Goal: Task Accomplishment & Management: Complete application form

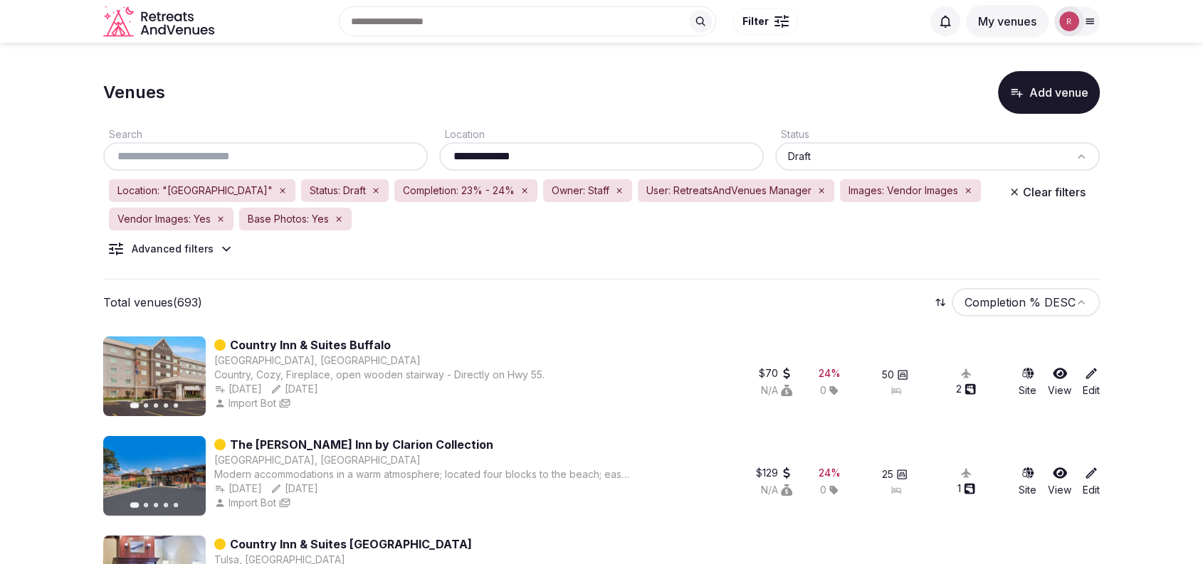
scroll to position [494, 0]
drag, startPoint x: 321, startPoint y: 437, endPoint x: 715, endPoint y: 98, distance: 519.9
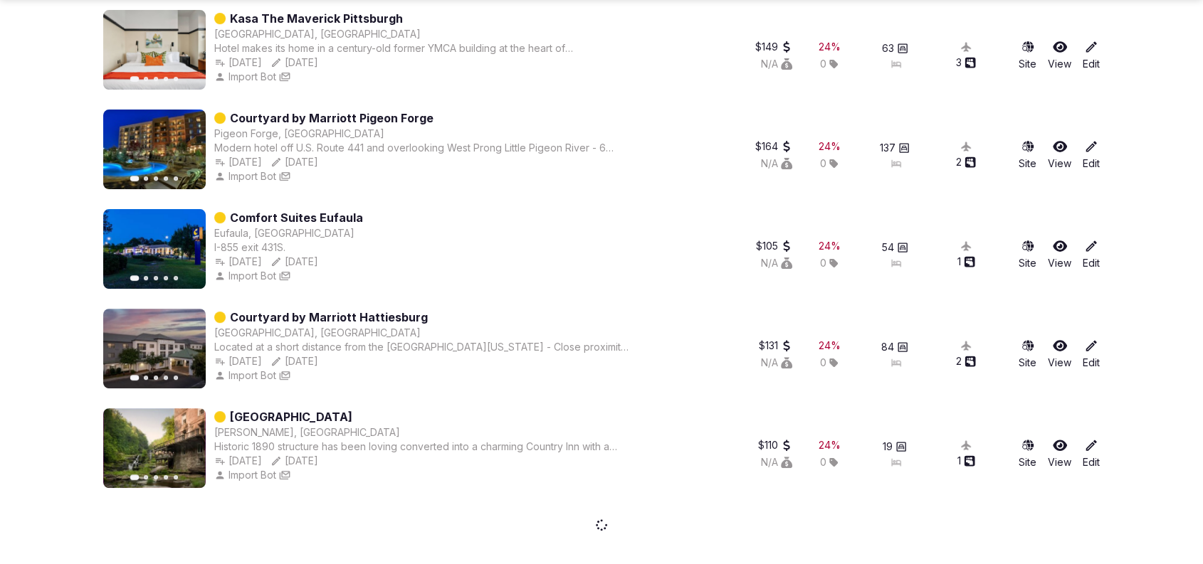
scroll to position [5825, 0]
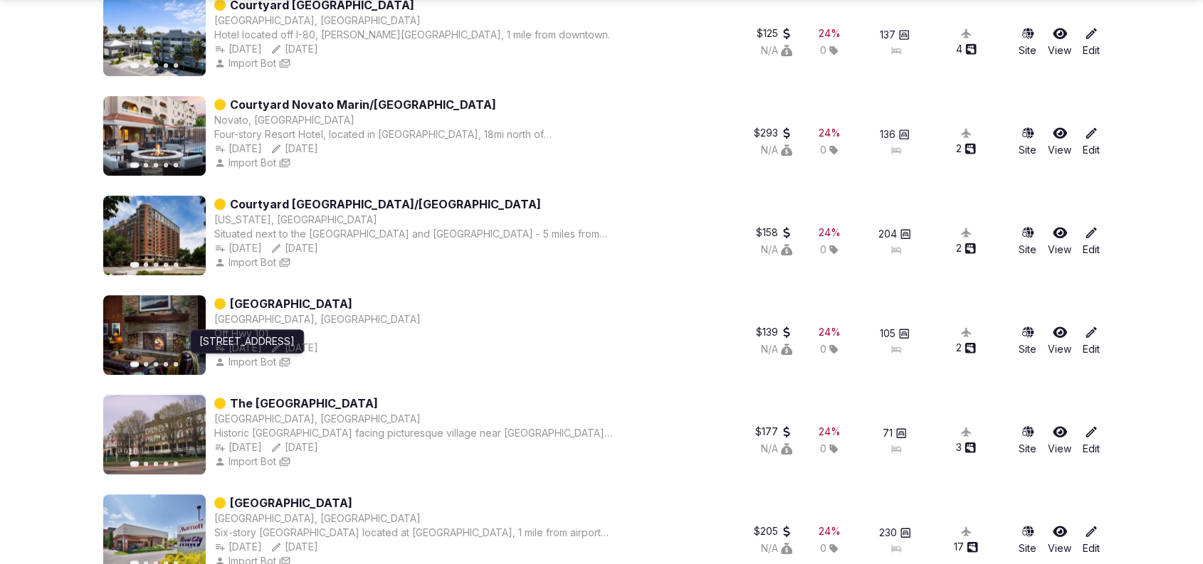
scroll to position [6812, 0]
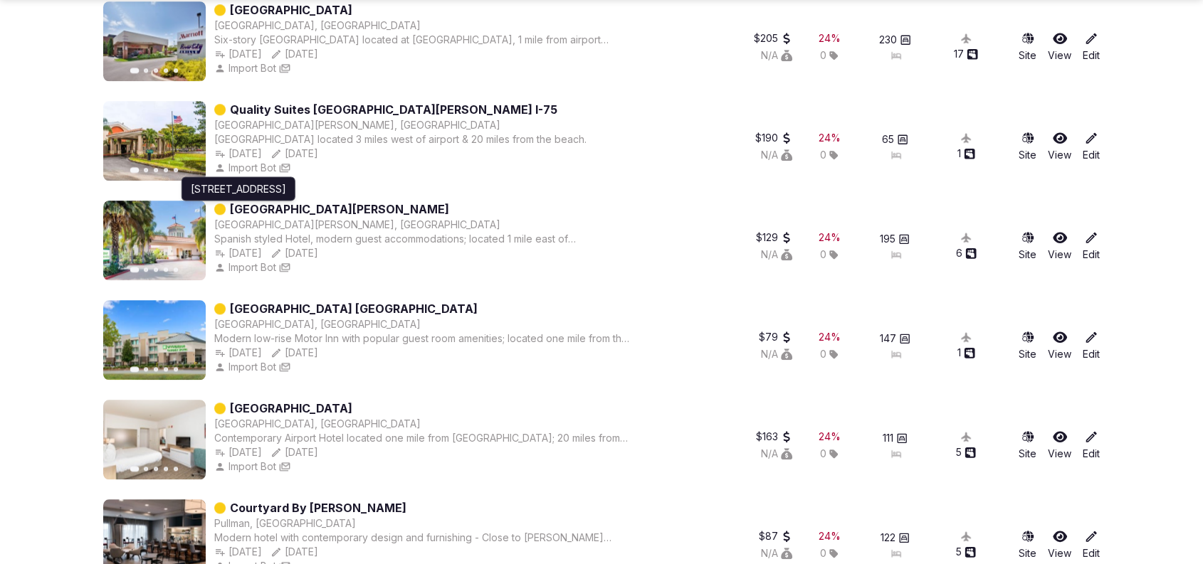
drag, startPoint x: 308, startPoint y: 224, endPoint x: 23, endPoint y: 250, distance: 286.6
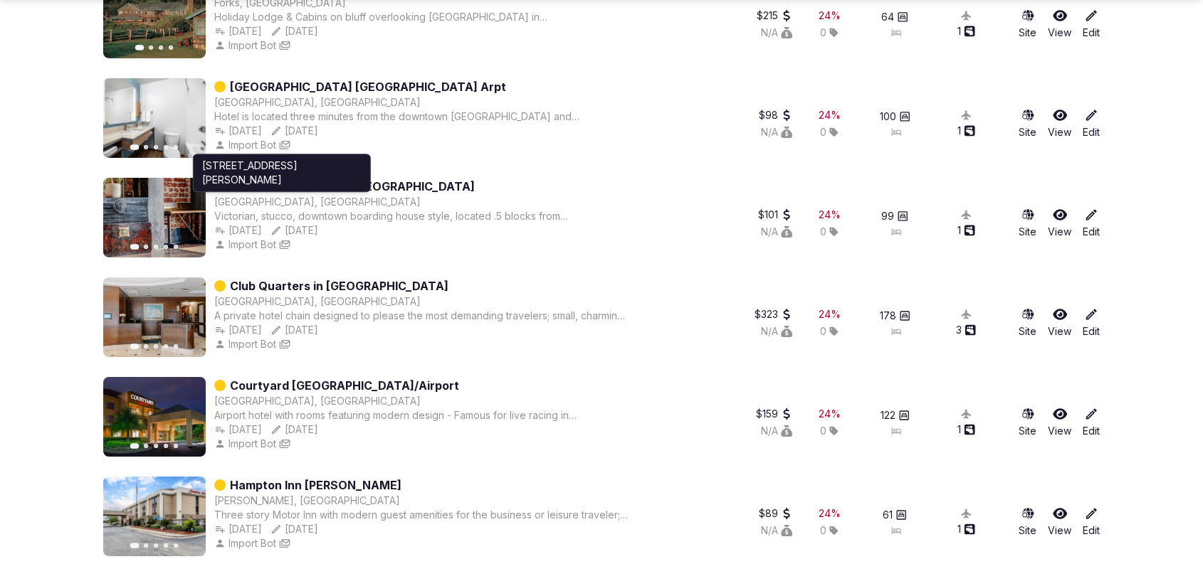
scroll to position [10816, 0]
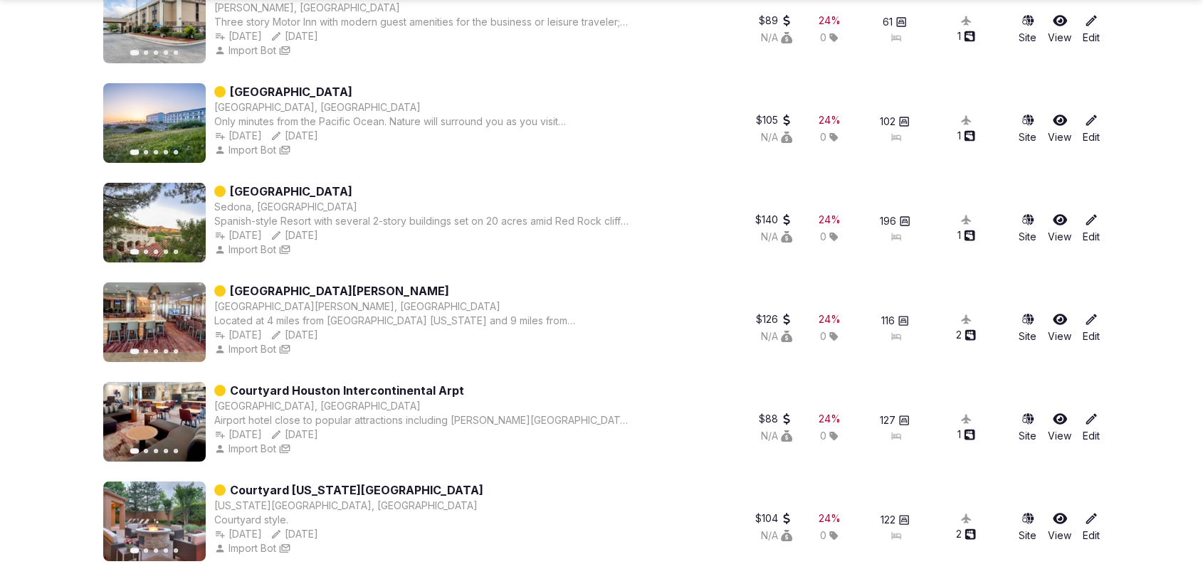
drag, startPoint x: 305, startPoint y: 283, endPoint x: 68, endPoint y: 253, distance: 239.7
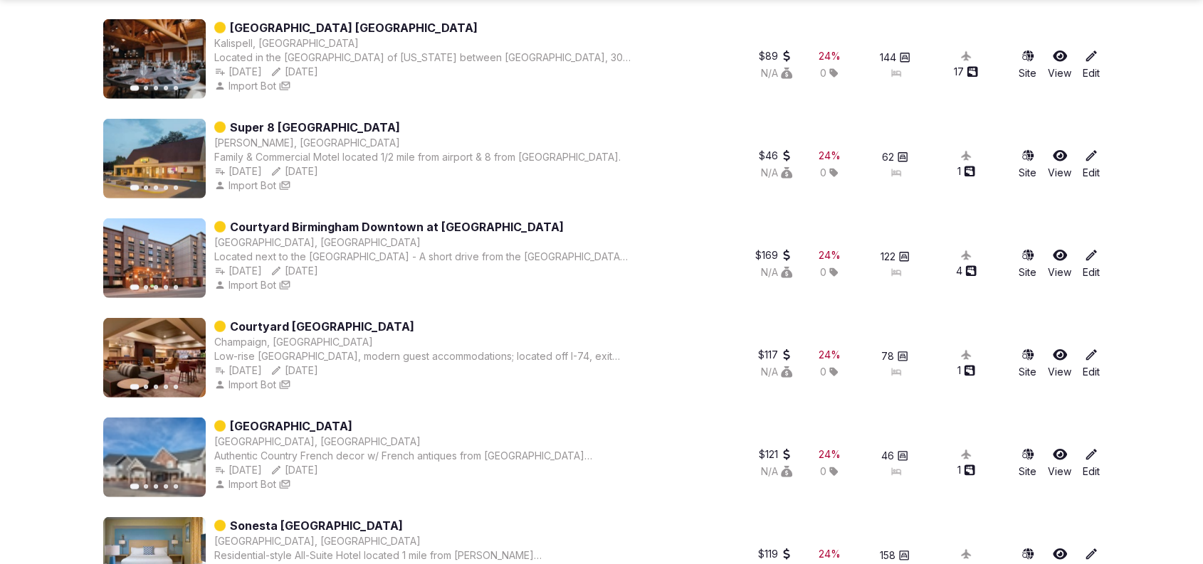
scroll to position [15260, 0]
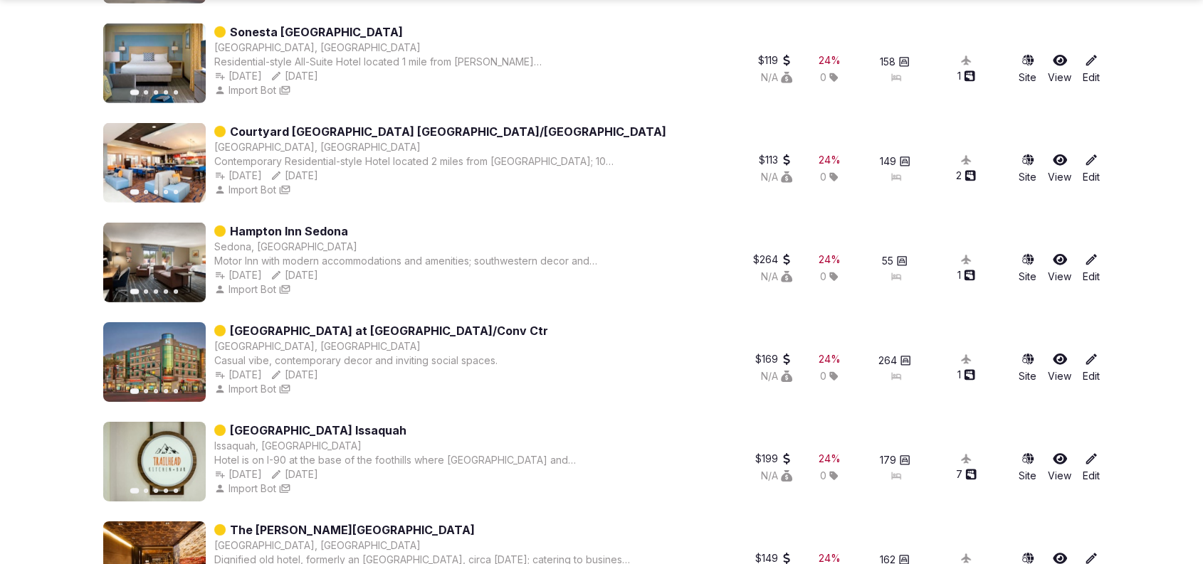
drag, startPoint x: 518, startPoint y: 256, endPoint x: 96, endPoint y: 150, distance: 435.2
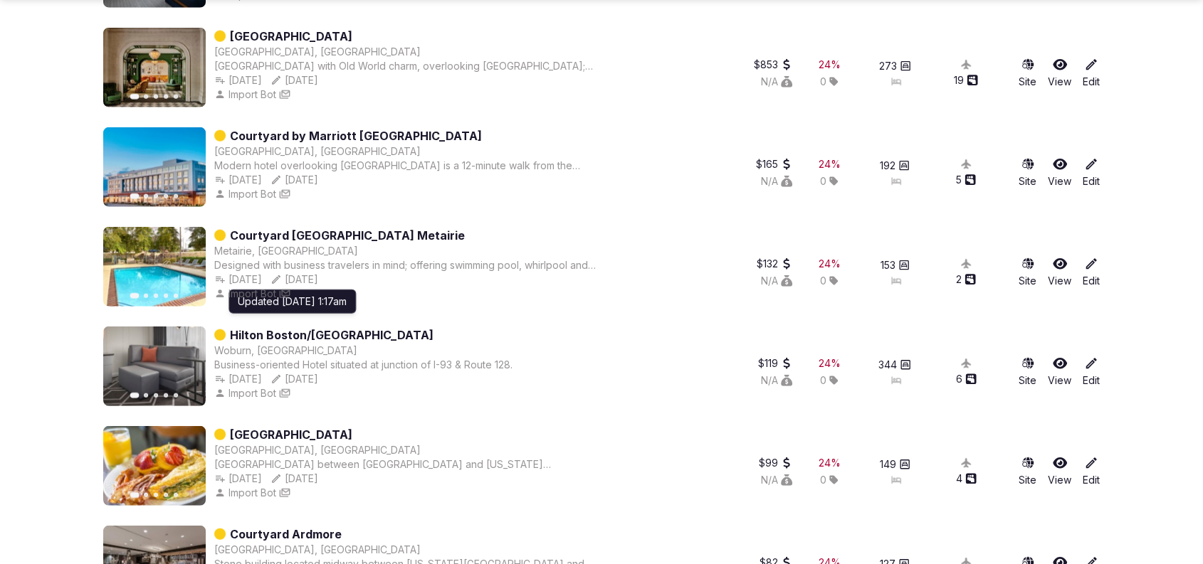
scroll to position [20234, 0]
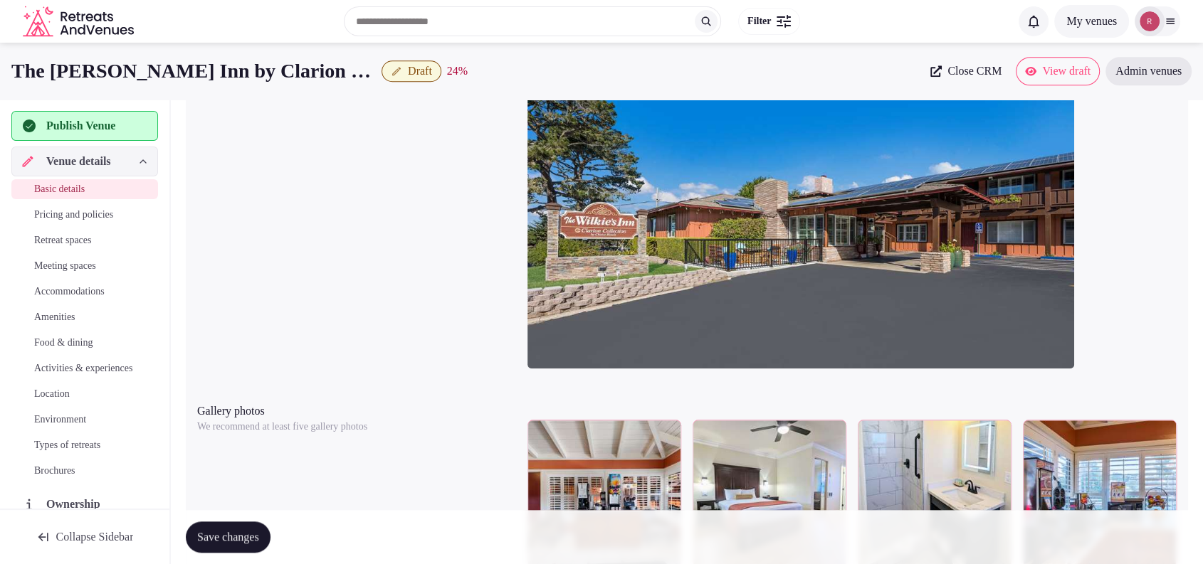
scroll to position [1247, 0]
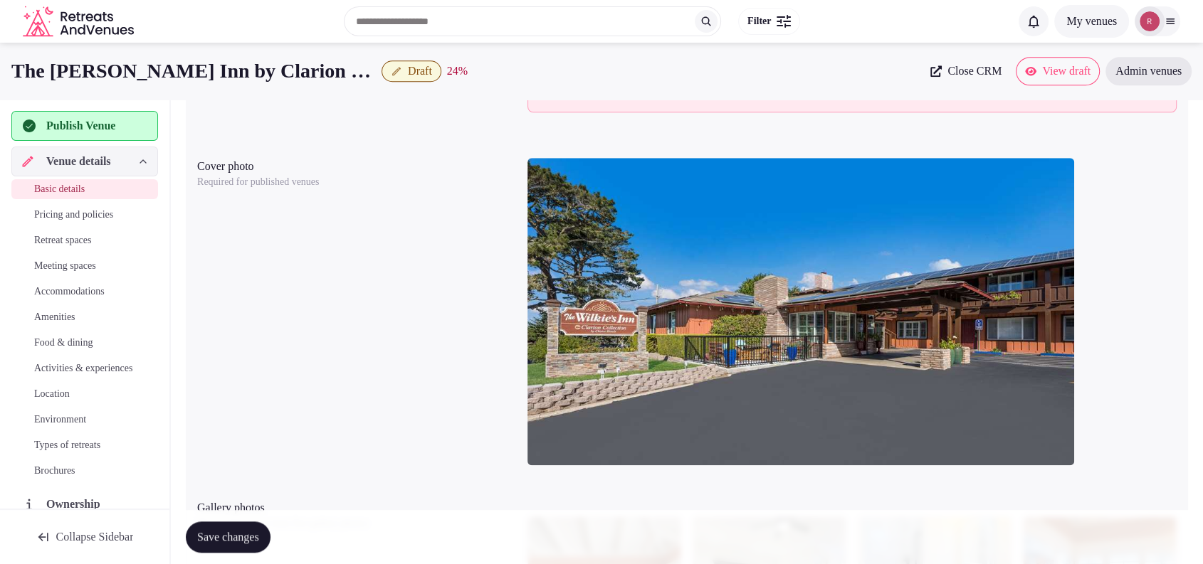
drag, startPoint x: 372, startPoint y: 69, endPoint x: 341, endPoint y: 78, distance: 32.7
click at [352, 75] on div "The Wilkie's Inn by Clarion Collection Draft 24 %" at bounding box center [466, 71] width 910 height 28
click at [389, 177] on div "Cover photo Required for published venues" at bounding box center [356, 170] width 319 height 37
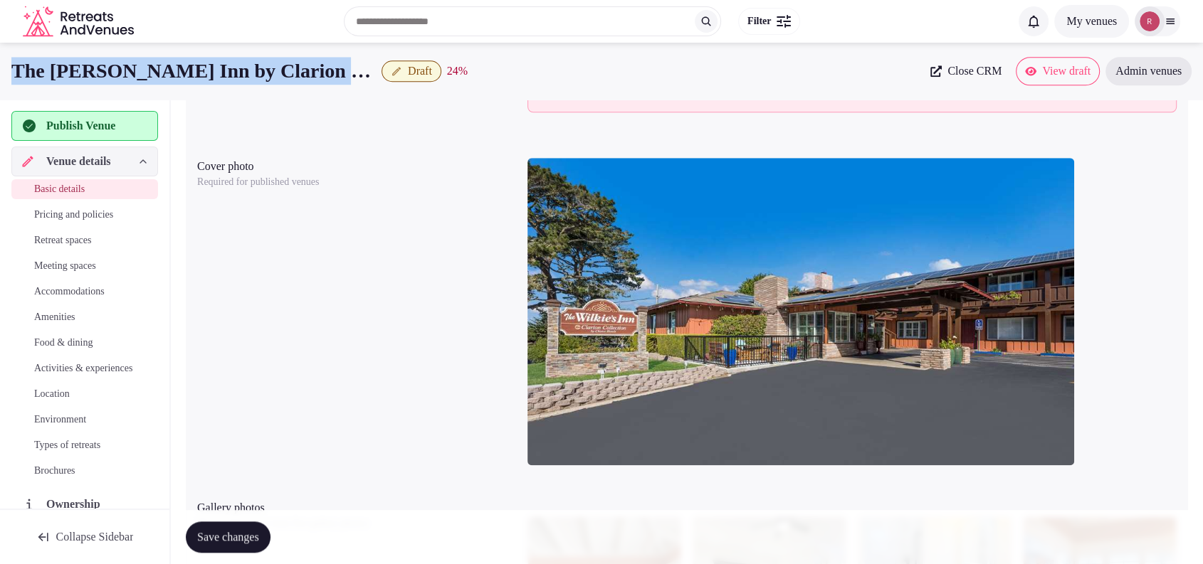
drag, startPoint x: 374, startPoint y: 66, endPoint x: 0, endPoint y: 73, distance: 373.7
click at [0, 73] on div "The Wilkie's Inn by Clarion Collection Draft 24 % Close CRM View draft Admin ve…" at bounding box center [601, 71] width 1203 height 28
copy h1 "The Wilkie's Inn by Clarion Collection"
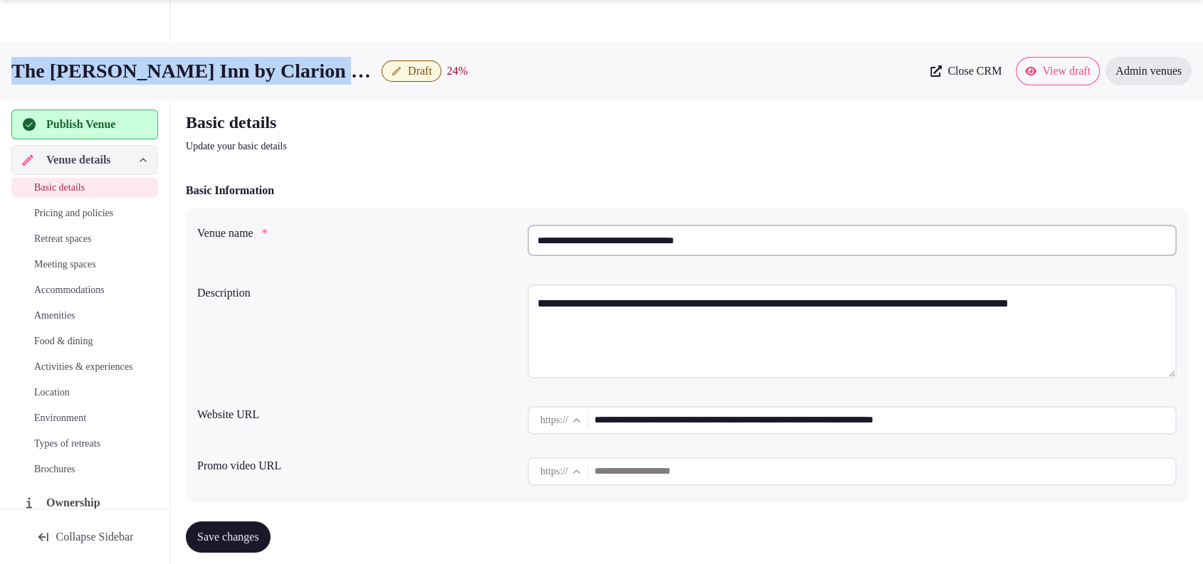
scroll to position [494, 0]
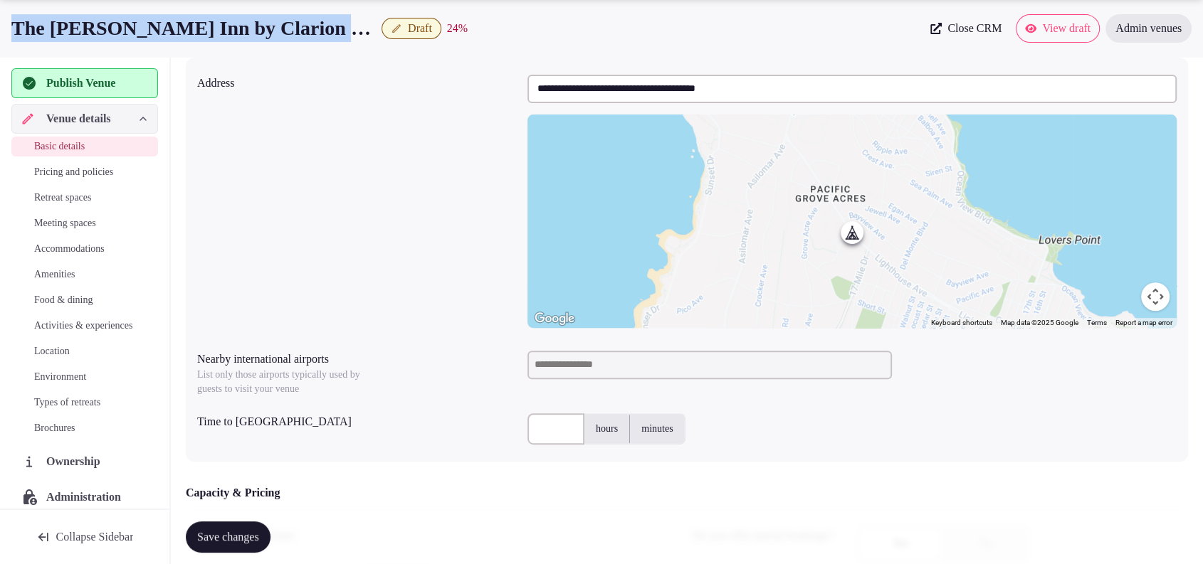
copy h1 "The Wilkie's Inn by Clarion Collection"
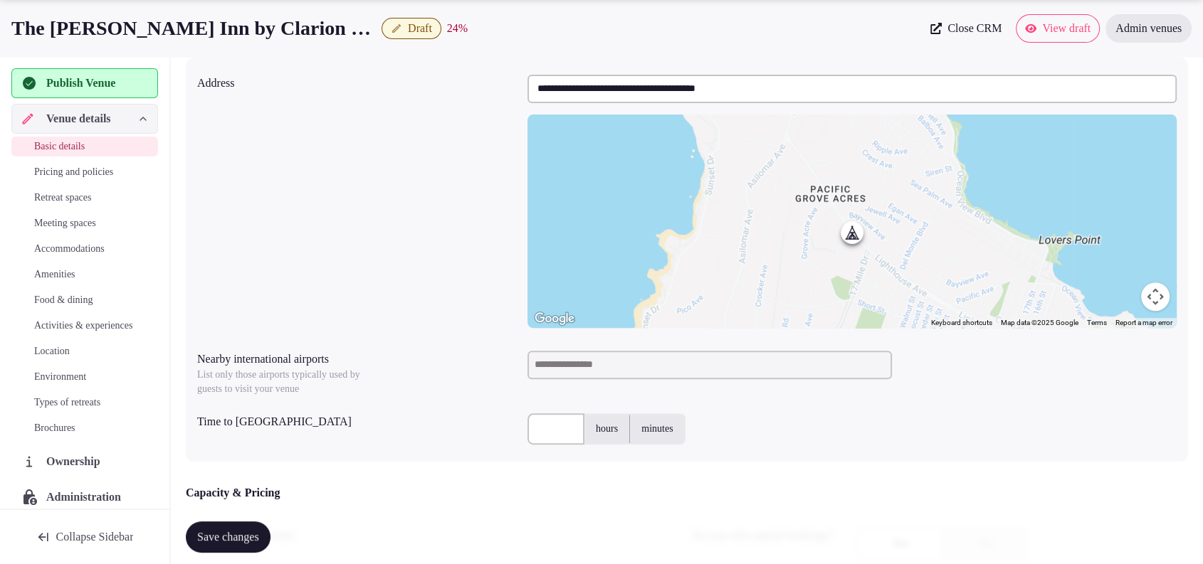
click at [421, 207] on div "**********" at bounding box center [686, 201] width 979 height 265
click at [612, 364] on input at bounding box center [709, 365] width 364 height 28
type input "***"
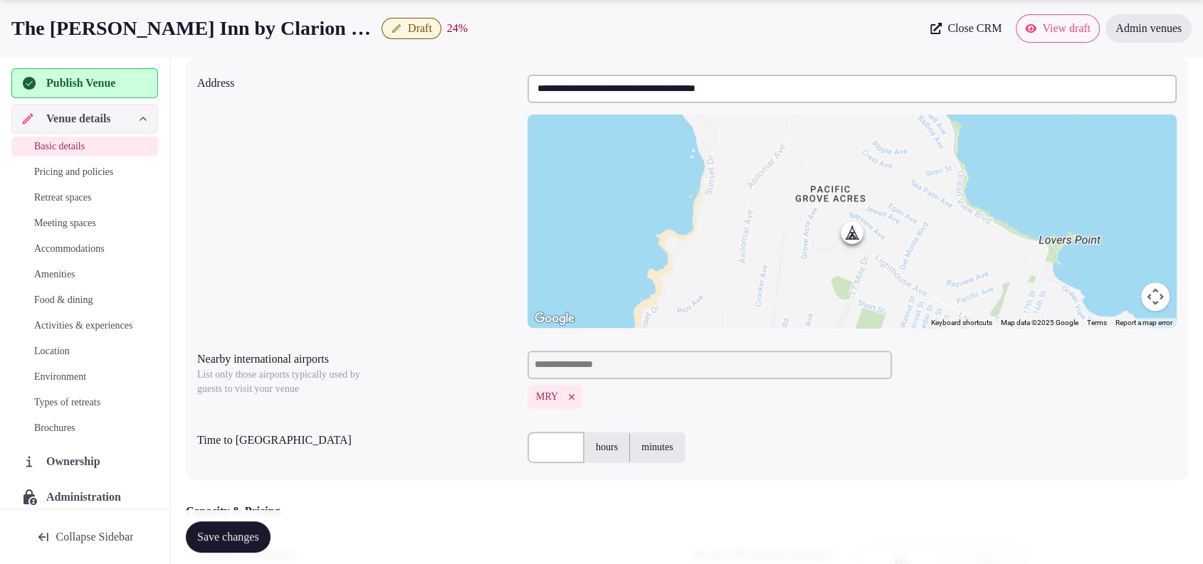
click at [557, 449] on input "text" at bounding box center [555, 447] width 57 height 31
type input "**"
click at [746, 420] on div "**********" at bounding box center [687, 269] width 1002 height 423
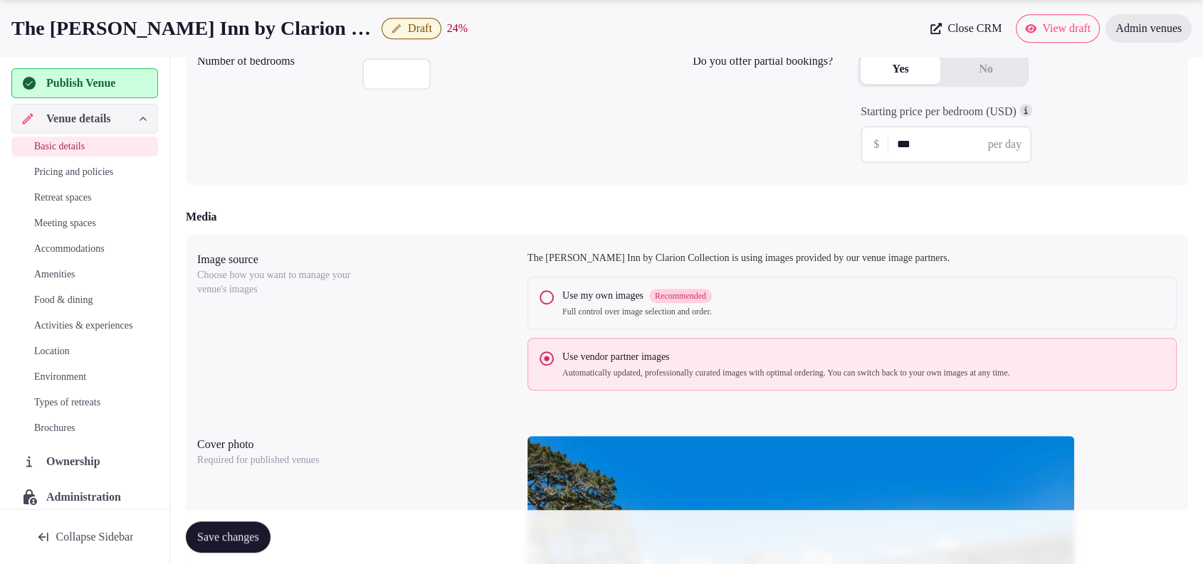
click at [236, 530] on span "Save changes" at bounding box center [228, 537] width 62 height 14
click at [1122, 180] on div "Number of bedrooms ** Do you offer partial bookings? Yes No Starting price per …" at bounding box center [687, 111] width 1002 height 150
click at [92, 80] on span "Publish Venue" at bounding box center [80, 83] width 69 height 17
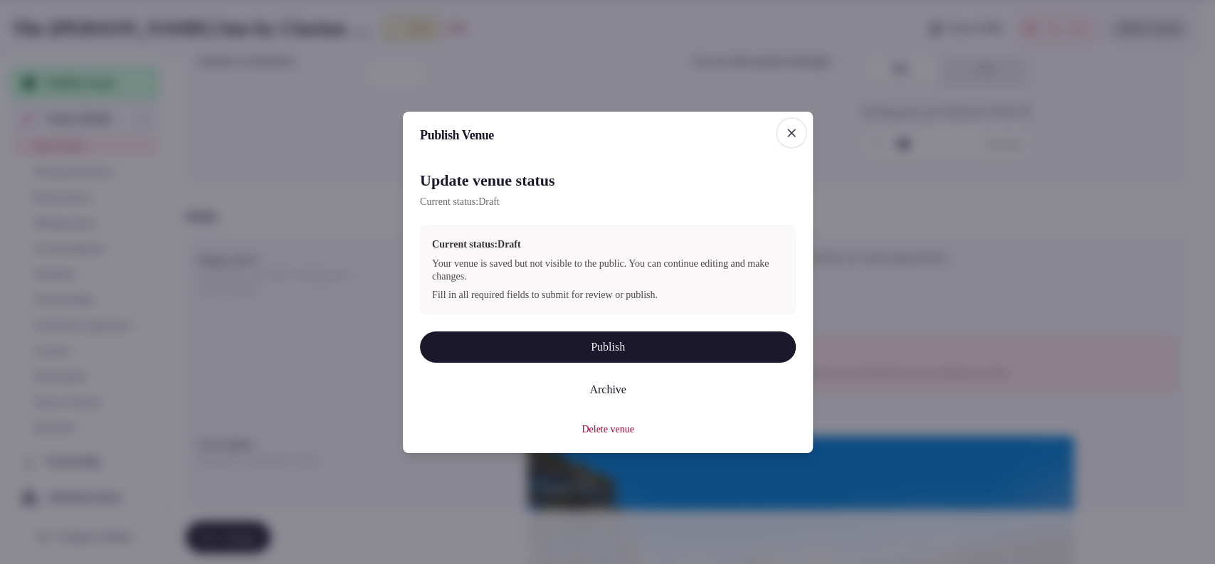
click at [562, 335] on button "Publish" at bounding box center [608, 346] width 376 height 31
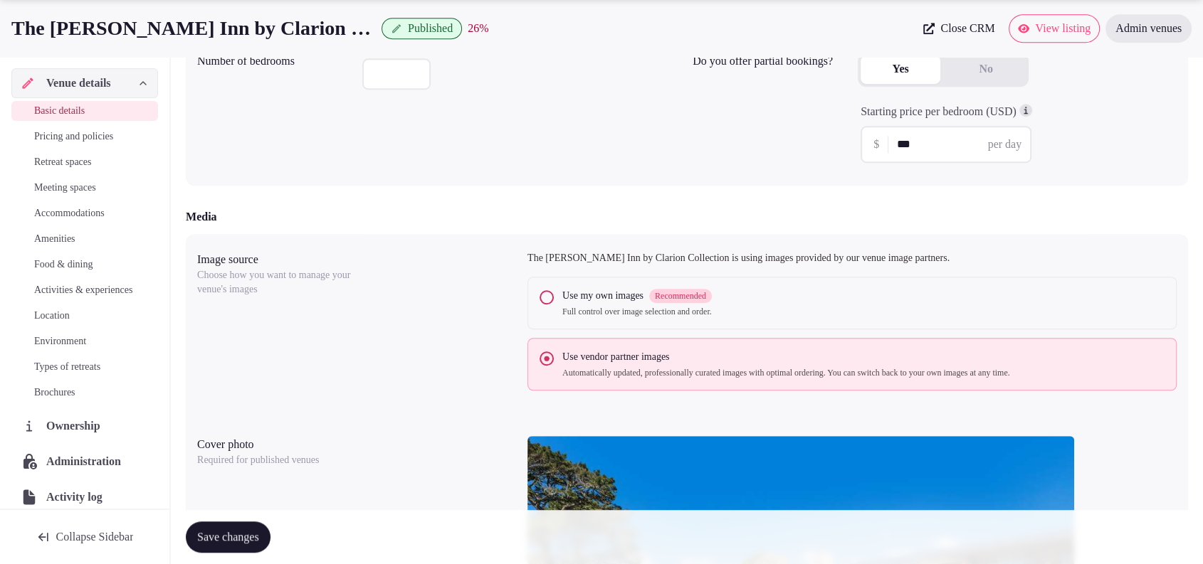
click at [1135, 147] on div "Starting price per bedroom (USD) $ *** per day" at bounding box center [1017, 133] width 319 height 59
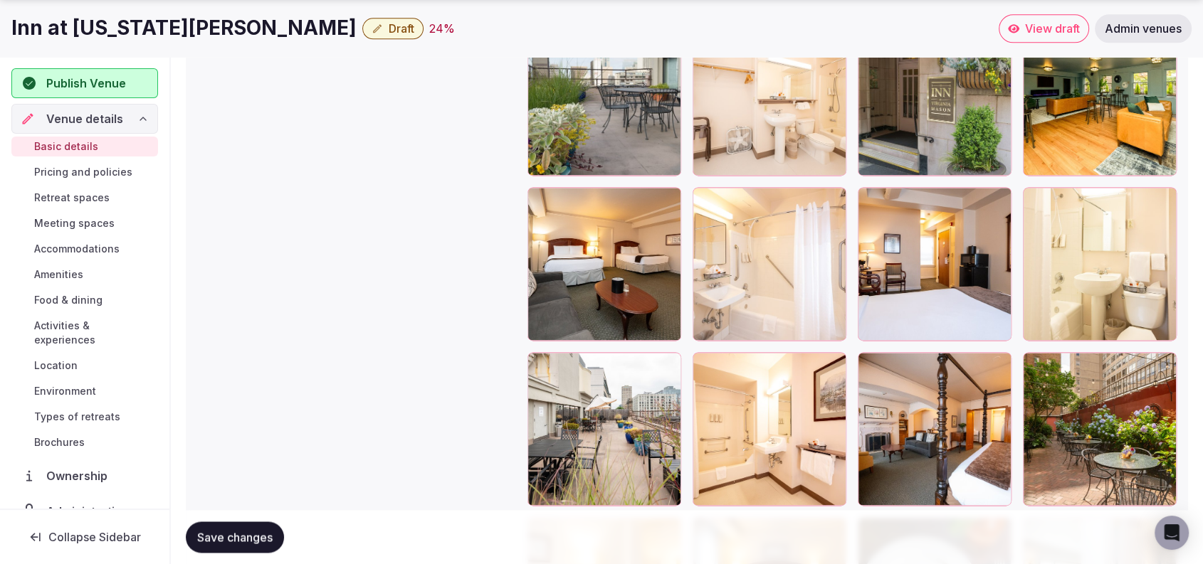
scroll to position [2017, 0]
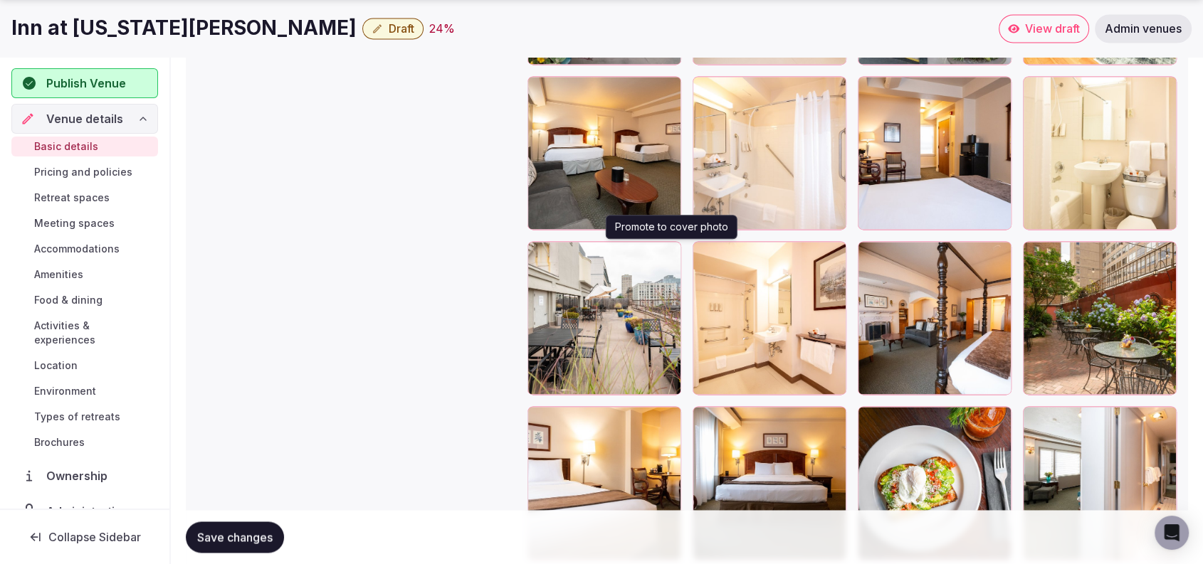
click at [671, 250] on icon "button" at bounding box center [666, 255] width 11 height 11
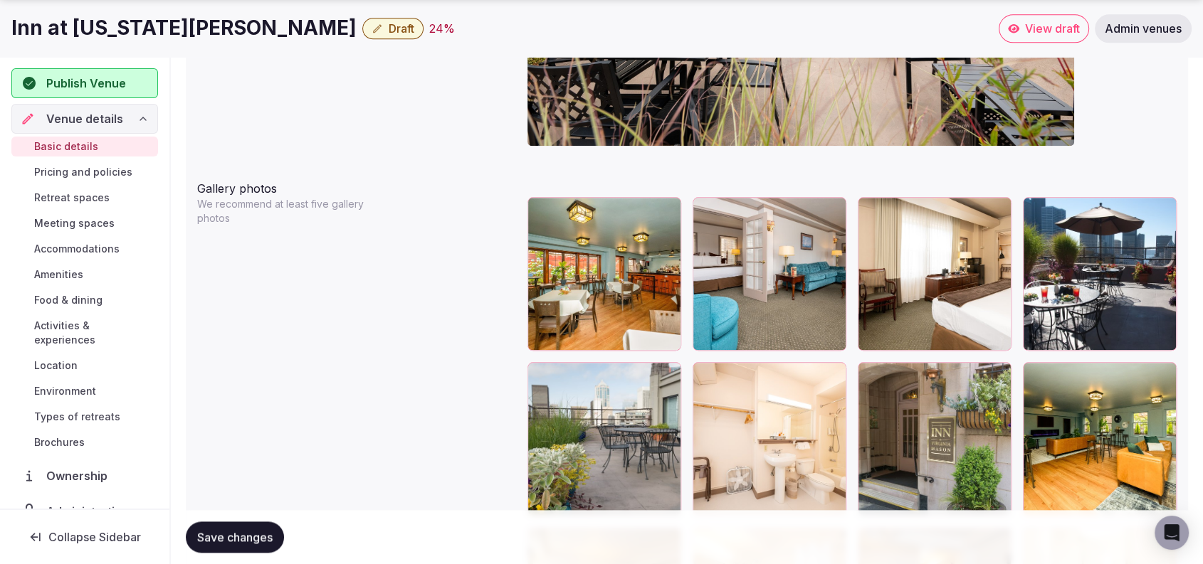
scroll to position [1606, 0]
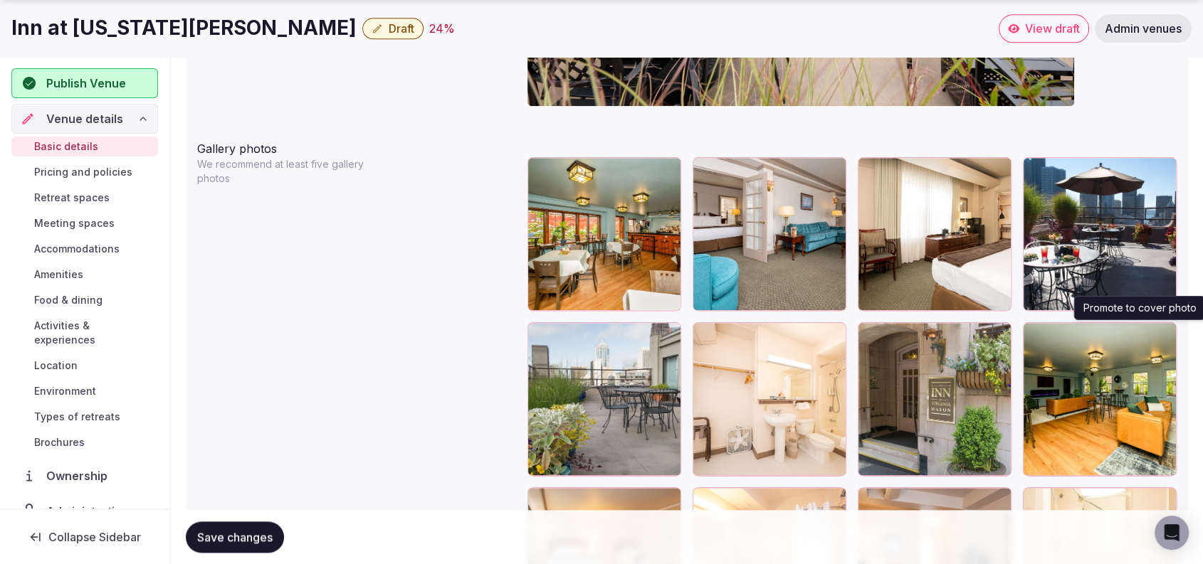
click at [1163, 339] on button "button" at bounding box center [1162, 336] width 17 height 17
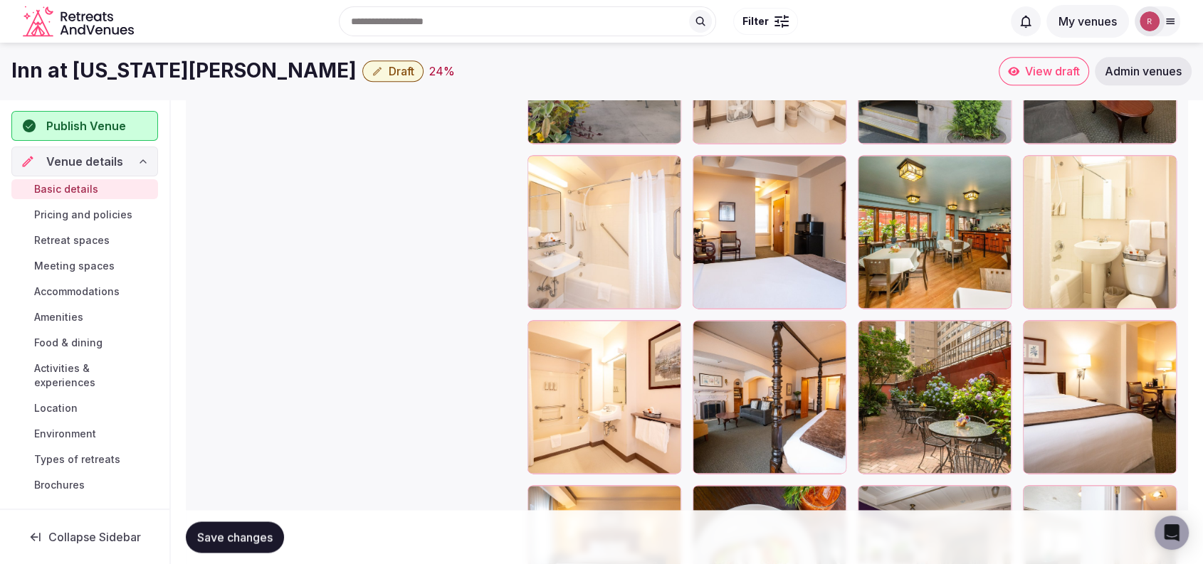
scroll to position [1918, 0]
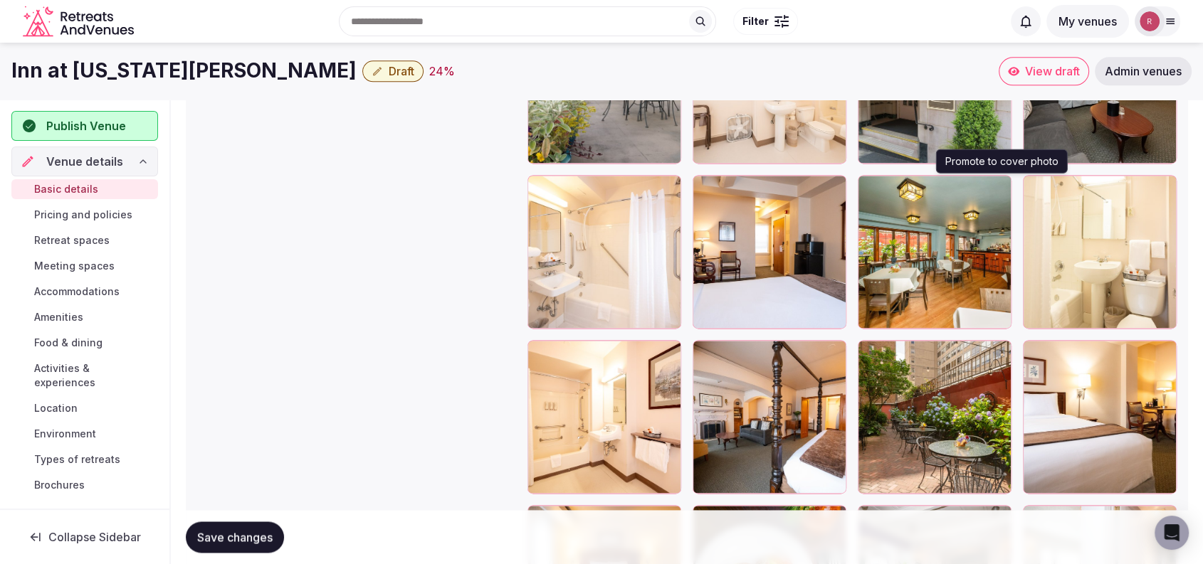
click at [999, 186] on icon "button" at bounding box center [996, 189] width 11 height 11
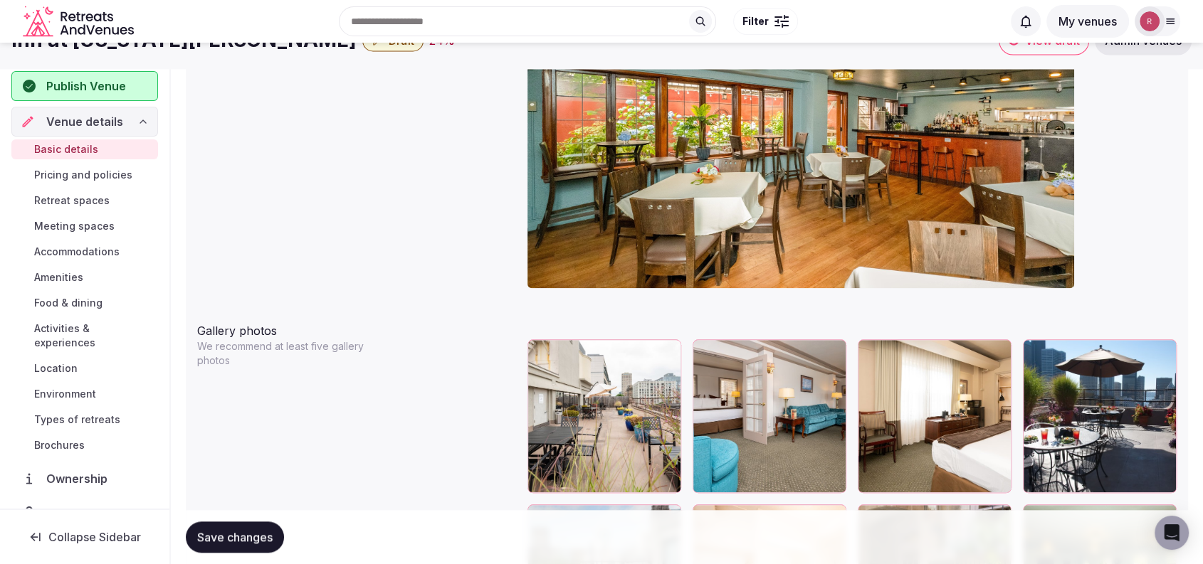
scroll to position [1310, 0]
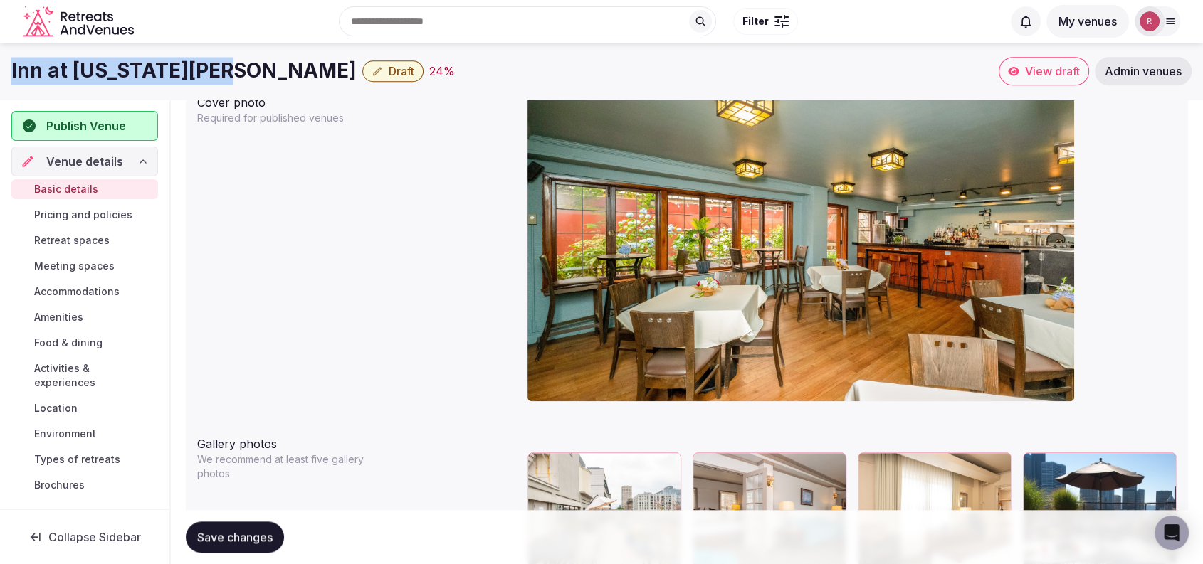
drag, startPoint x: 217, startPoint y: 64, endPoint x: 0, endPoint y: 71, distance: 217.2
click at [0, 71] on div "Inn at [US_STATE][PERSON_NAME] Draft 24 % View draft Admin venues" at bounding box center [601, 71] width 1203 height 28
copy h1 "Inn at Virginia Mason"
click at [1103, 140] on div at bounding box center [851, 253] width 649 height 330
click at [1126, 201] on div at bounding box center [851, 253] width 649 height 330
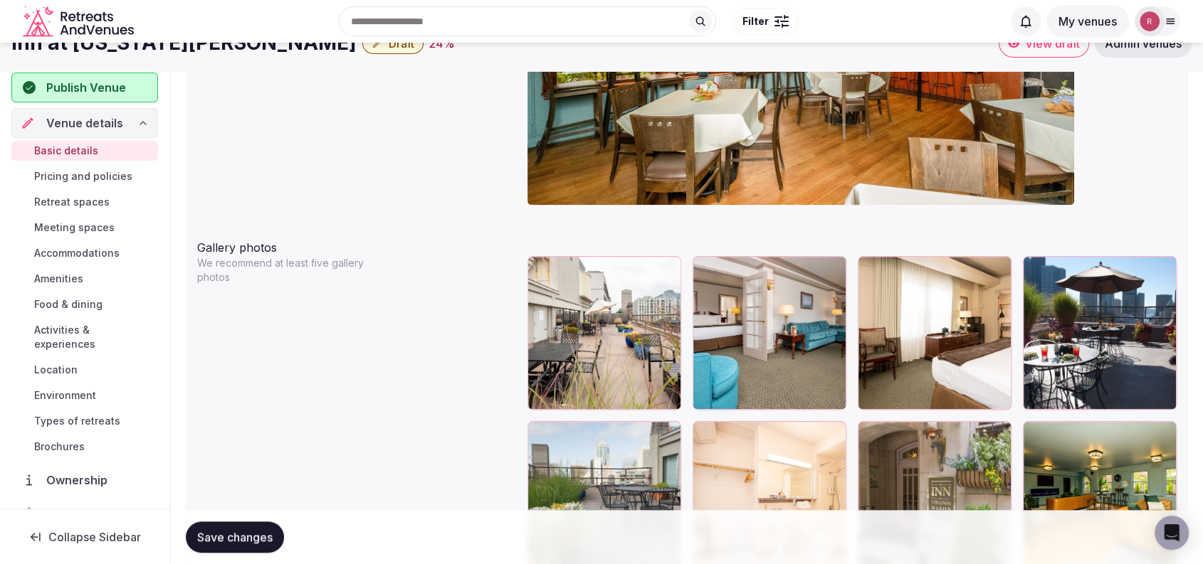
scroll to position [1261, 0]
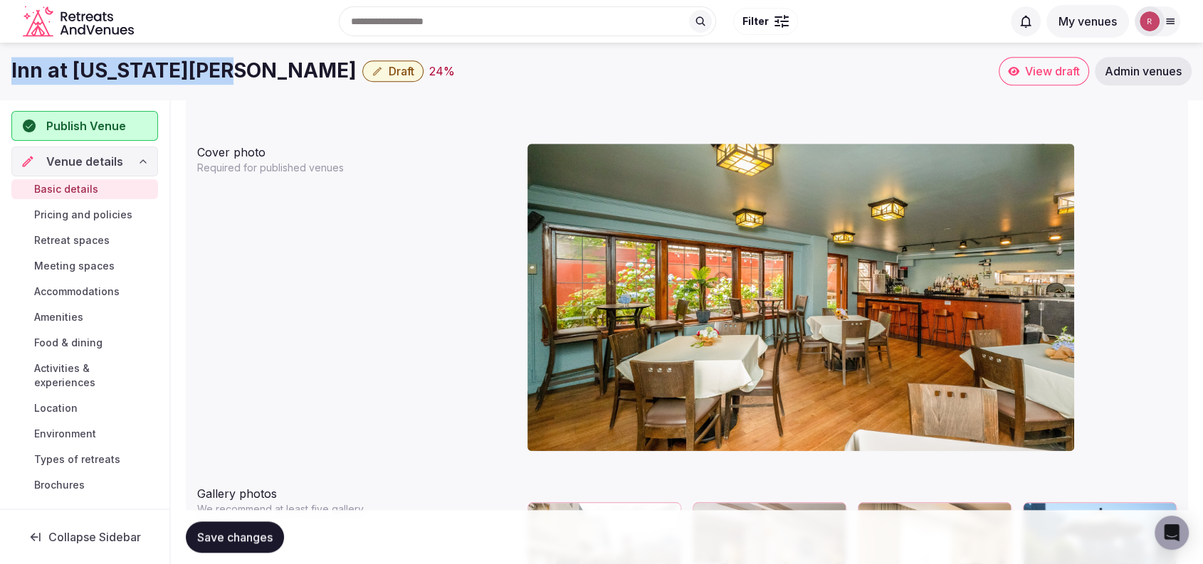
drag, startPoint x: 211, startPoint y: 74, endPoint x: 3, endPoint y: 90, distance: 209.1
click at [3, 90] on div "Inn at Virginia Mason Draft 24 % View draft Admin venues" at bounding box center [601, 71] width 1203 height 57
copy h1 "Inn at Virginia Mason"
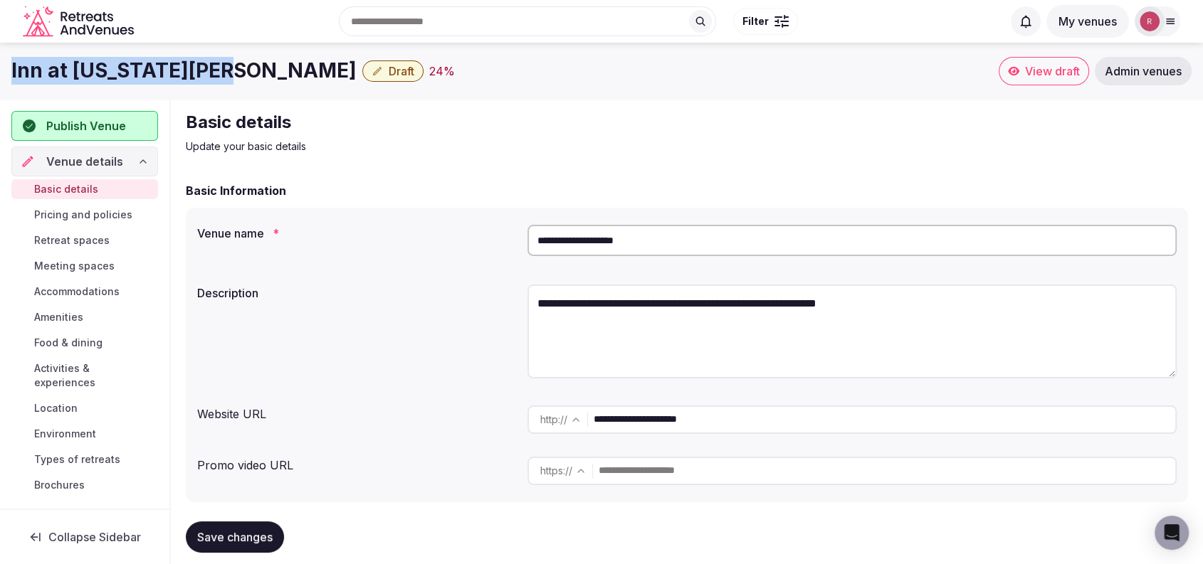
scroll to position [494, 0]
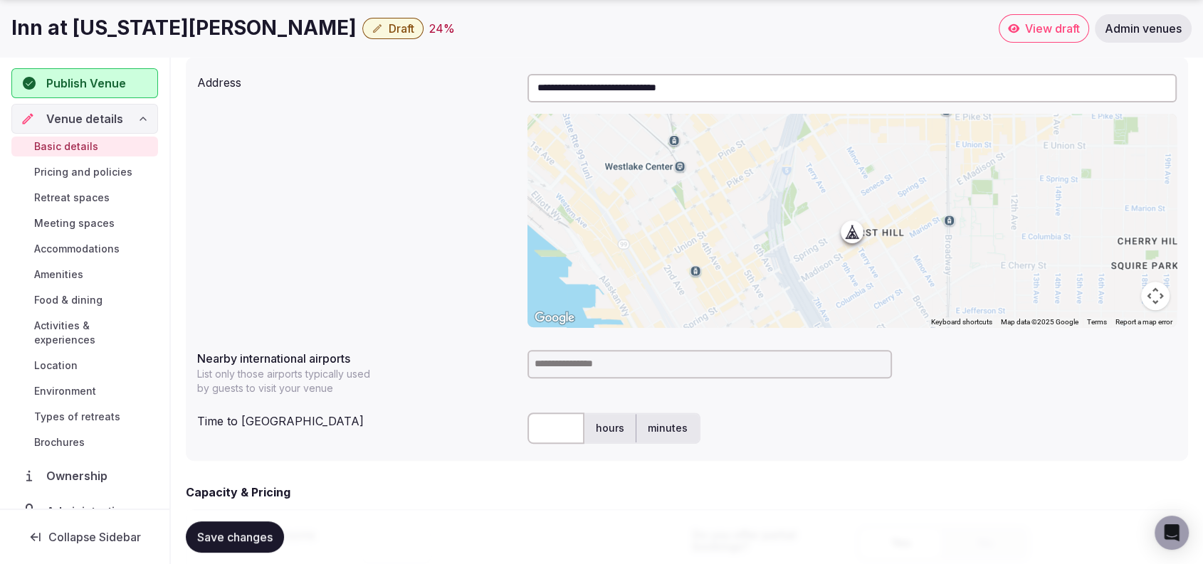
click at [601, 377] on input at bounding box center [709, 364] width 364 height 28
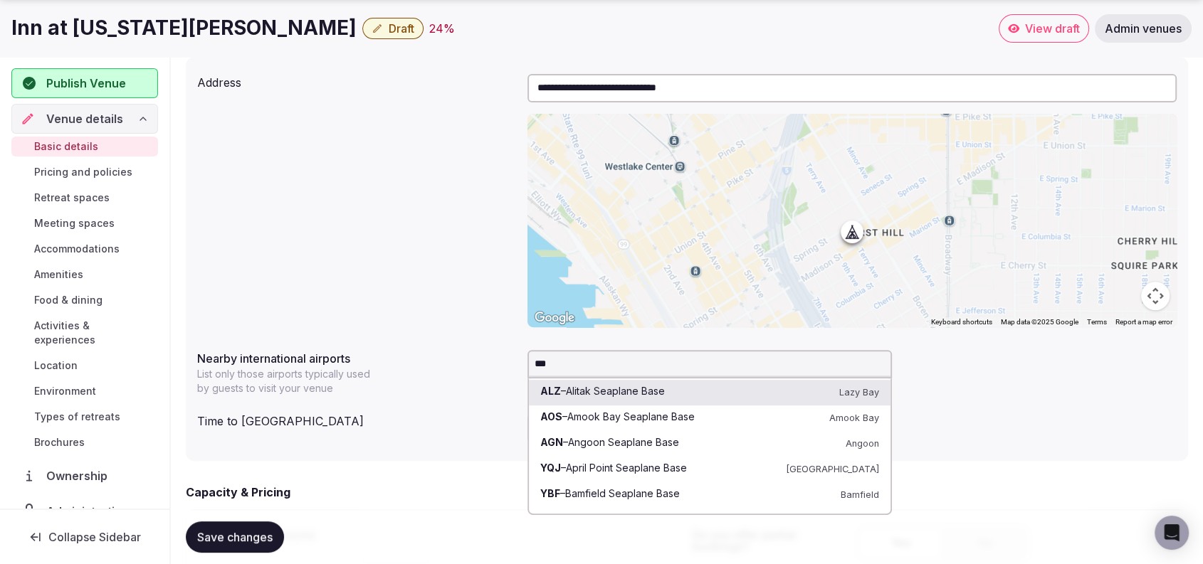
type input "****"
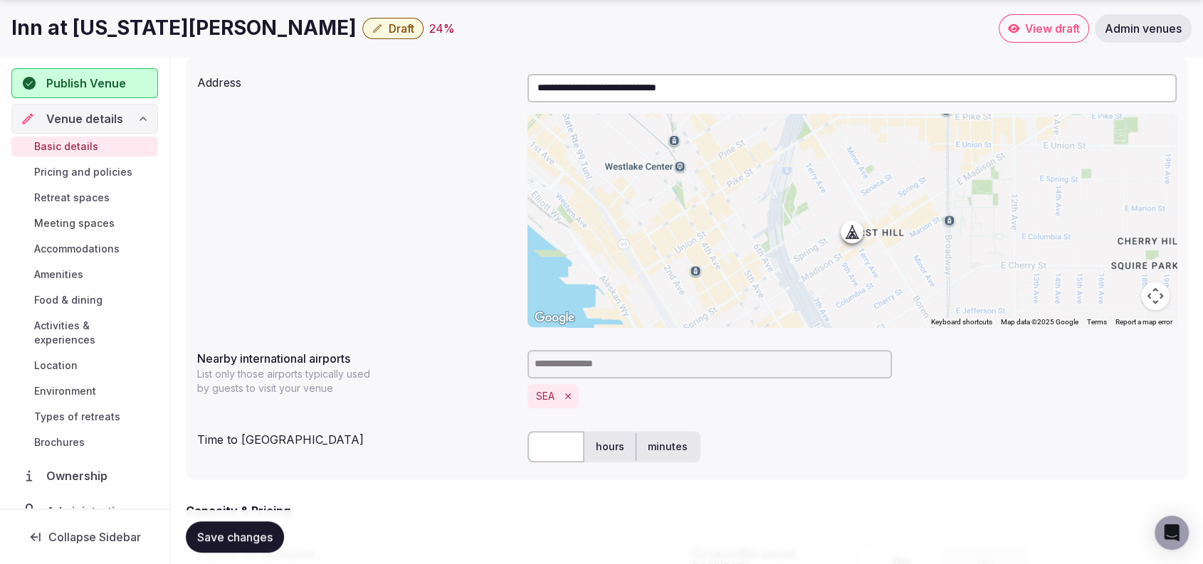
click at [549, 458] on input "text" at bounding box center [555, 446] width 57 height 31
type input "**"
click at [883, 453] on div "** hours minutes" at bounding box center [851, 447] width 649 height 43
click at [250, 538] on span "Save changes" at bounding box center [234, 537] width 75 height 14
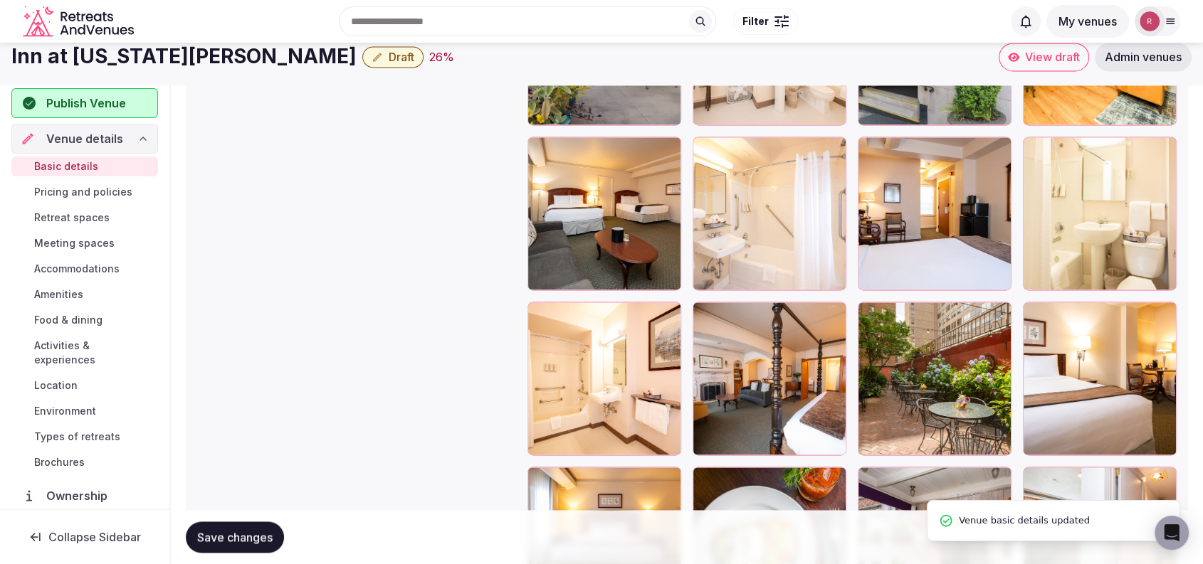
scroll to position [0, 0]
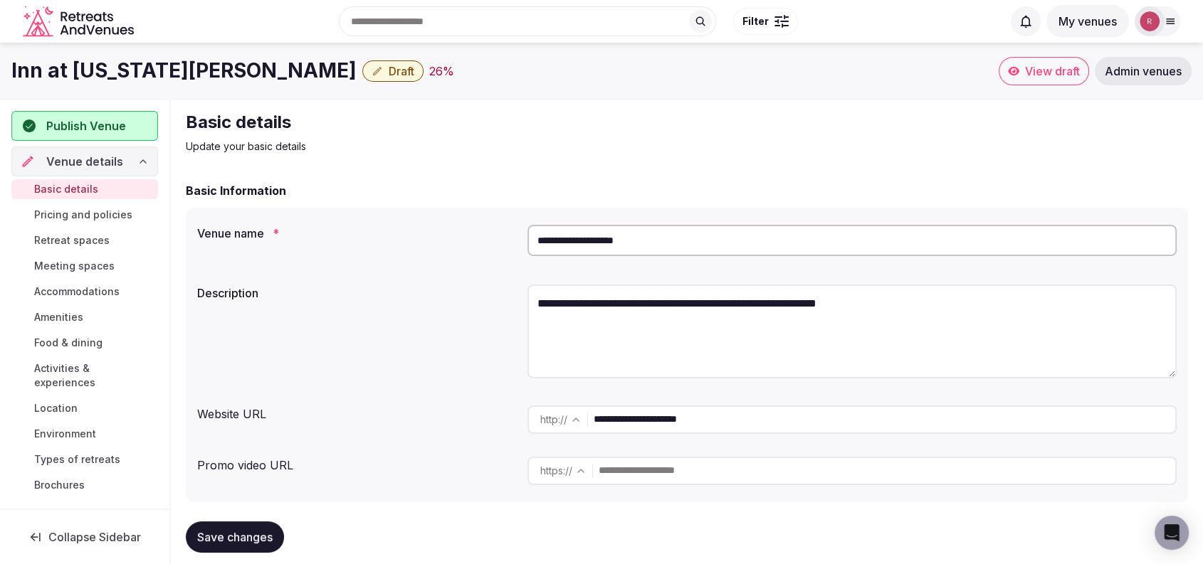
click at [1110, 124] on div "Basic details Update your basic details" at bounding box center [687, 132] width 1002 height 43
click at [1161, 125] on div "Basic details Update your basic details" at bounding box center [687, 132] width 1002 height 43
click at [119, 126] on span "Publish Venue" at bounding box center [86, 125] width 80 height 17
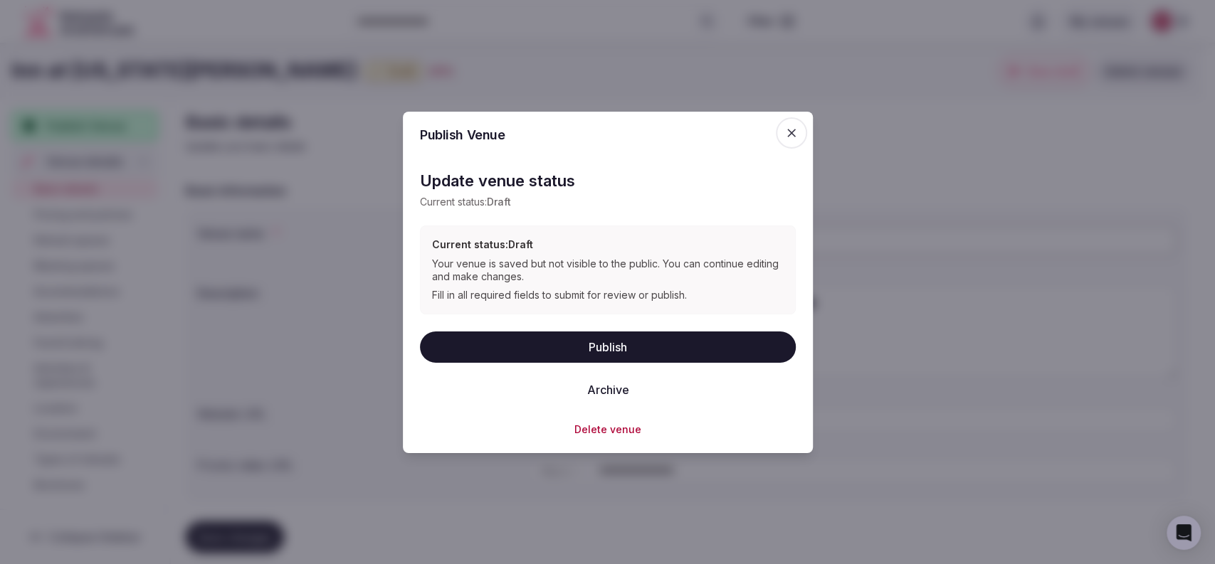
click at [518, 332] on button "Publish" at bounding box center [608, 346] width 376 height 31
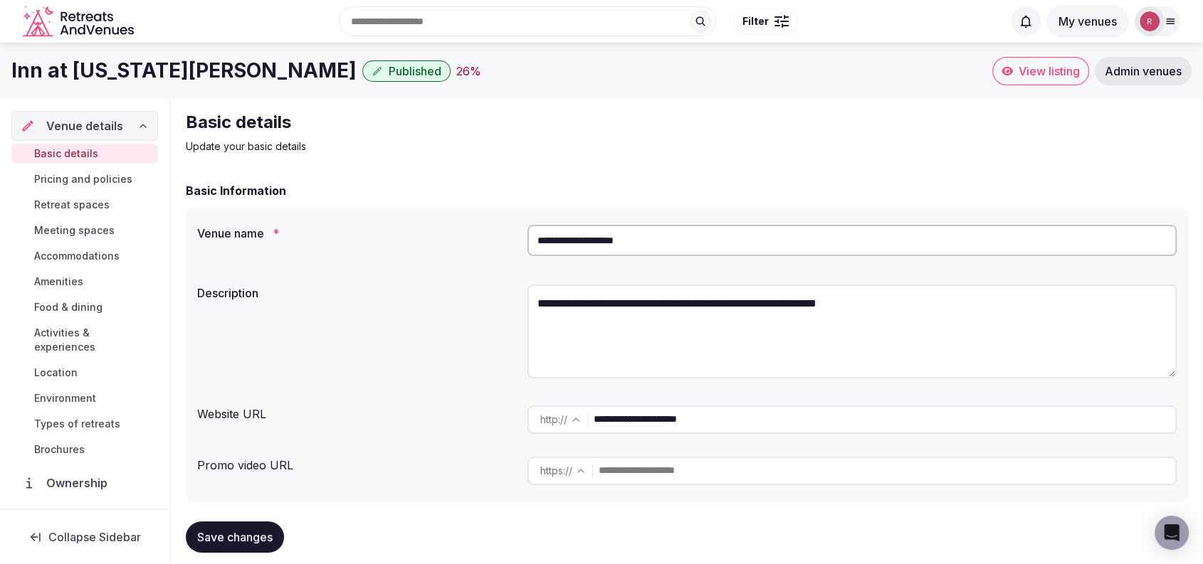
click at [1089, 142] on div "Basic details Update your basic details" at bounding box center [687, 132] width 1002 height 43
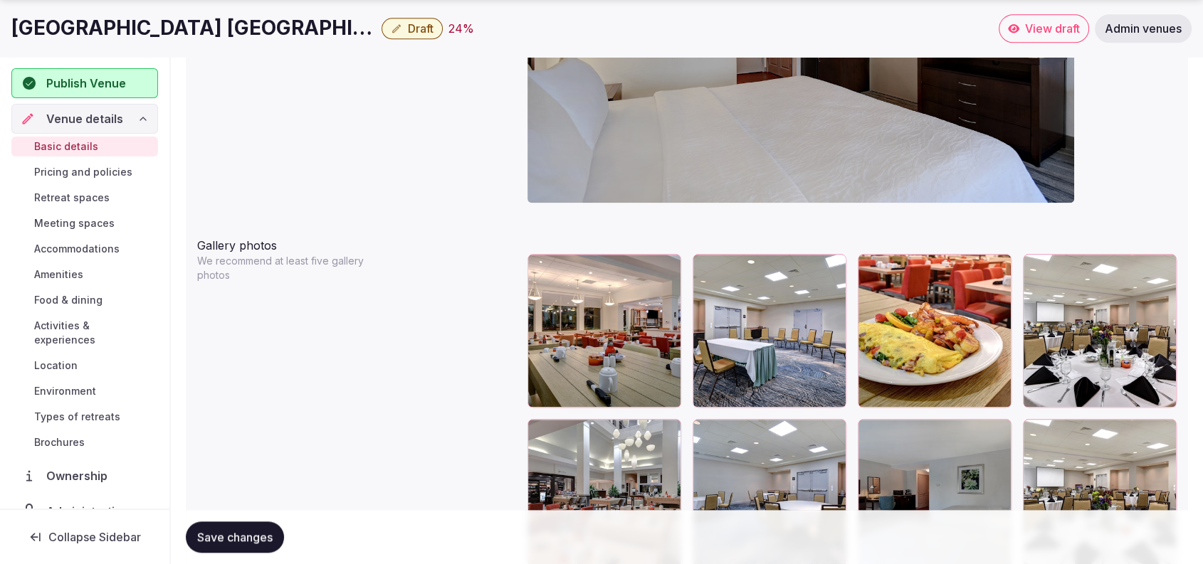
scroll to position [2003, 0]
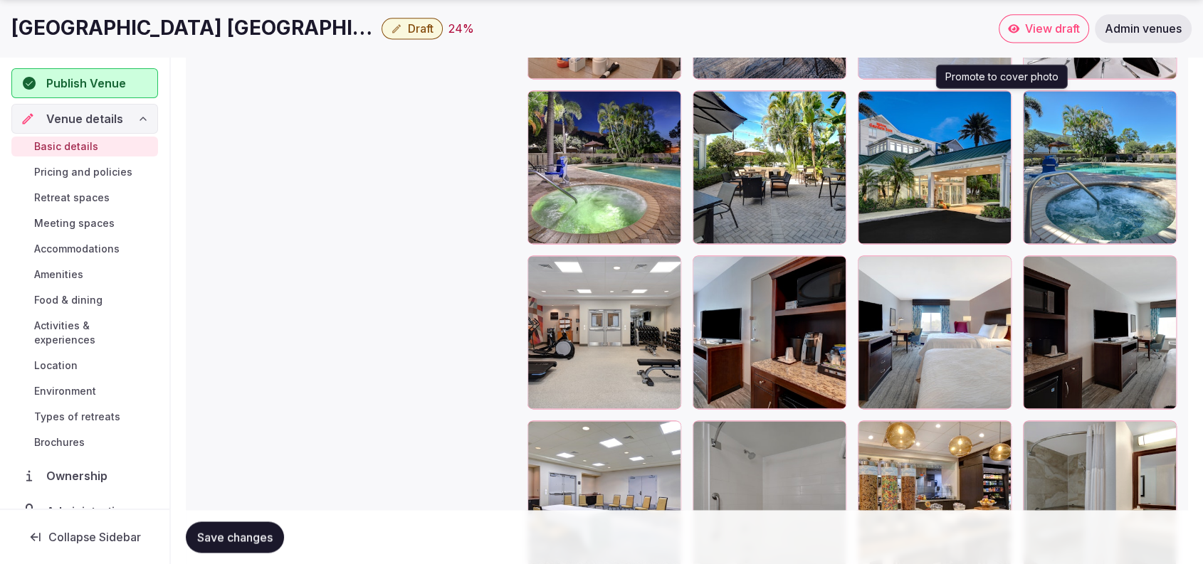
click at [1001, 104] on icon "button" at bounding box center [998, 104] width 8 height 9
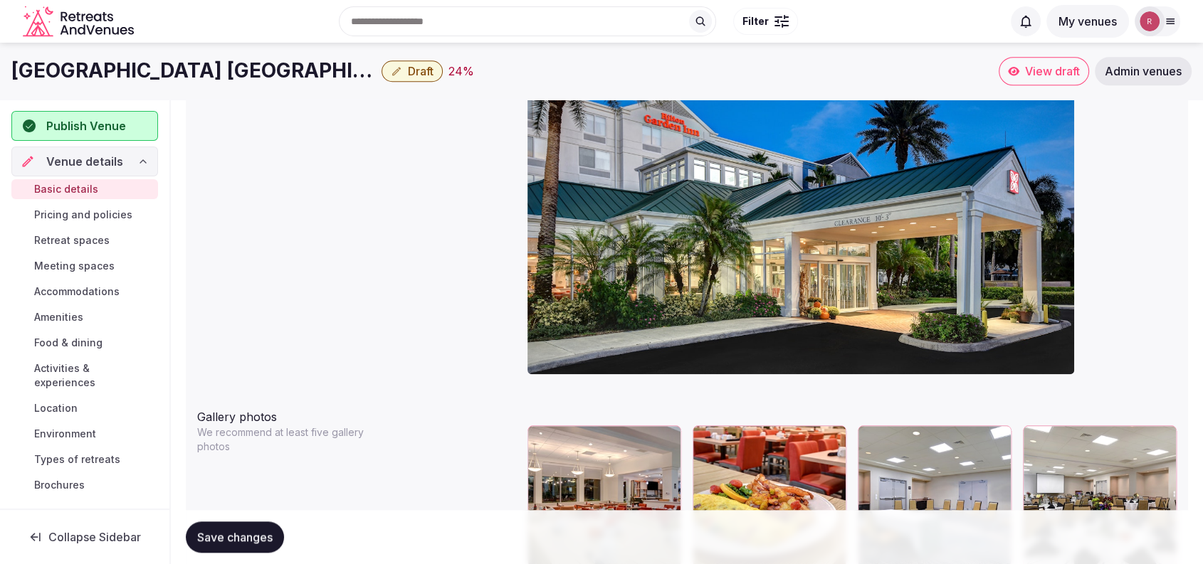
scroll to position [1303, 0]
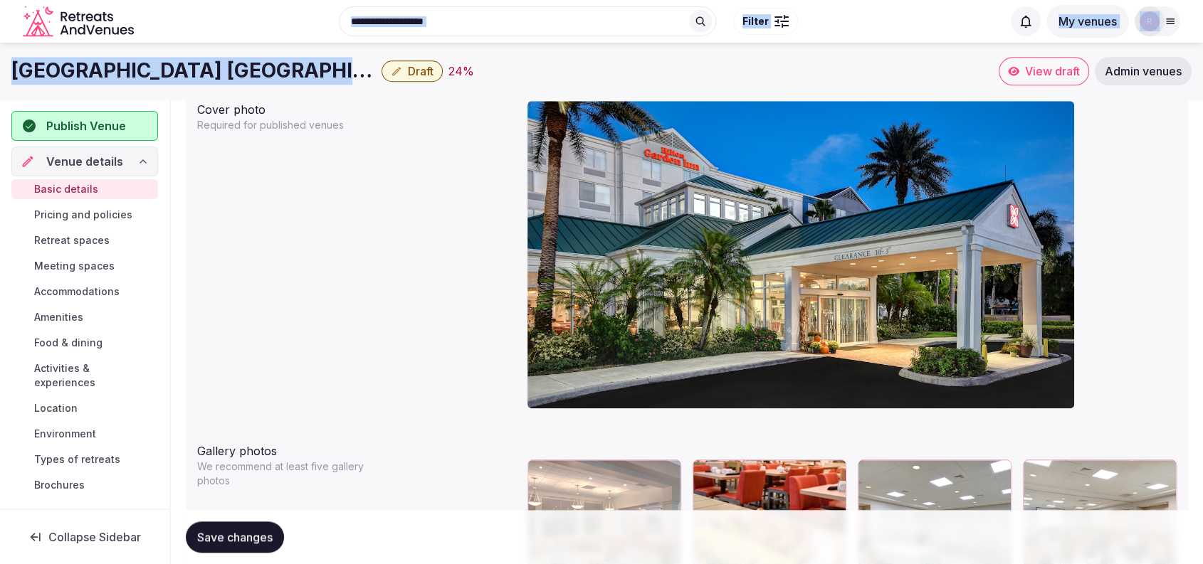
drag, startPoint x: 289, startPoint y: 68, endPoint x: 0, endPoint y: 41, distance: 290.2
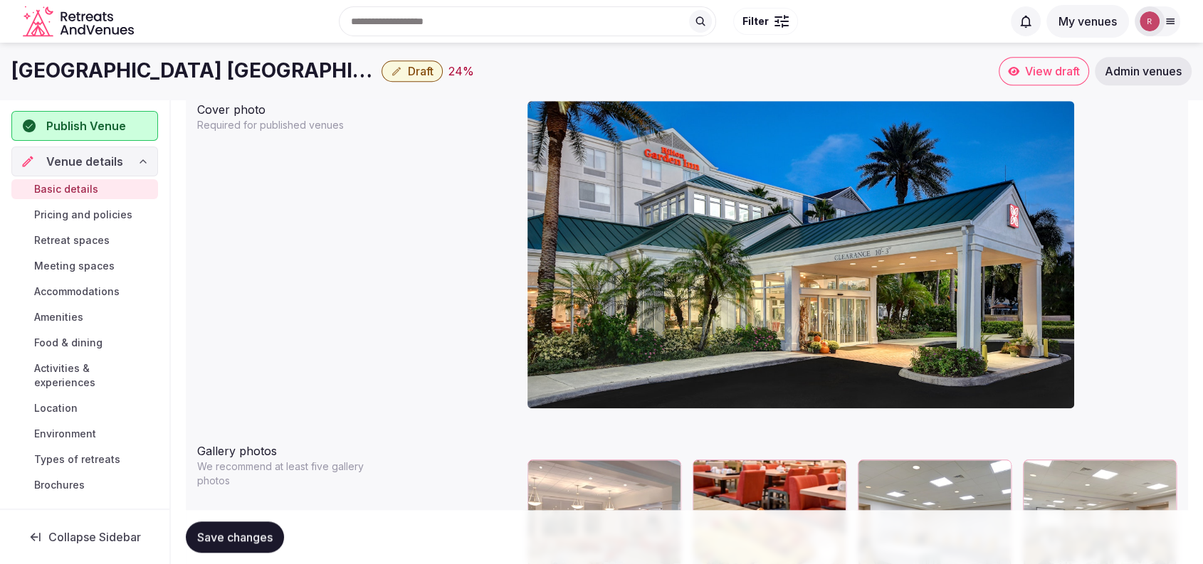
click at [325, 256] on div "Cover photo Required for published venues" at bounding box center [686, 260] width 979 height 330
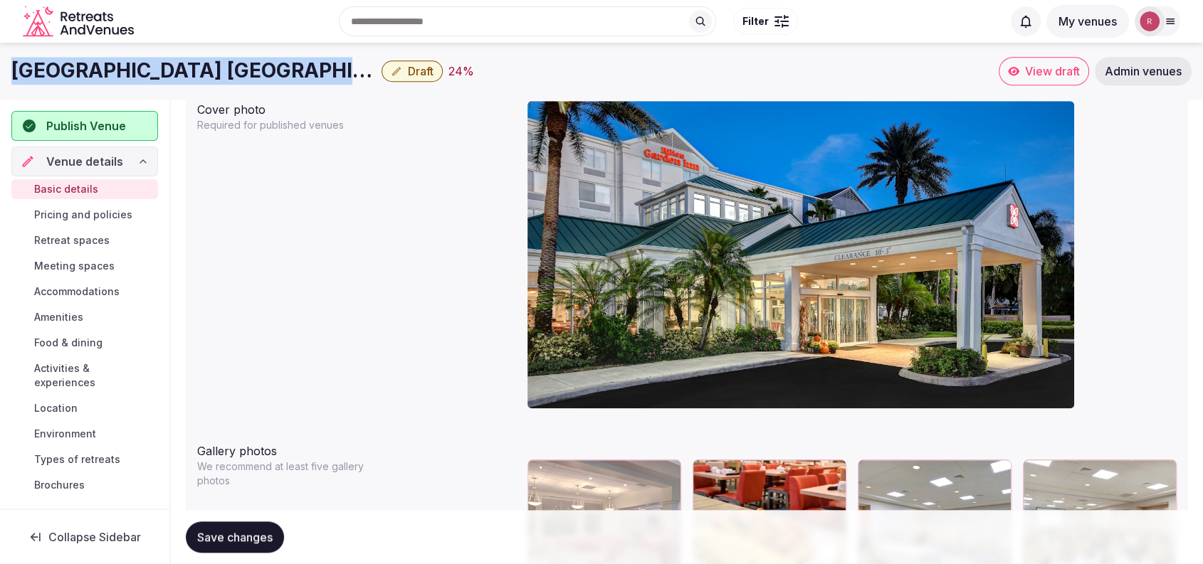
drag, startPoint x: 291, startPoint y: 73, endPoint x: 0, endPoint y: 72, distance: 291.1
click at [0, 72] on div "Hilton Garden Inn Fort Myers Draft 24 % View draft Admin venues" at bounding box center [601, 71] width 1203 height 28
copy h1 "Hilton Garden Inn Fort Myers"
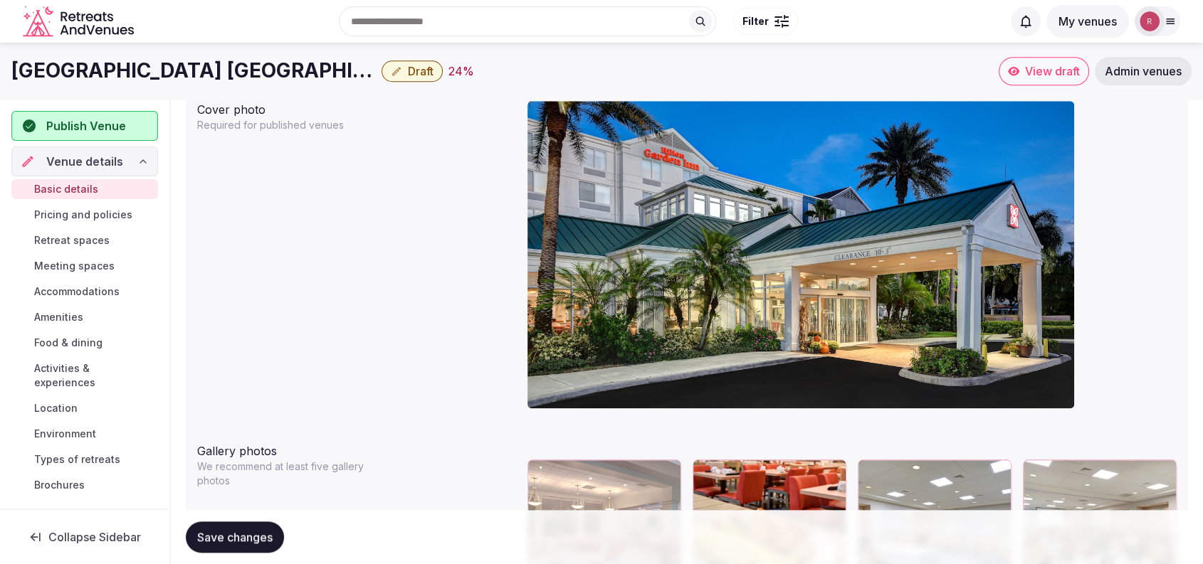
click at [1135, 156] on div at bounding box center [851, 260] width 649 height 330
click at [1115, 152] on div at bounding box center [851, 260] width 649 height 330
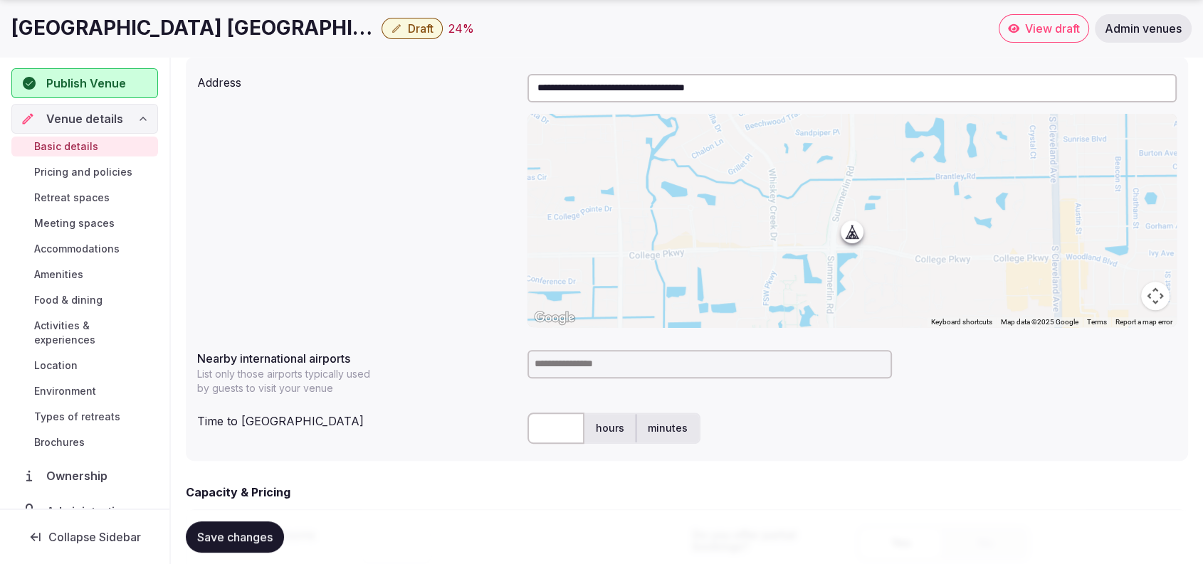
scroll to position [0, 0]
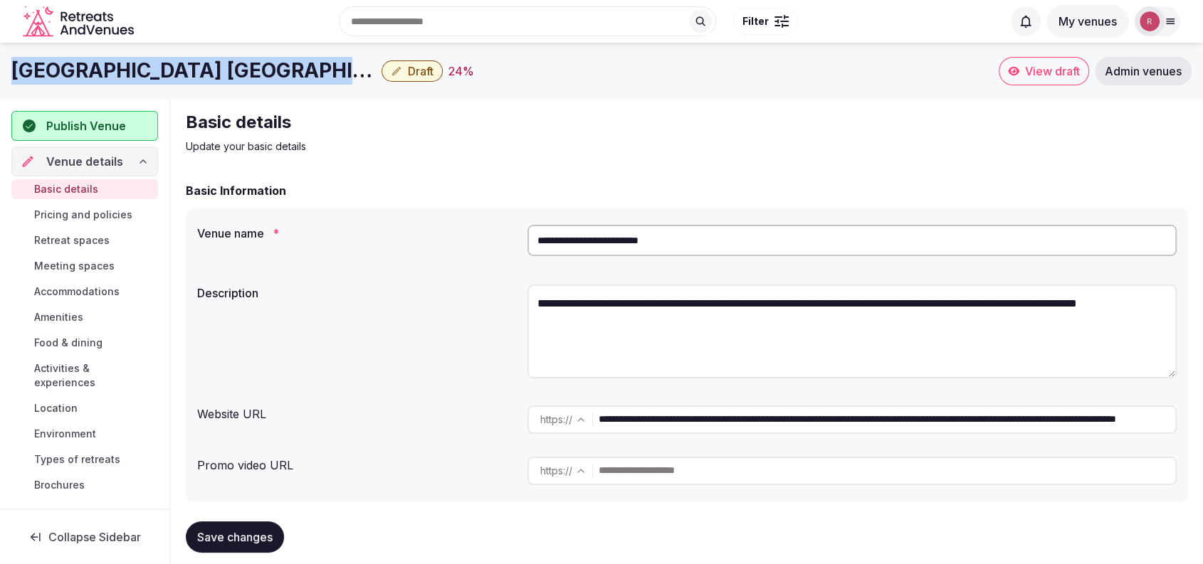
drag, startPoint x: 286, startPoint y: 70, endPoint x: 9, endPoint y: 83, distance: 277.9
click at [9, 83] on div "Hilton Garden Inn Fort Myers Draft 24 % View draft Admin venues" at bounding box center [601, 71] width 1203 height 28
copy h1 "Hilton Garden Inn Fort Myers"
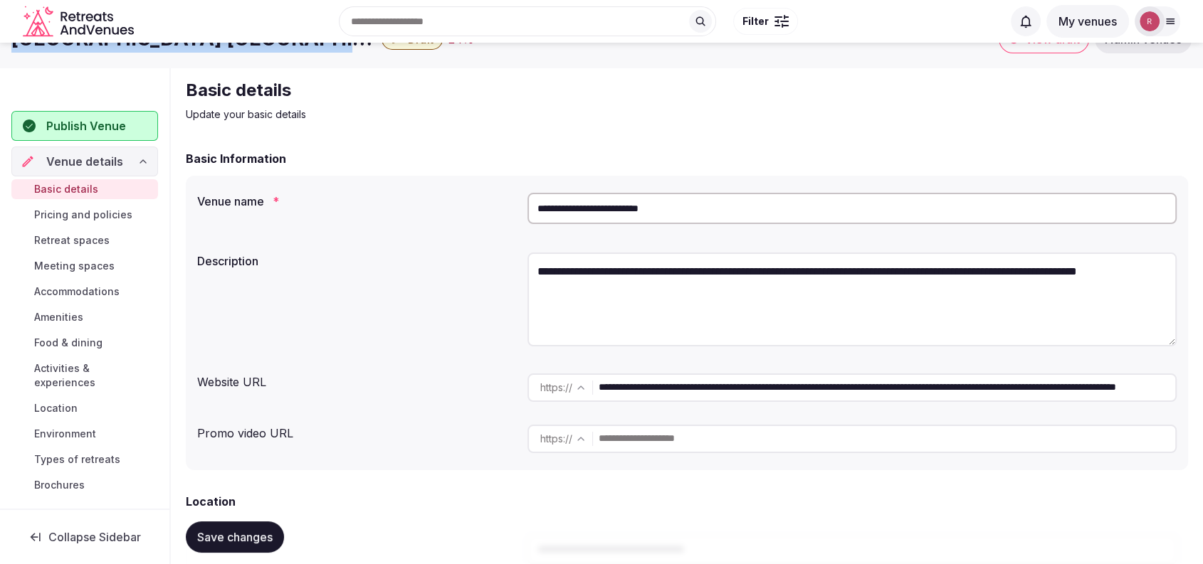
scroll to position [494, 0]
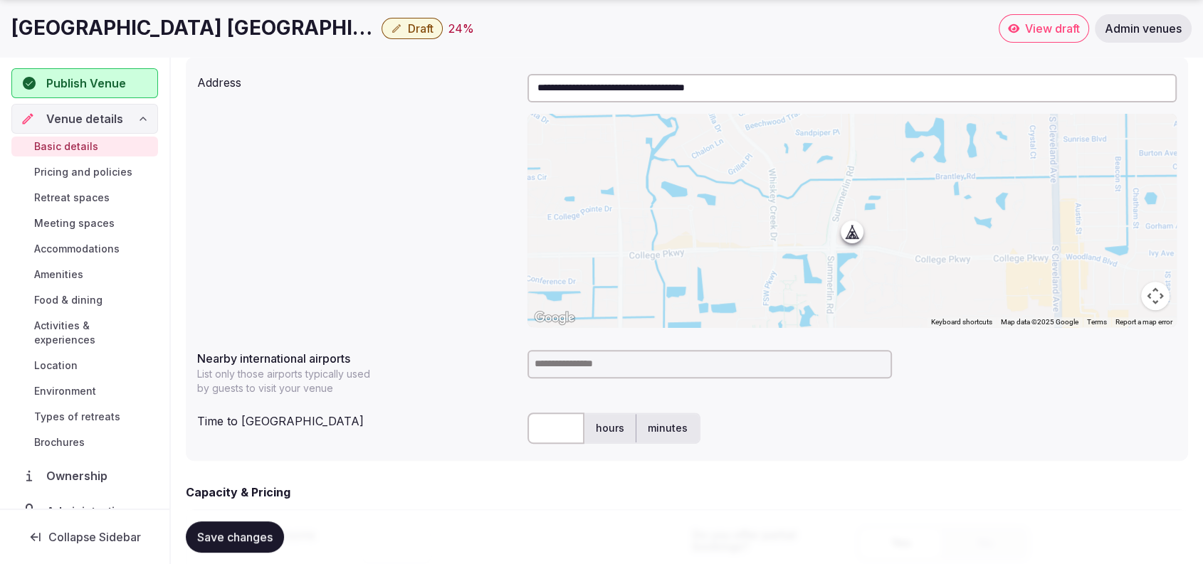
click at [615, 365] on input at bounding box center [709, 364] width 364 height 28
type input "*"
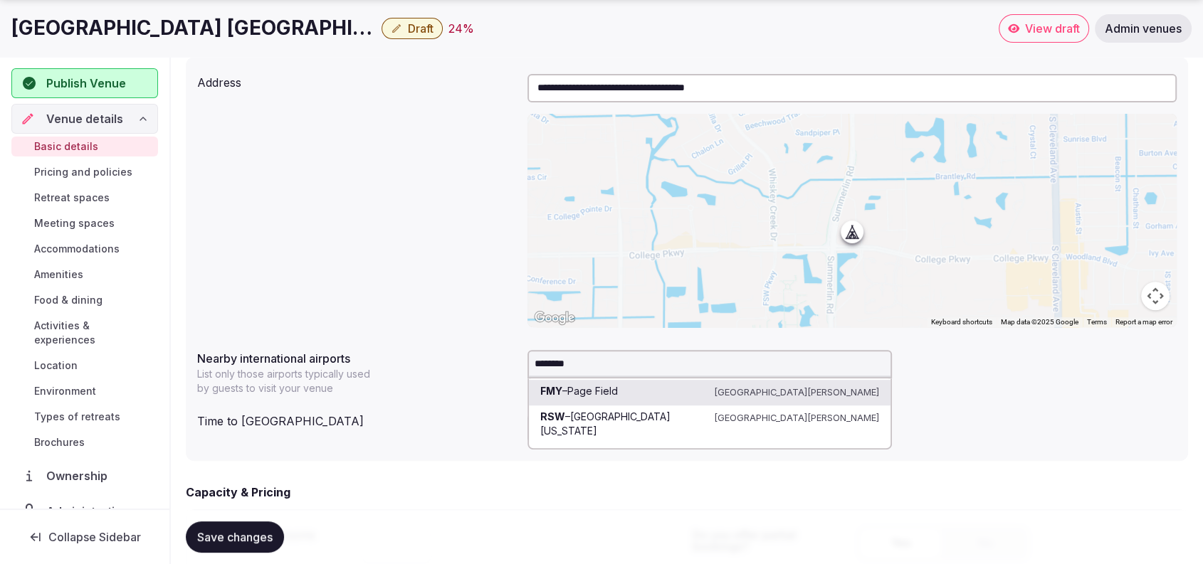
type input "********"
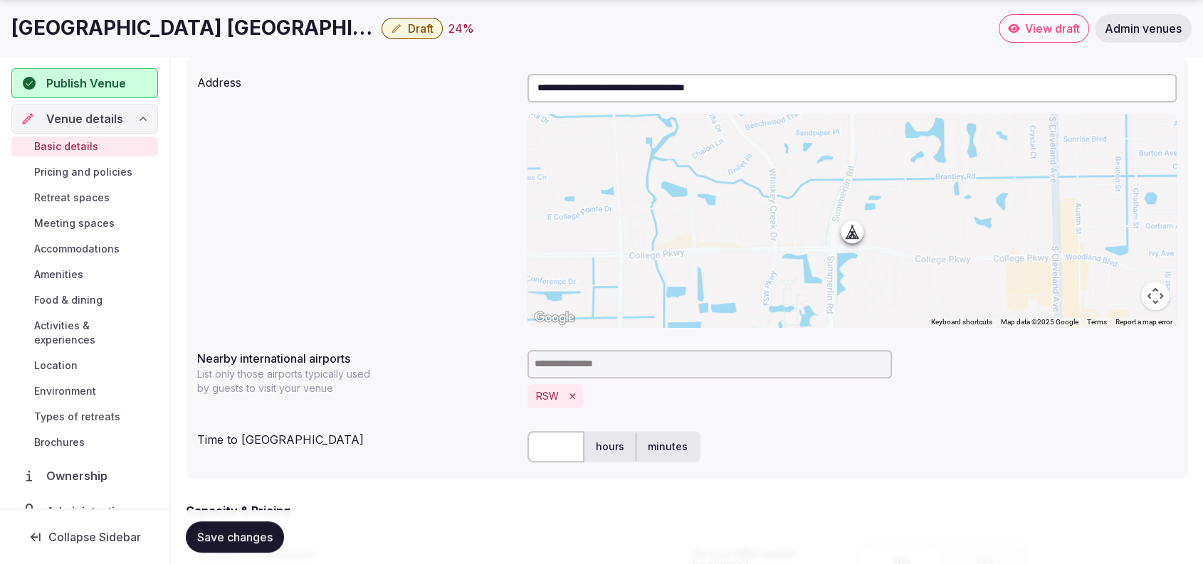
click at [538, 456] on input "text" at bounding box center [555, 446] width 57 height 31
type input "**"
click at [935, 446] on div "** hours minutes" at bounding box center [851, 446] width 649 height 31
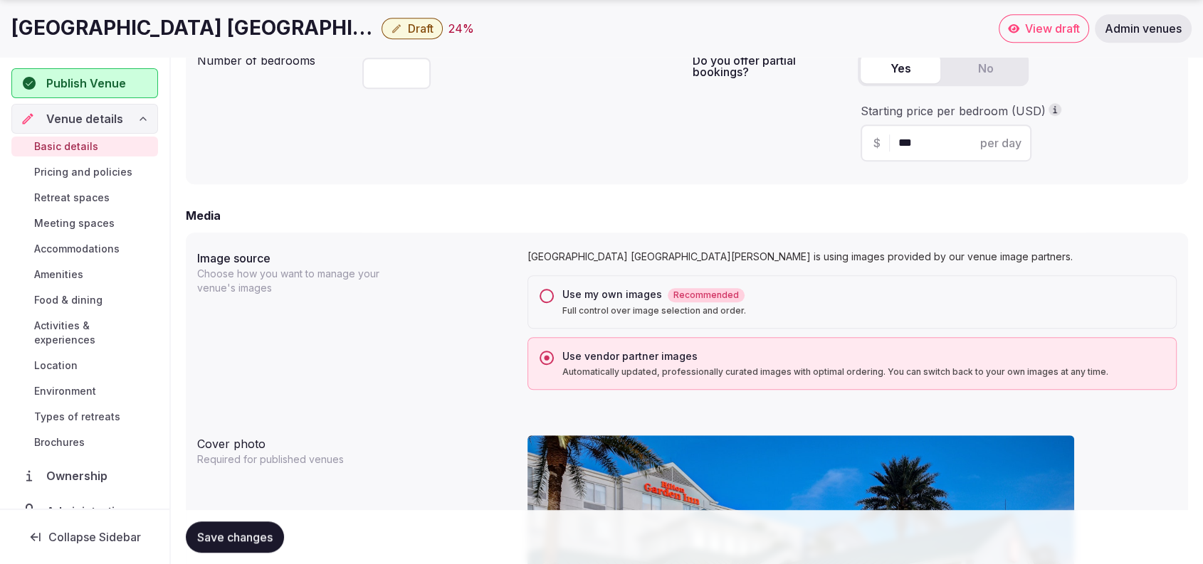
scroll to position [1481, 0]
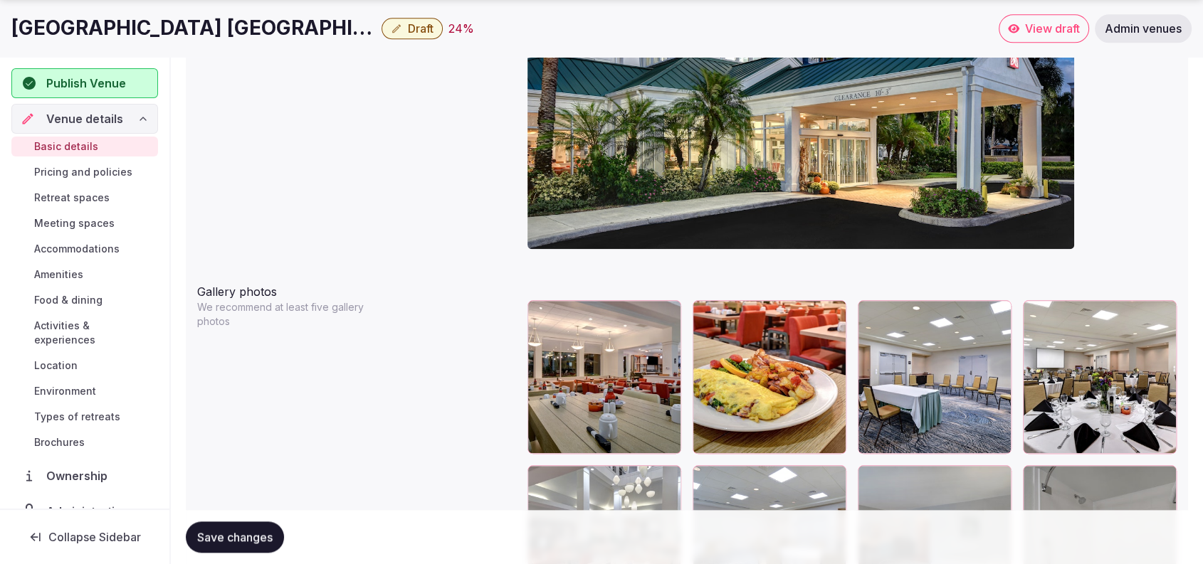
click at [205, 546] on button "Save changes" at bounding box center [235, 537] width 98 height 31
click at [1162, 182] on div at bounding box center [851, 101] width 649 height 330
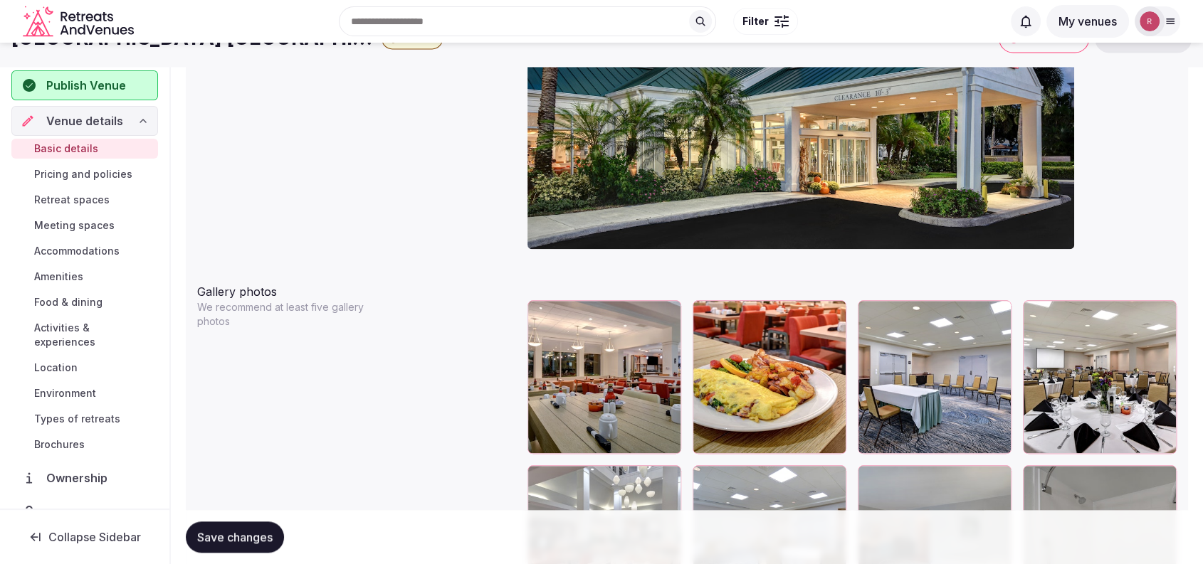
scroll to position [987, 0]
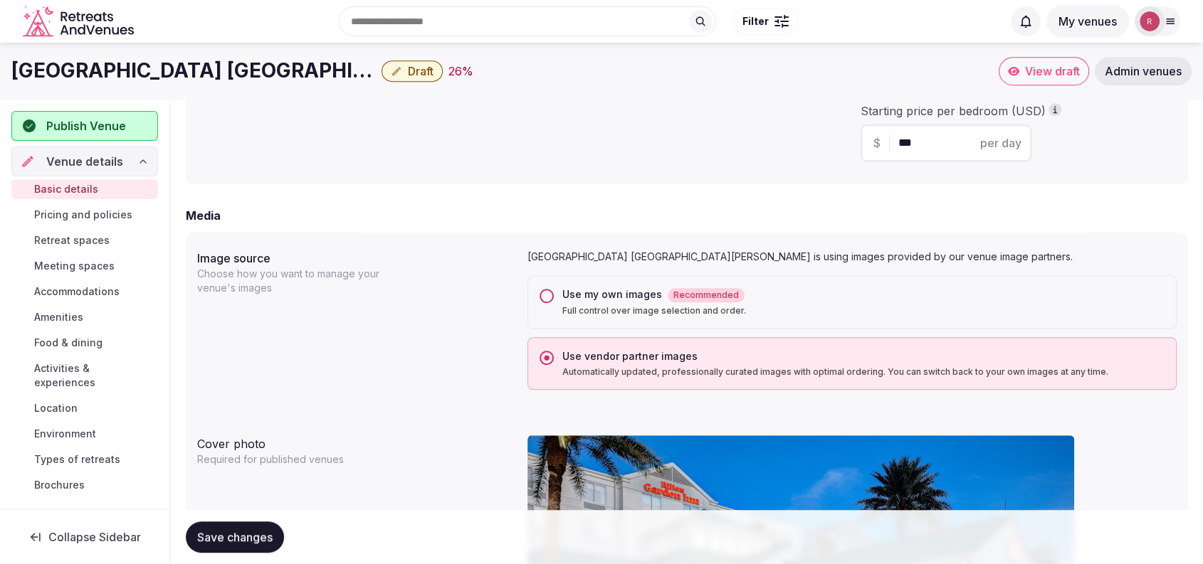
click at [1099, 248] on div "Hilton Garden Inn Fort Myers is using images provided by our venue image partne…" at bounding box center [851, 320] width 649 height 152
click at [1142, 168] on div "Yes No Starting price per bedroom (USD) $ *** per day" at bounding box center [1017, 109] width 319 height 127
click at [102, 137] on div "Publish Venue" at bounding box center [84, 126] width 147 height 30
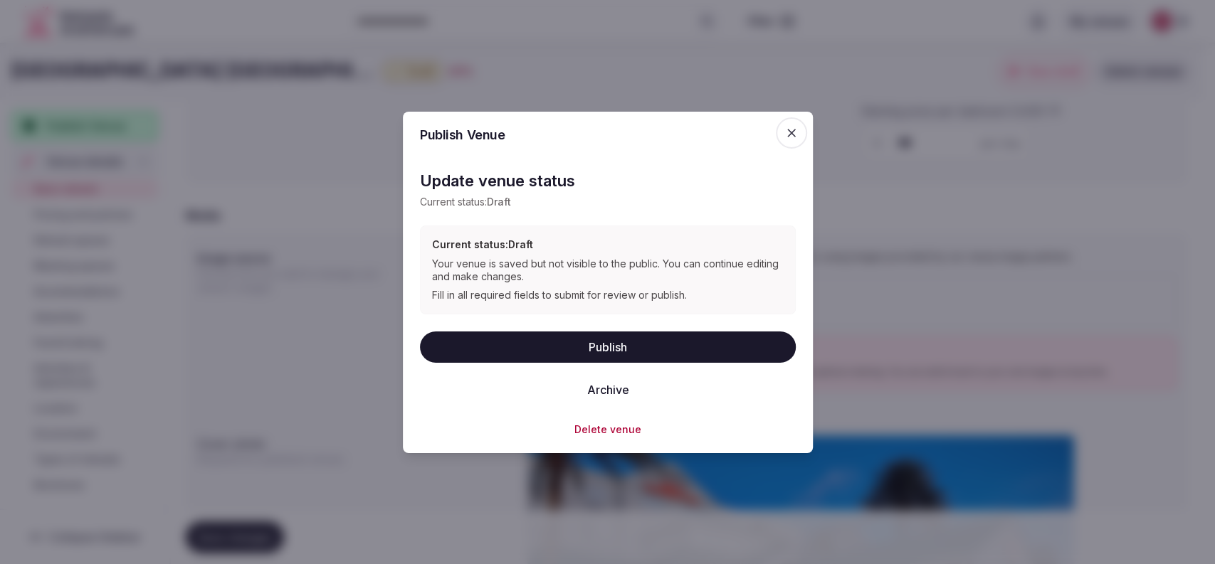
click at [558, 333] on button "Publish" at bounding box center [608, 346] width 376 height 31
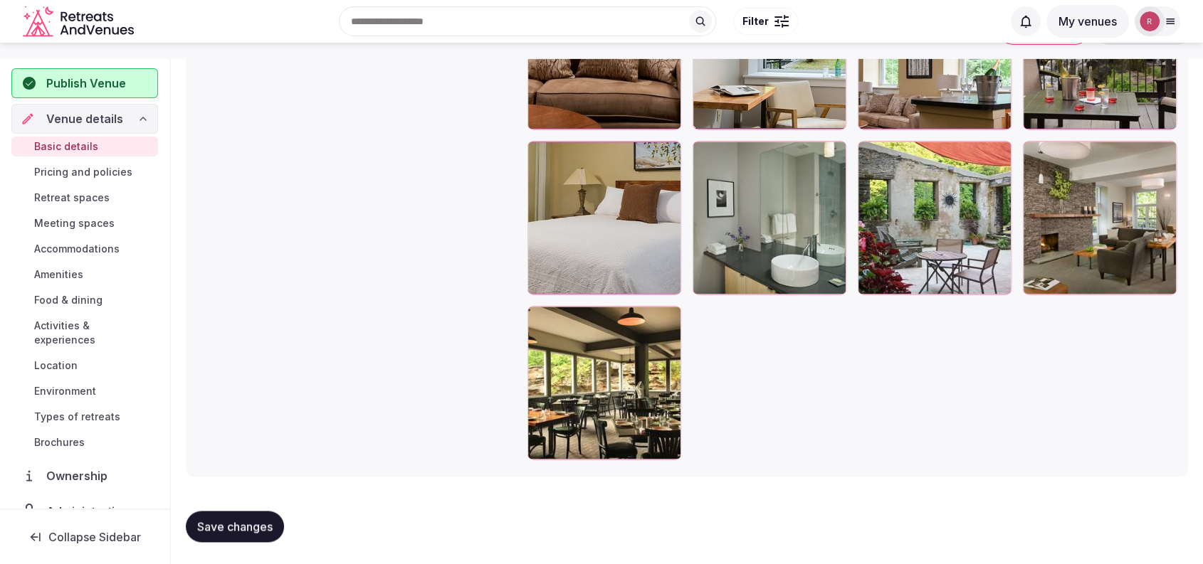
scroll to position [471, 0]
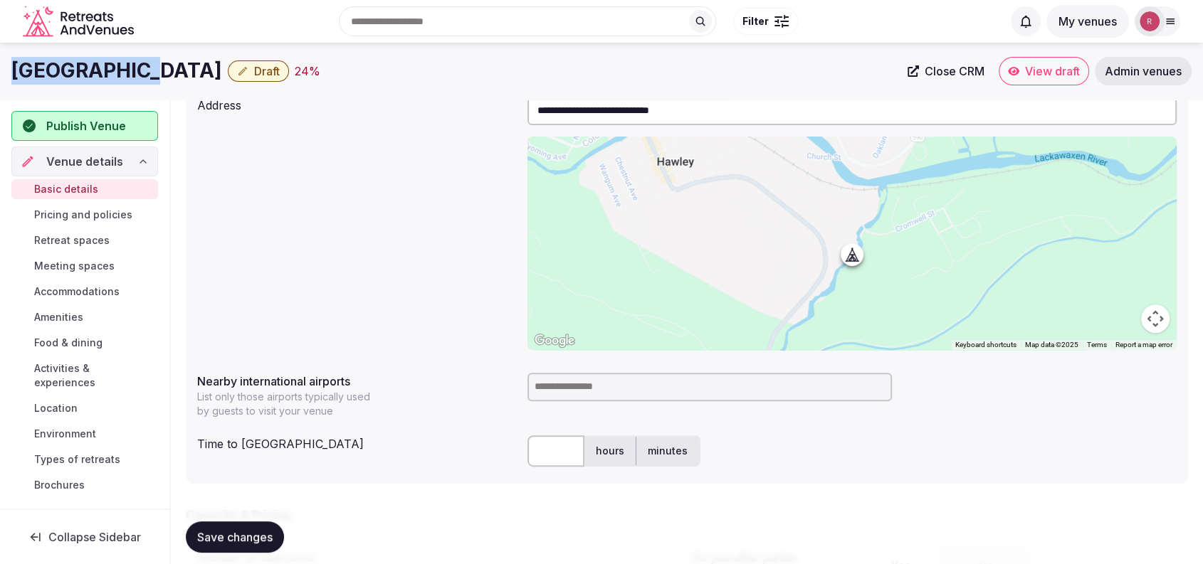
drag, startPoint x: 137, startPoint y: 61, endPoint x: 0, endPoint y: 53, distance: 137.6
click at [0, 53] on div "Ledges Hotel Draft 24 % Close CRM View draft Admin venues" at bounding box center [601, 71] width 1203 height 57
copy h1 "Ledges Hotel"
click at [1143, 466] on div "hours minutes" at bounding box center [851, 451] width 649 height 43
click at [1122, 401] on div at bounding box center [851, 387] width 649 height 28
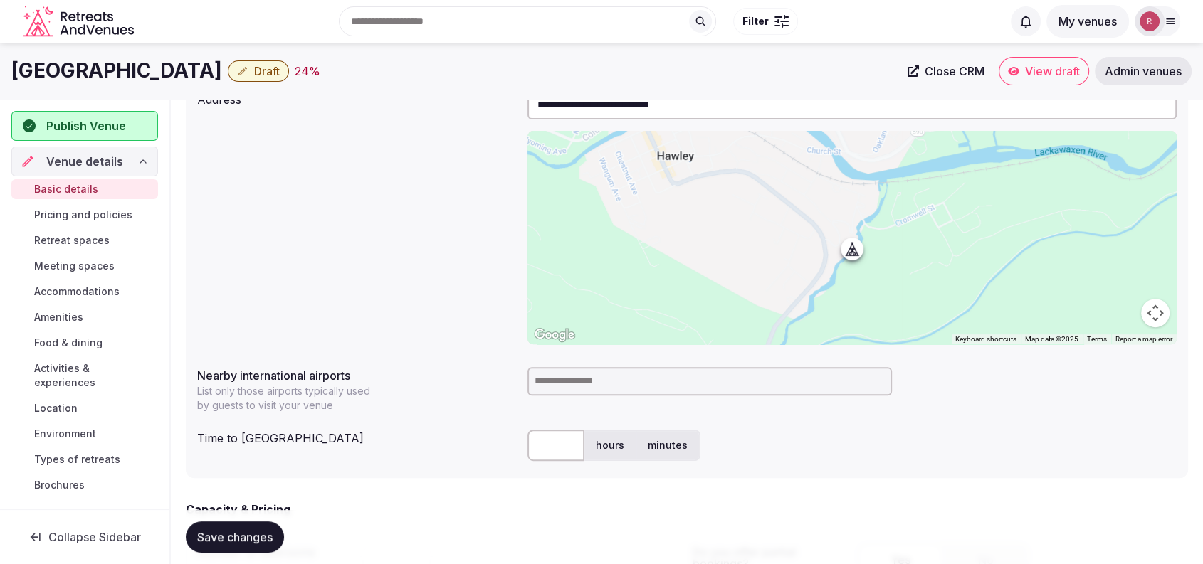
scroll to position [465, 0]
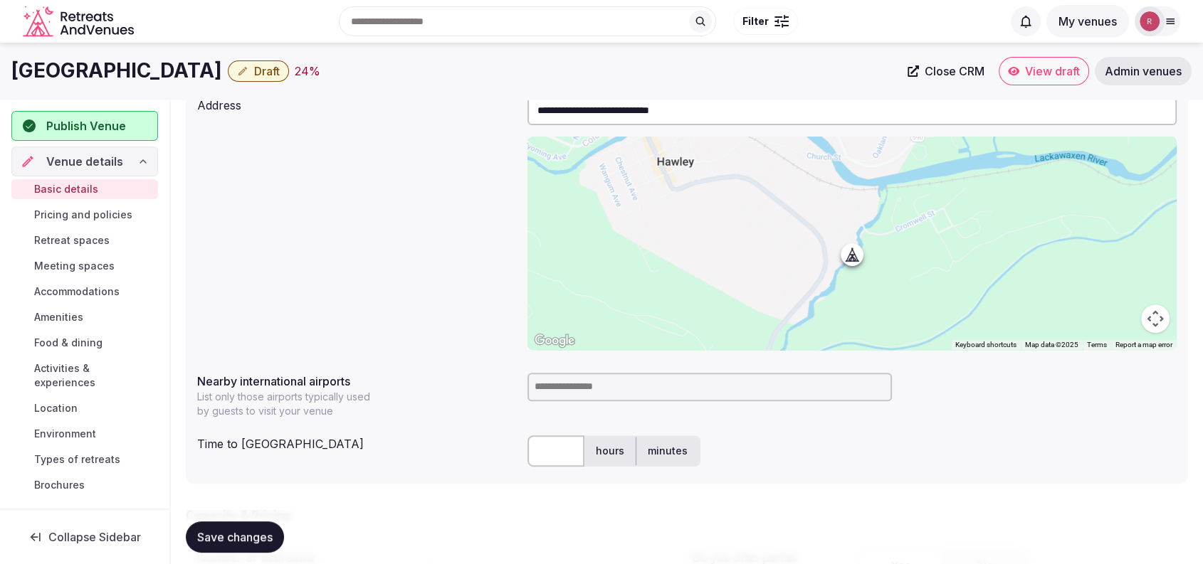
click at [1137, 100] on input "**********" at bounding box center [851, 111] width 649 height 28
click at [1125, 400] on div at bounding box center [851, 387] width 649 height 28
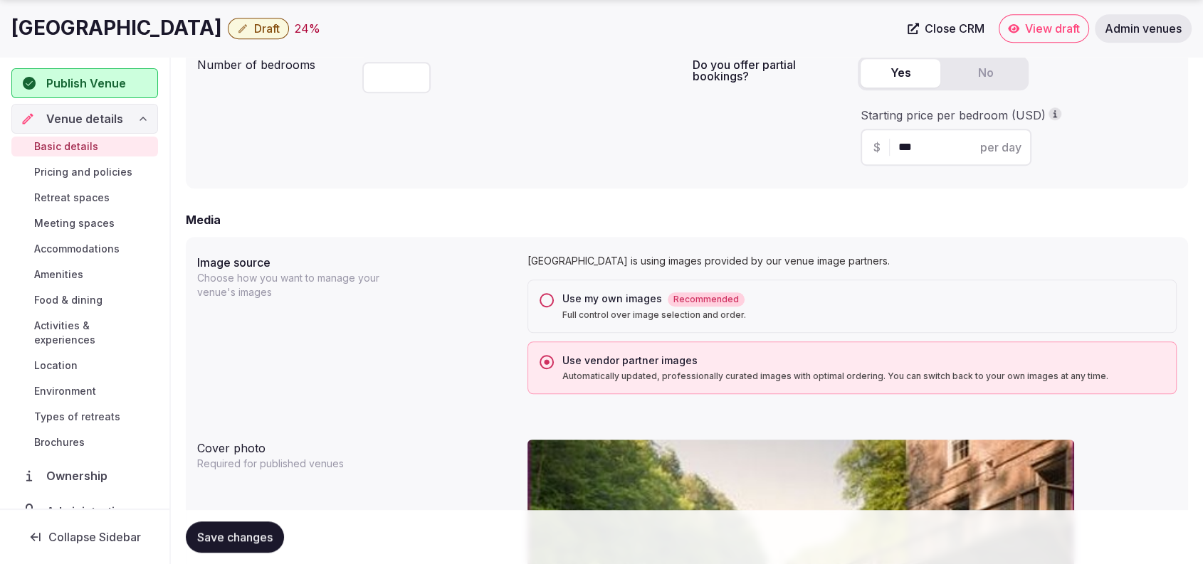
click at [569, 307] on label "Use my own images Recommended Full control over image selection and order." at bounding box center [863, 306] width 602 height 29
click at [554, 307] on button "Use my own images Recommended Full control over image selection and order." at bounding box center [547, 300] width 14 height 14
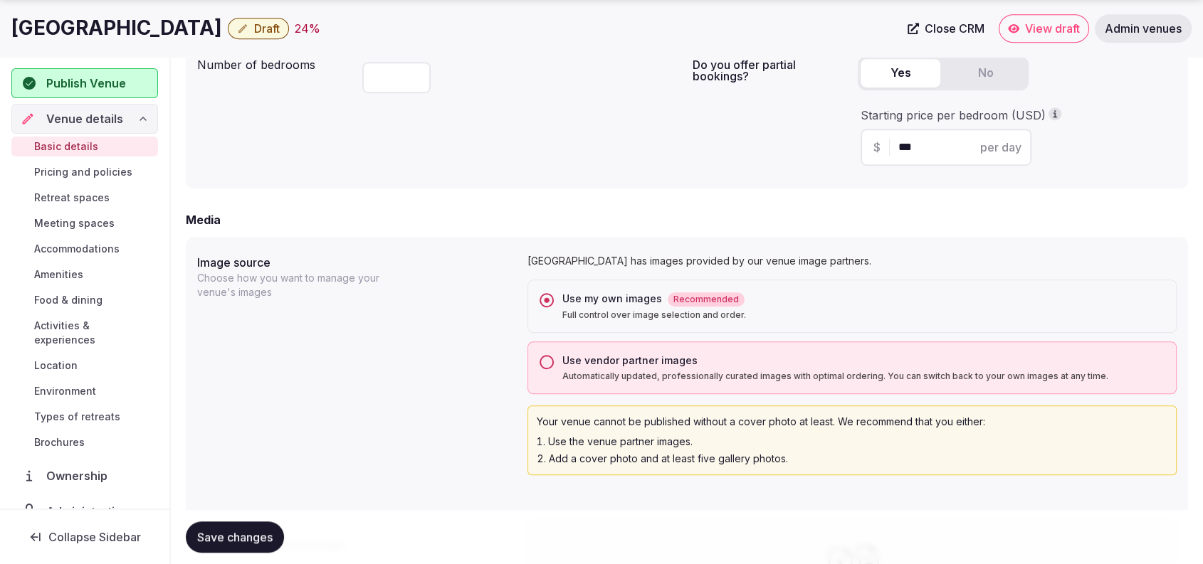
click at [248, 541] on span "Save changes" at bounding box center [234, 537] width 75 height 14
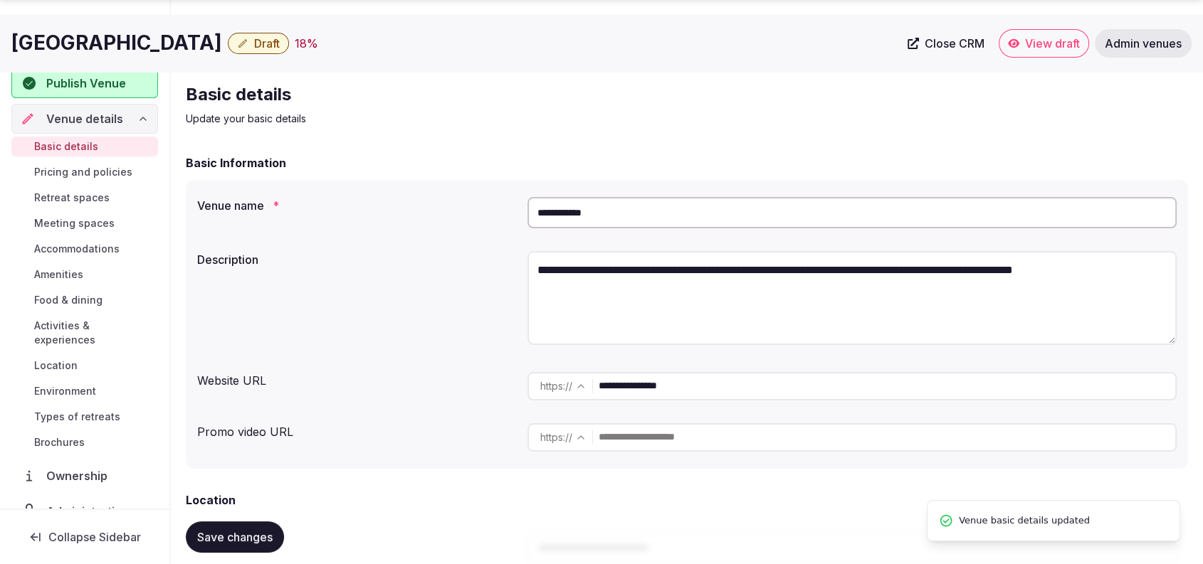
scroll to position [0, 0]
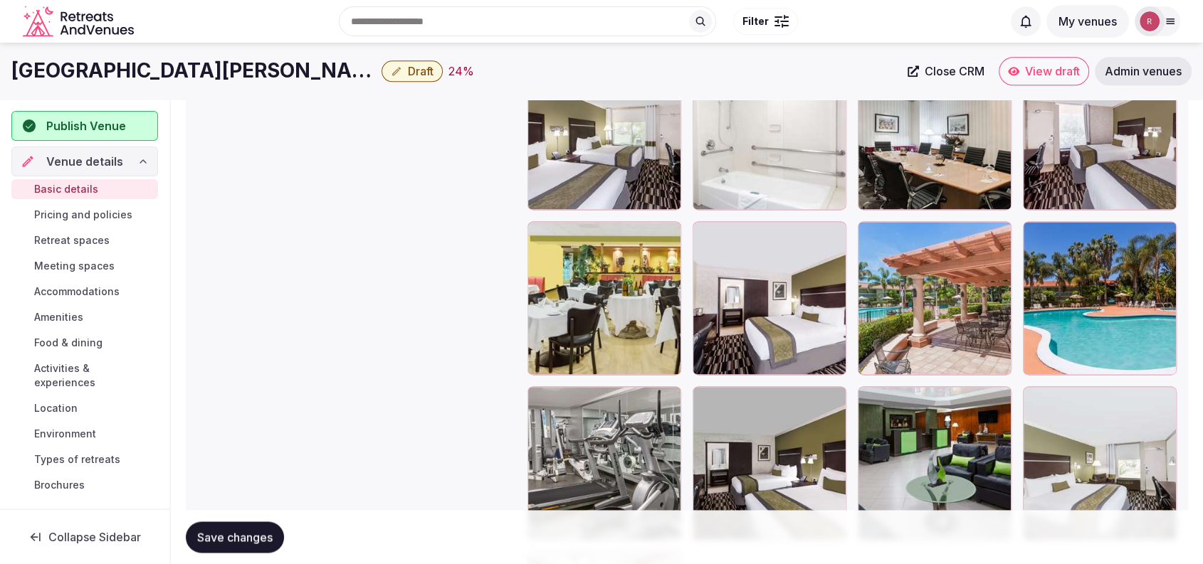
scroll to position [1856, 0]
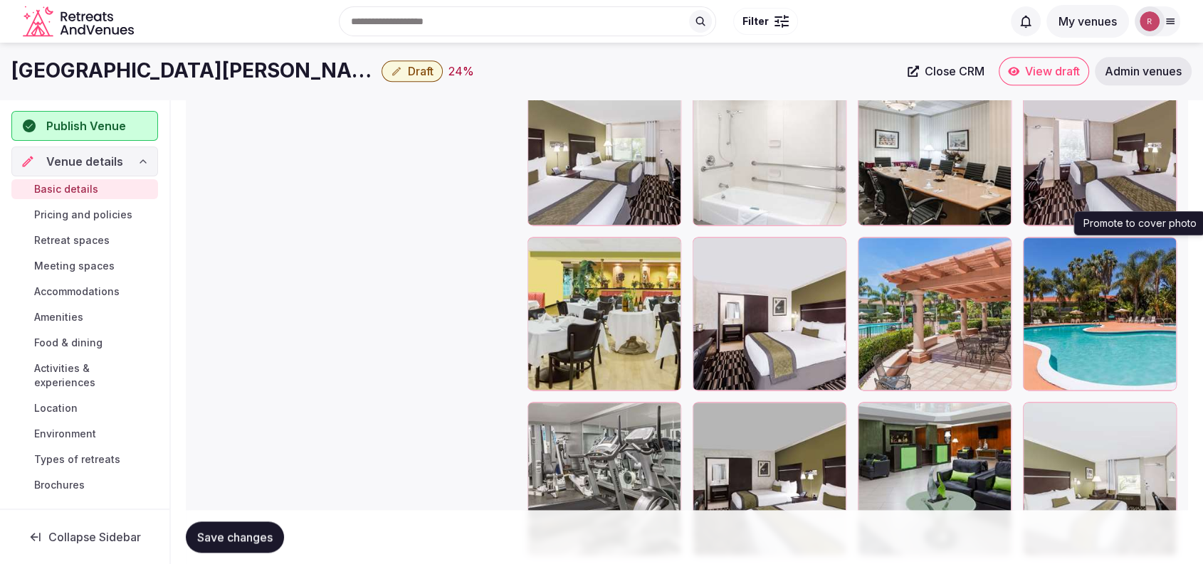
click at [1160, 246] on icon "button" at bounding box center [1162, 251] width 11 height 11
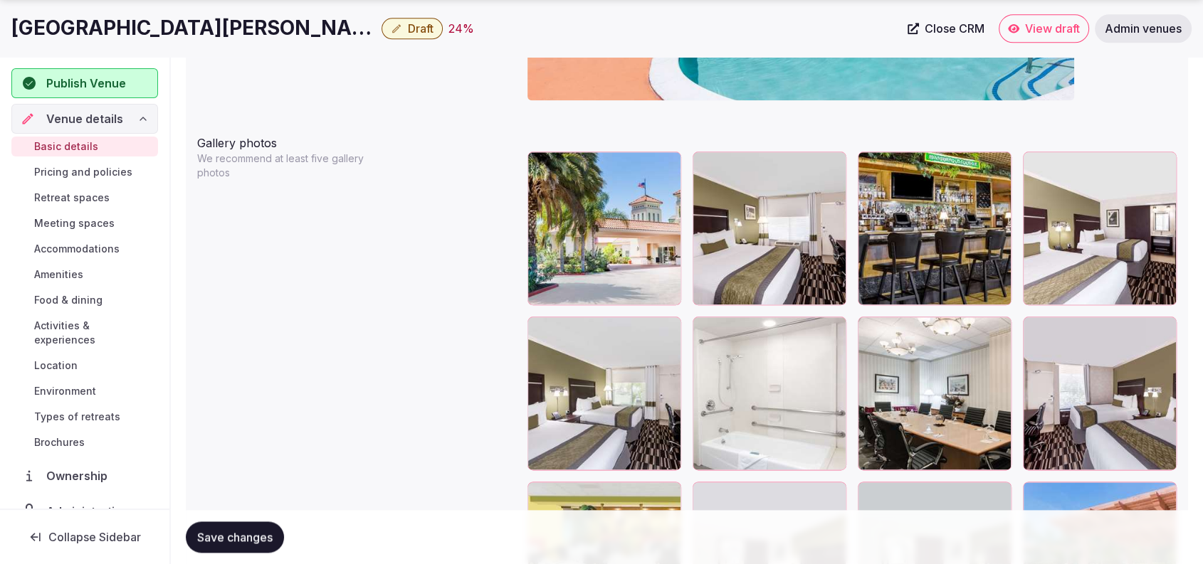
scroll to position [1643, 0]
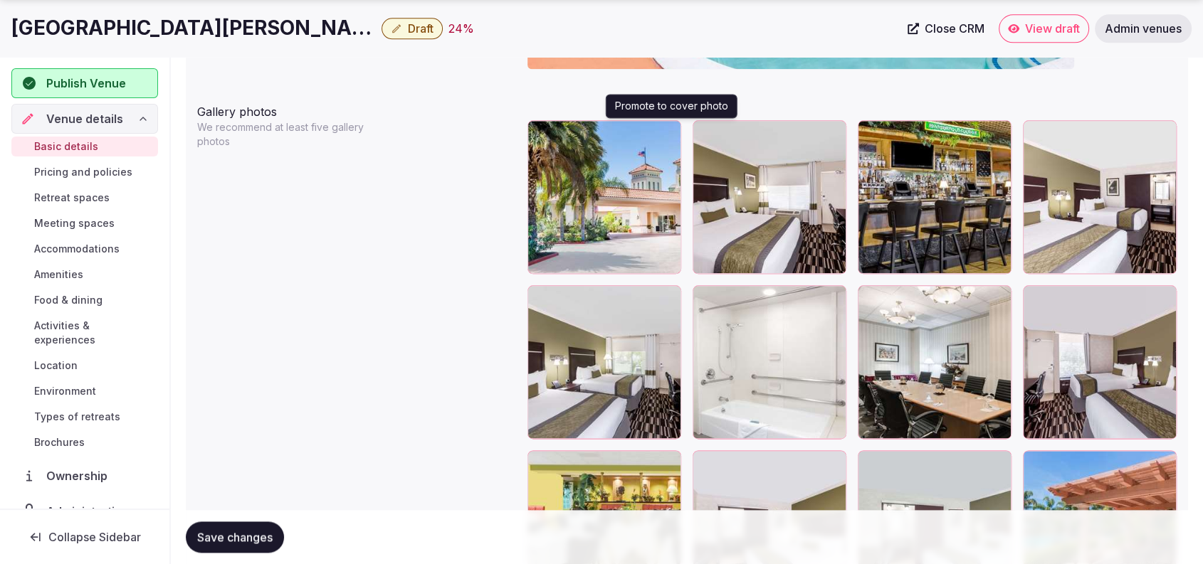
click at [669, 130] on icon "button" at bounding box center [667, 134] width 8 height 9
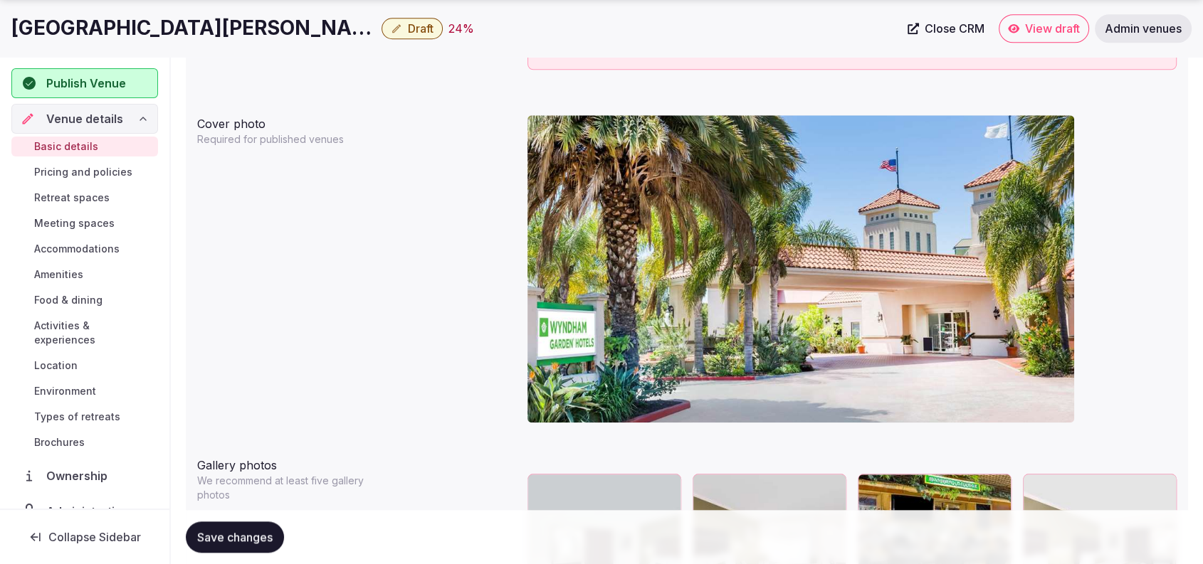
scroll to position [796, 0]
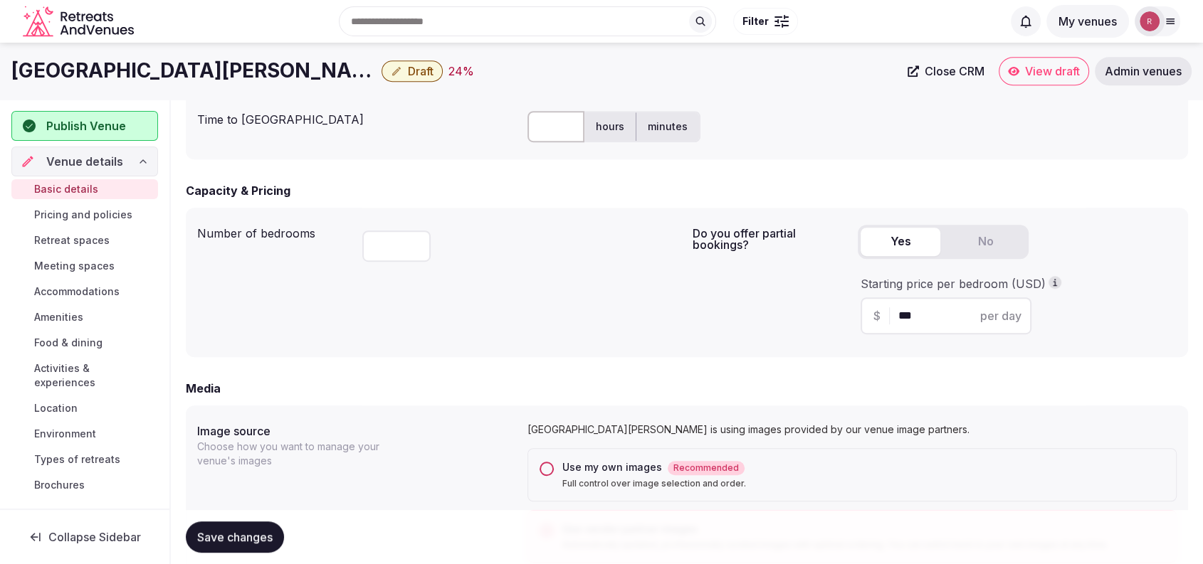
drag, startPoint x: 353, startPoint y: 63, endPoint x: 19, endPoint y: 90, distance: 334.9
click at [0, 59] on div "[GEOGRAPHIC_DATA][PERSON_NAME] Draft 24 % Close CRM View draft Admin venues" at bounding box center [601, 71] width 1203 height 28
copy h1 "[GEOGRAPHIC_DATA][PERSON_NAME]"
click at [1100, 122] on div "hours minutes" at bounding box center [851, 126] width 649 height 31
click at [1098, 260] on div "Yes No" at bounding box center [1017, 248] width 319 height 46
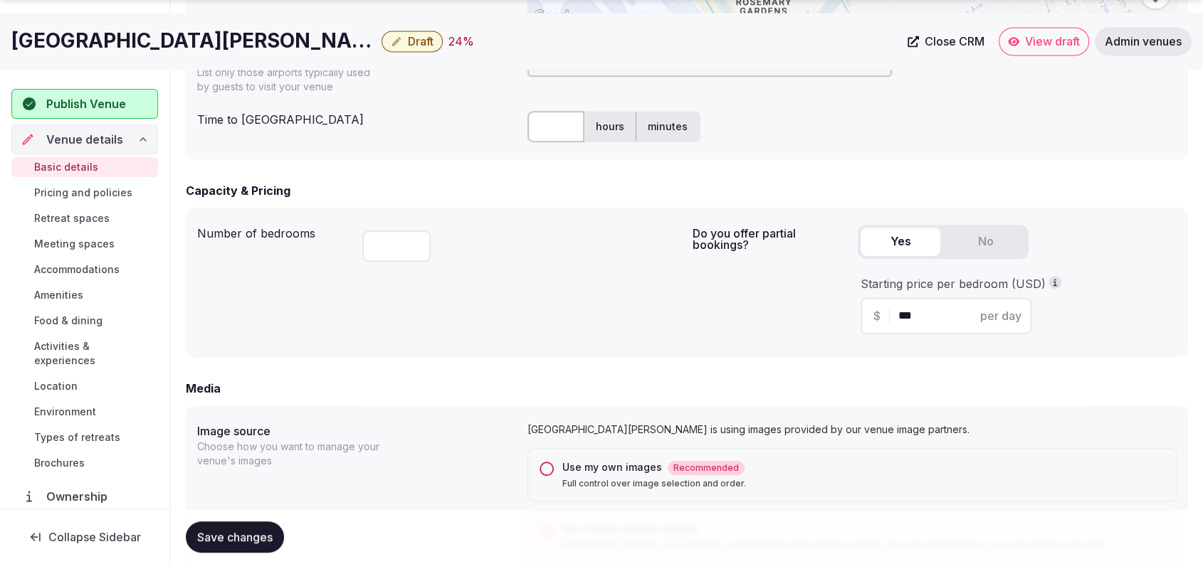
scroll to position [1289, 0]
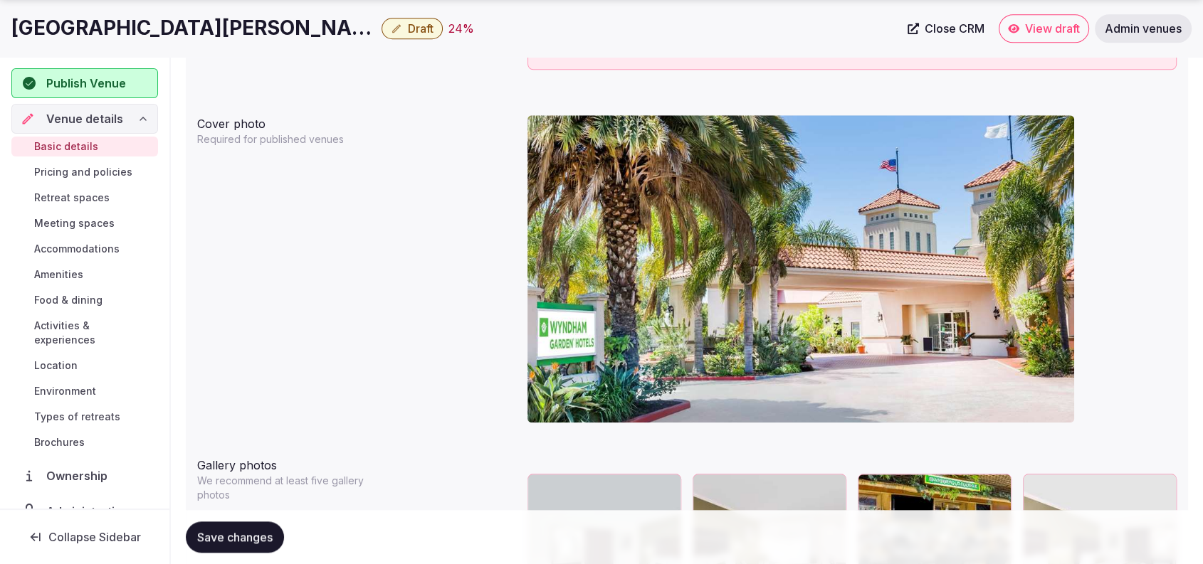
click at [1119, 144] on div at bounding box center [851, 275] width 649 height 330
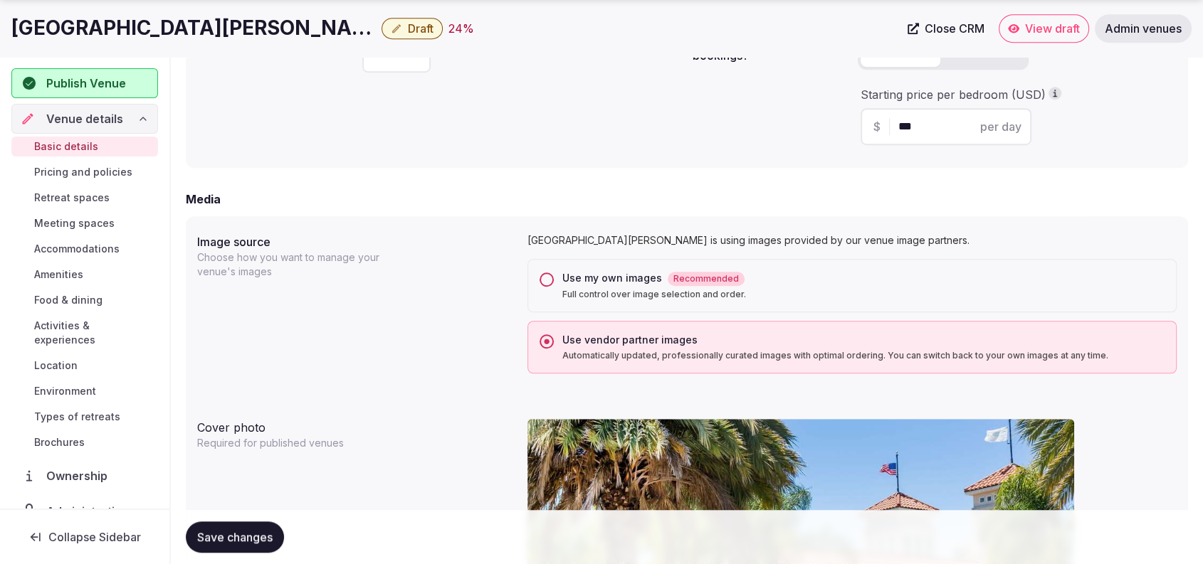
scroll to position [1481, 0]
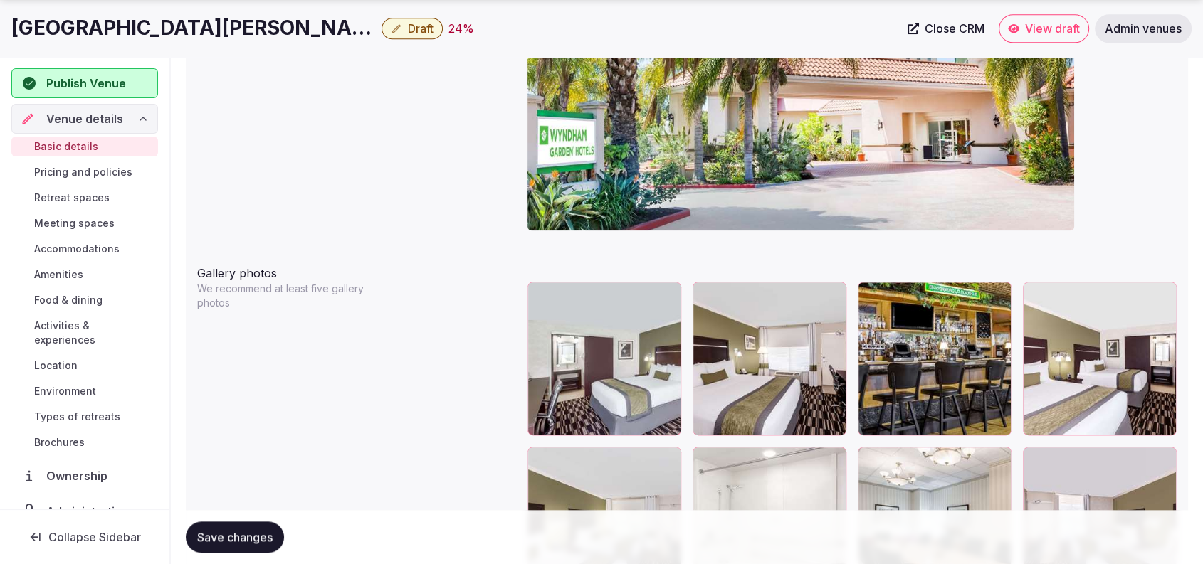
drag, startPoint x: 1152, startPoint y: 206, endPoint x: 1142, endPoint y: 202, distance: 10.2
click at [1152, 206] on div at bounding box center [851, 82] width 649 height 330
drag, startPoint x: 350, startPoint y: 26, endPoint x: 11, endPoint y: 40, distance: 339.1
click at [11, 40] on h1 "Wyndham Garden San Jose Airport" at bounding box center [193, 28] width 364 height 28
copy h1 "Wyndham Garden San Jose Airport"
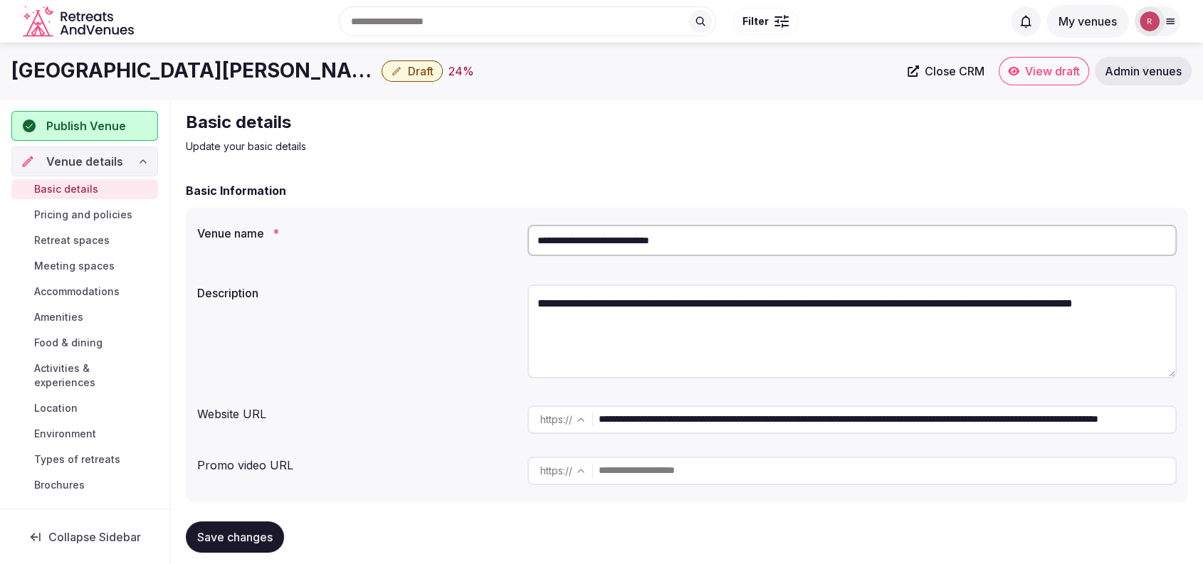
scroll to position [494, 0]
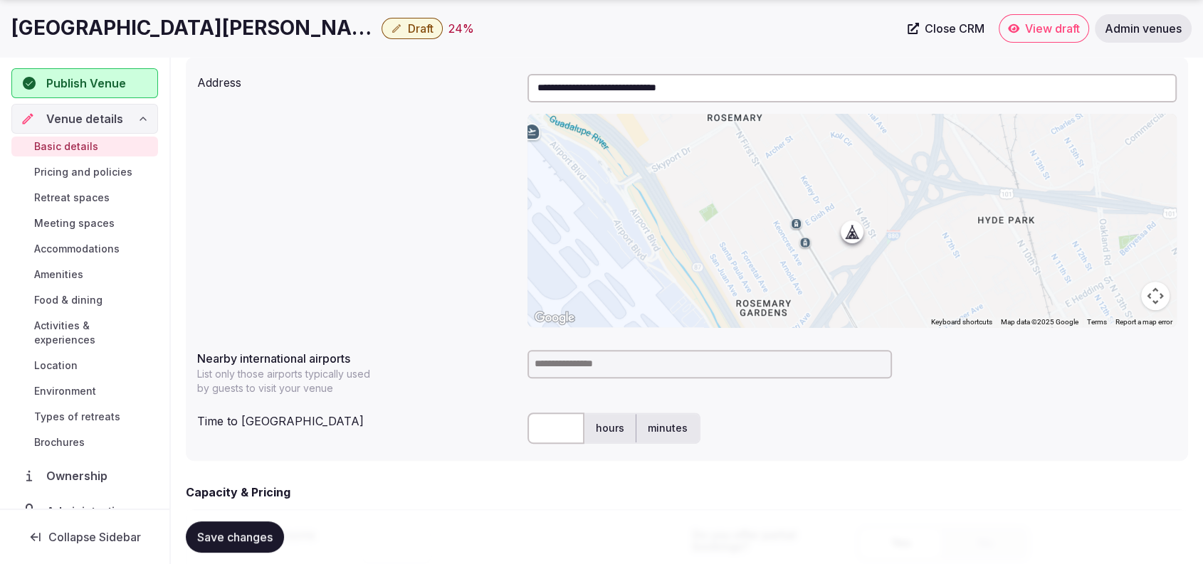
click at [609, 357] on input at bounding box center [709, 364] width 364 height 28
type input "***"
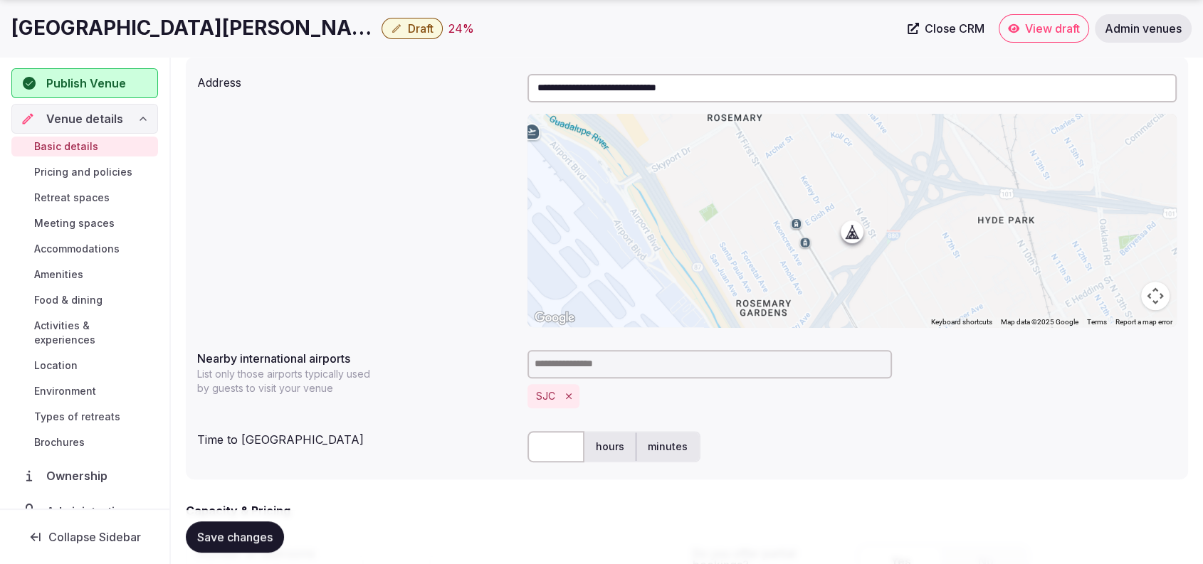
click at [541, 446] on input "text" at bounding box center [555, 446] width 57 height 31
type input "*"
click at [366, 327] on div "**********" at bounding box center [686, 200] width 979 height 265
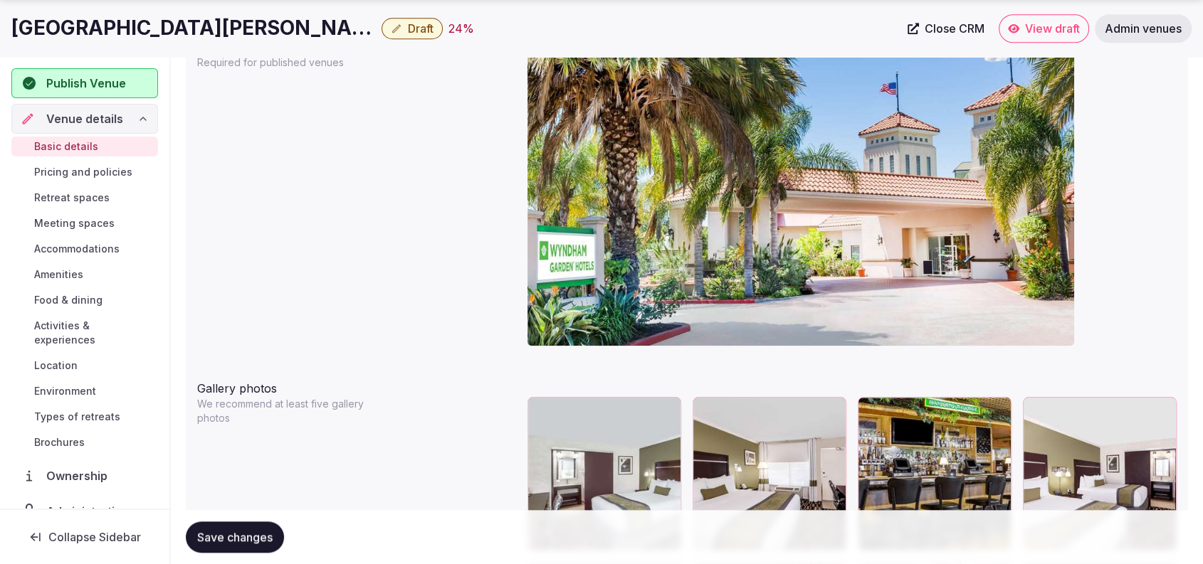
scroll to position [1481, 0]
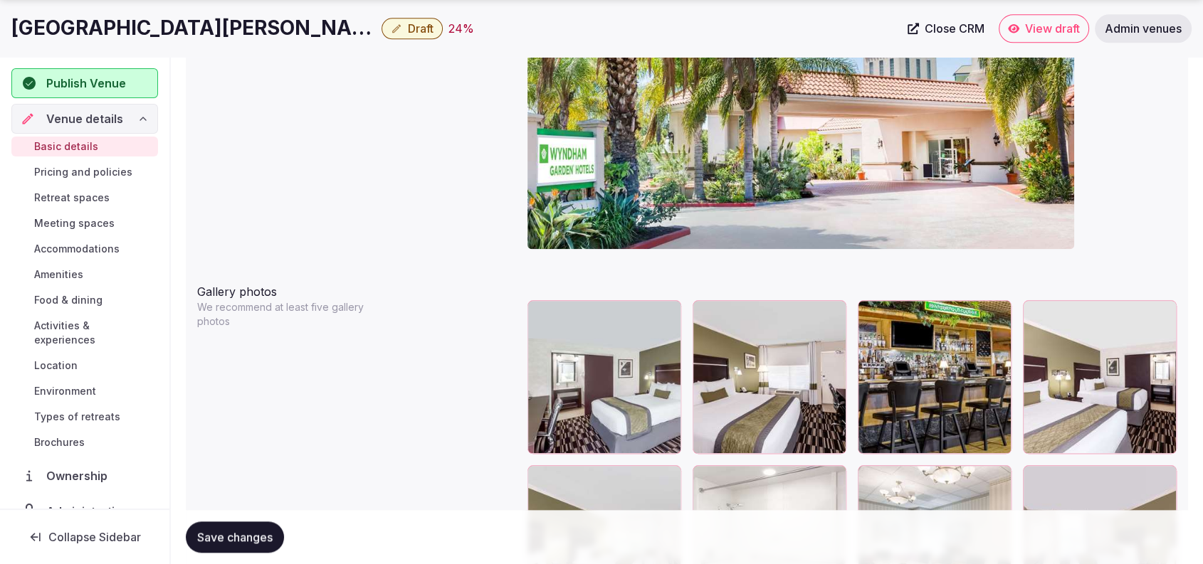
click at [230, 535] on span "Save changes" at bounding box center [234, 537] width 75 height 14
click at [1104, 184] on div at bounding box center [851, 101] width 649 height 330
click at [1137, 198] on div at bounding box center [851, 101] width 649 height 330
click at [46, 73] on div "Publish Venue" at bounding box center [84, 83] width 147 height 30
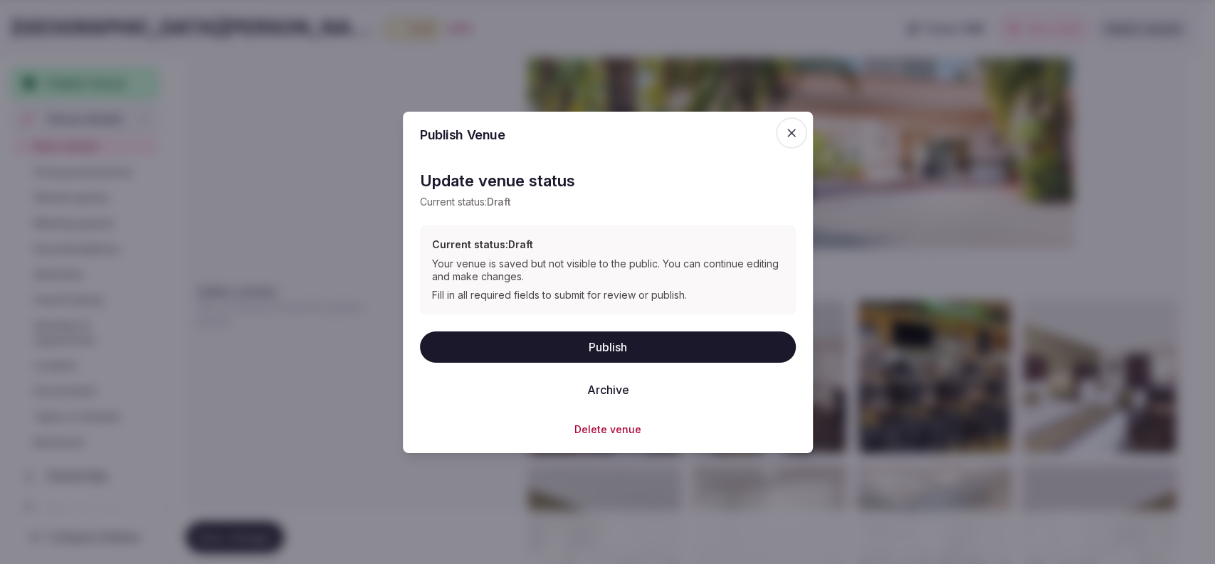
click at [636, 340] on button "Publish" at bounding box center [608, 346] width 376 height 31
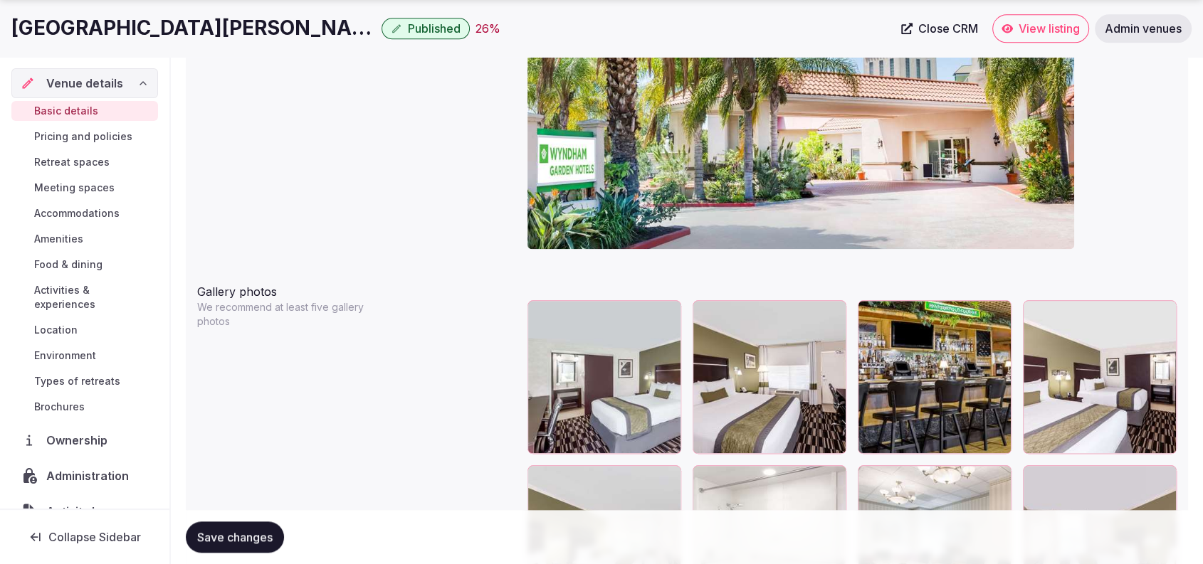
click at [1125, 145] on div at bounding box center [851, 101] width 649 height 330
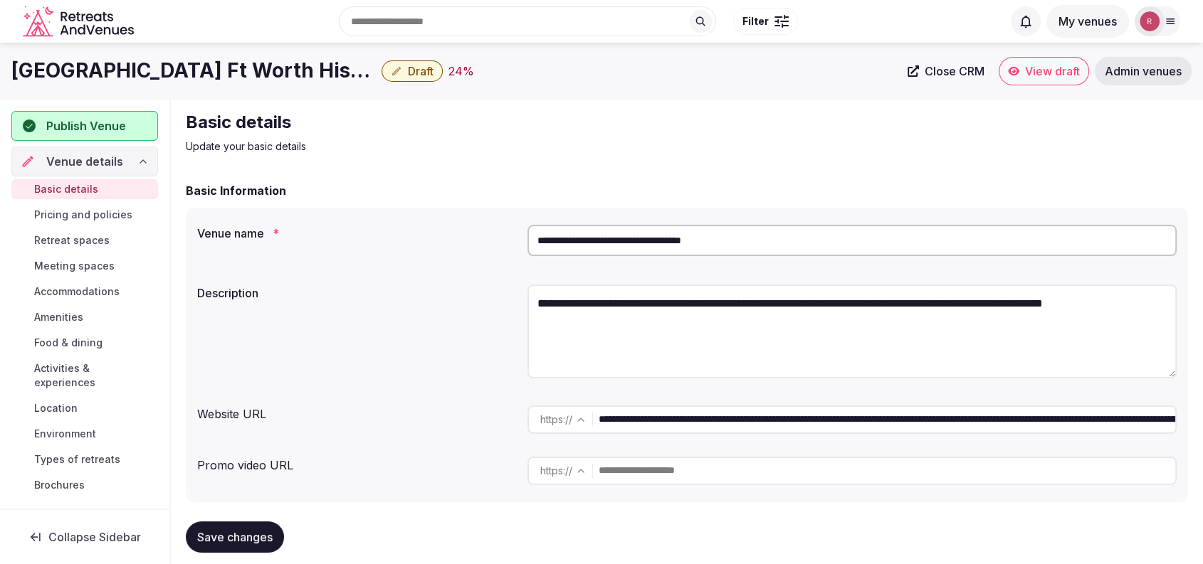
click at [717, 243] on input "**********" at bounding box center [851, 240] width 649 height 31
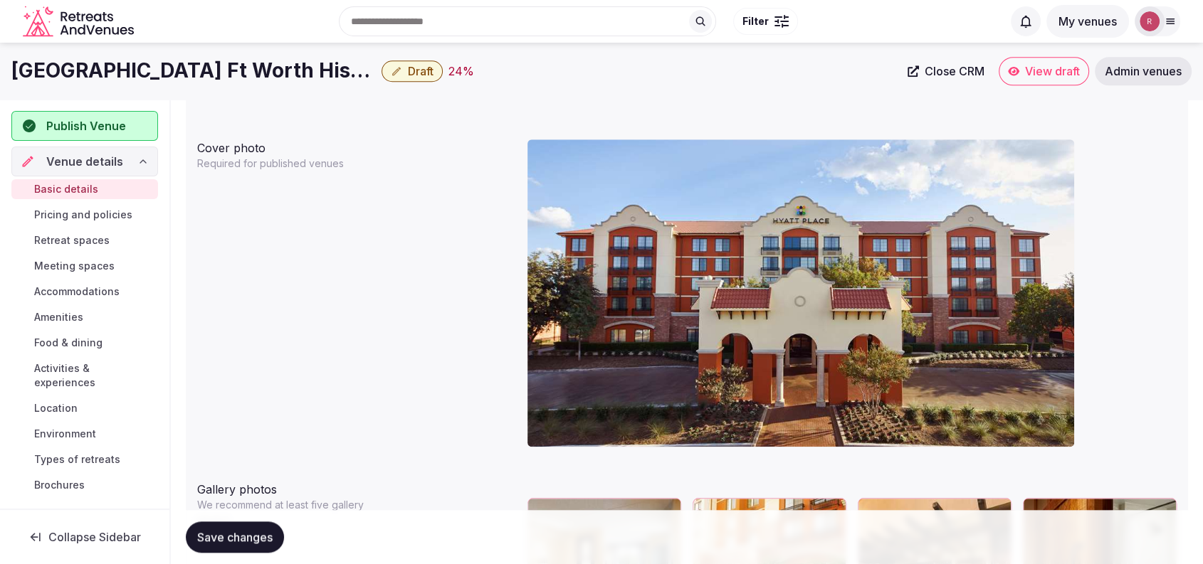
scroll to position [1253, 0]
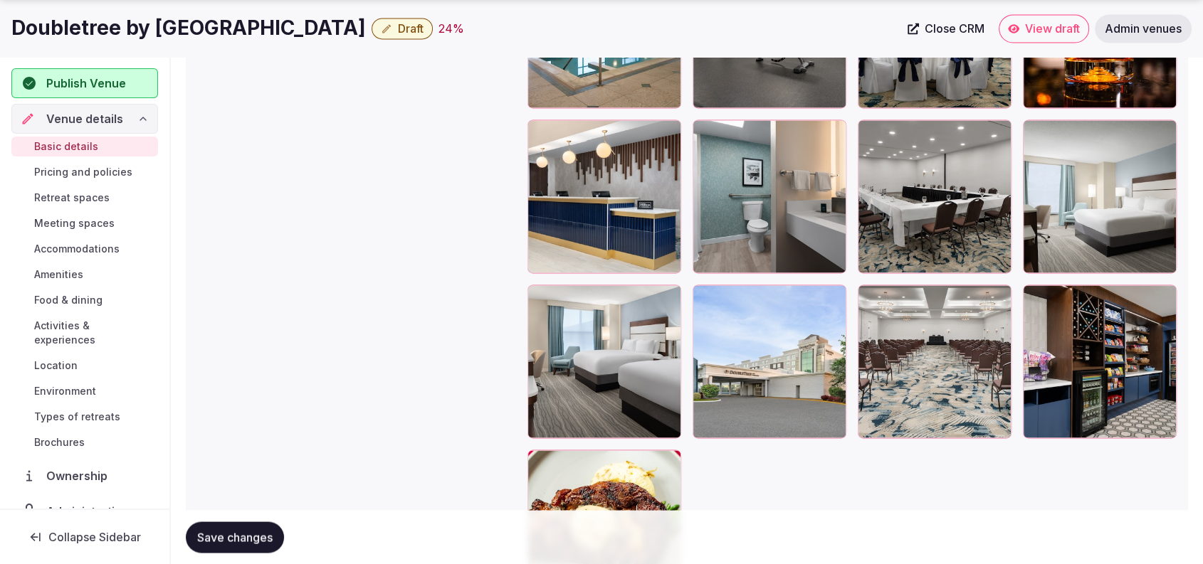
scroll to position [2613, 0]
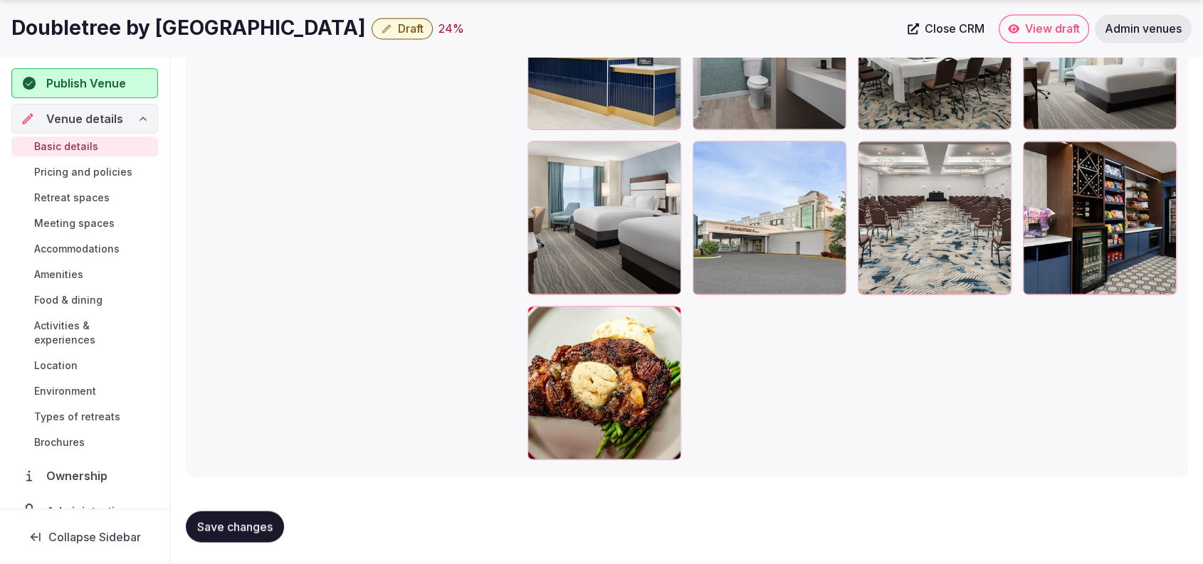
click at [728, 221] on div at bounding box center [770, 218] width 154 height 154
click at [836, 157] on icon "button" at bounding box center [831, 154] width 11 height 11
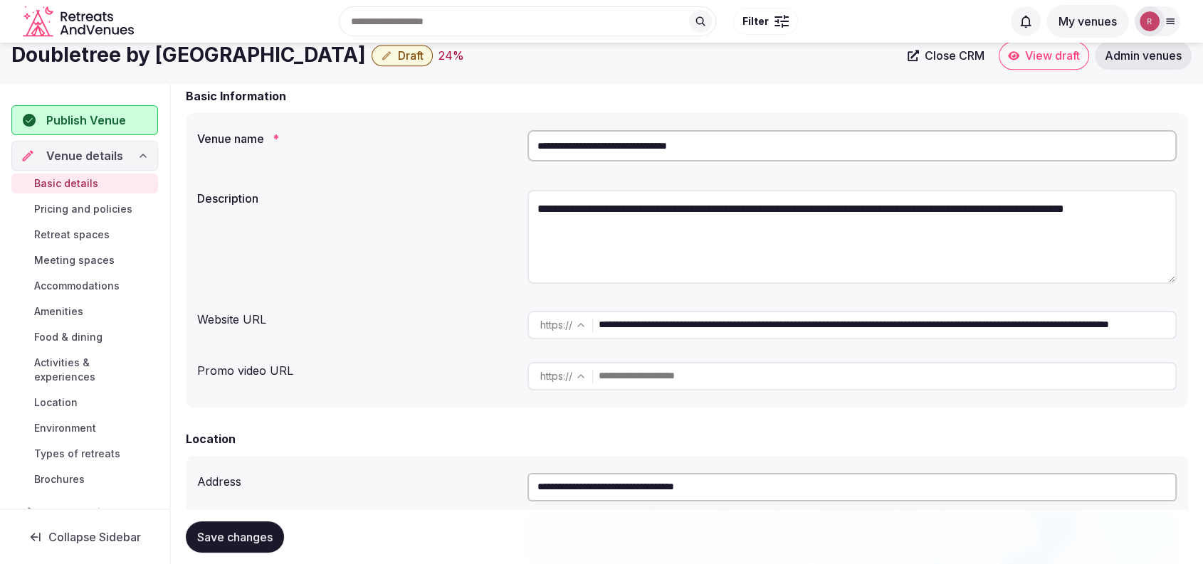
scroll to position [0, 0]
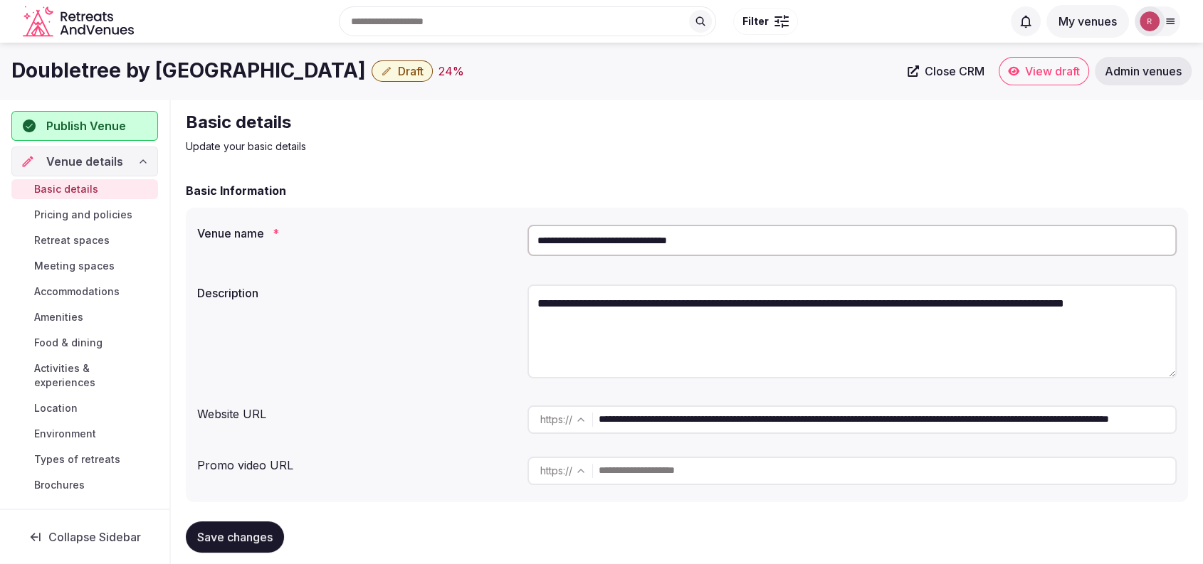
click at [729, 248] on input "**********" at bounding box center [851, 240] width 649 height 31
click at [1117, 127] on div "Basic details Update your basic details" at bounding box center [687, 132] width 1002 height 43
click at [1151, 149] on div "Basic details Update your basic details" at bounding box center [687, 132] width 1002 height 43
click at [582, 238] on input "**********" at bounding box center [851, 240] width 649 height 31
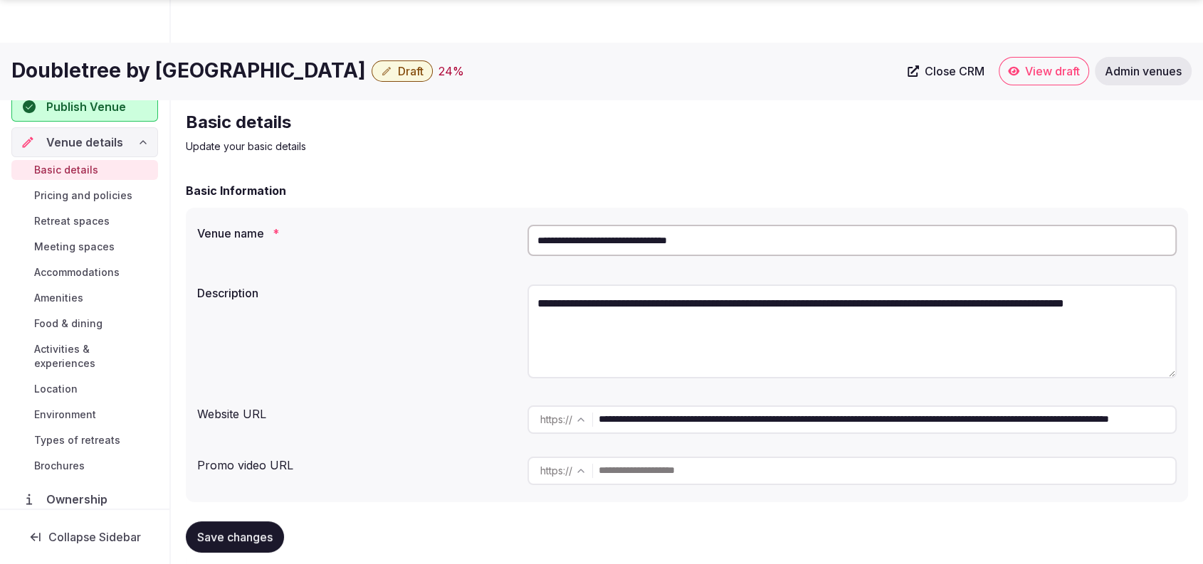
scroll to position [494, 0]
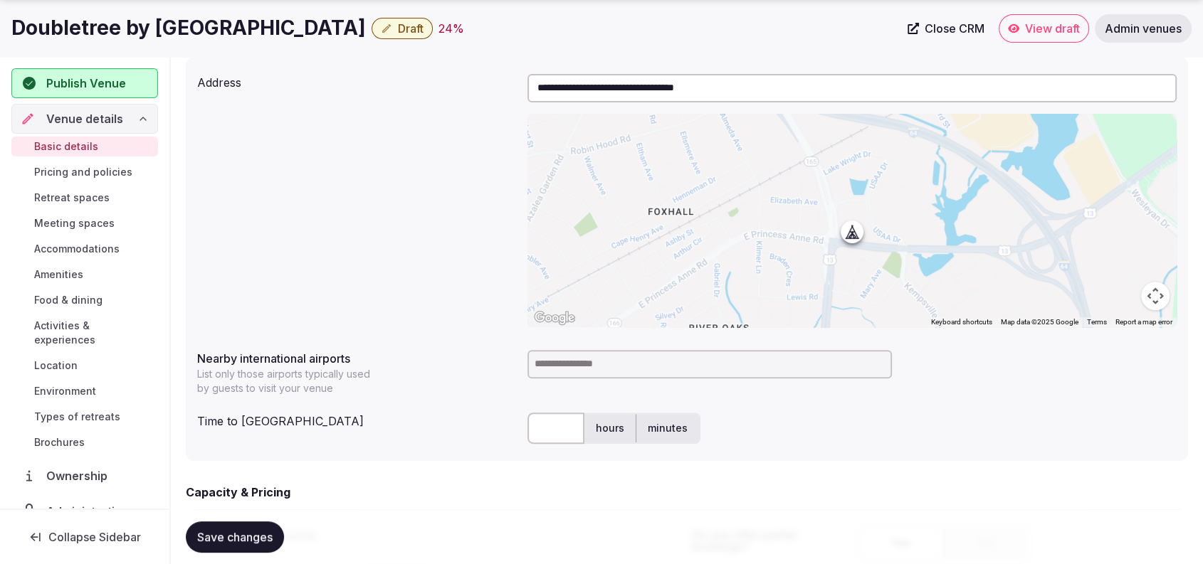
click at [621, 373] on input at bounding box center [709, 364] width 364 height 28
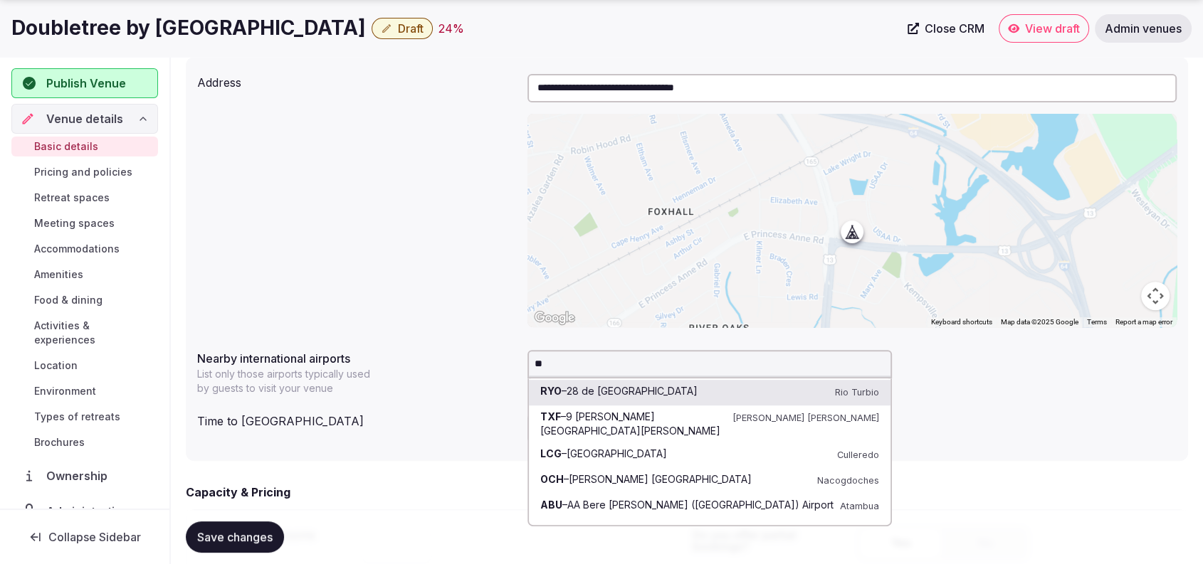
type input "*"
type input "******"
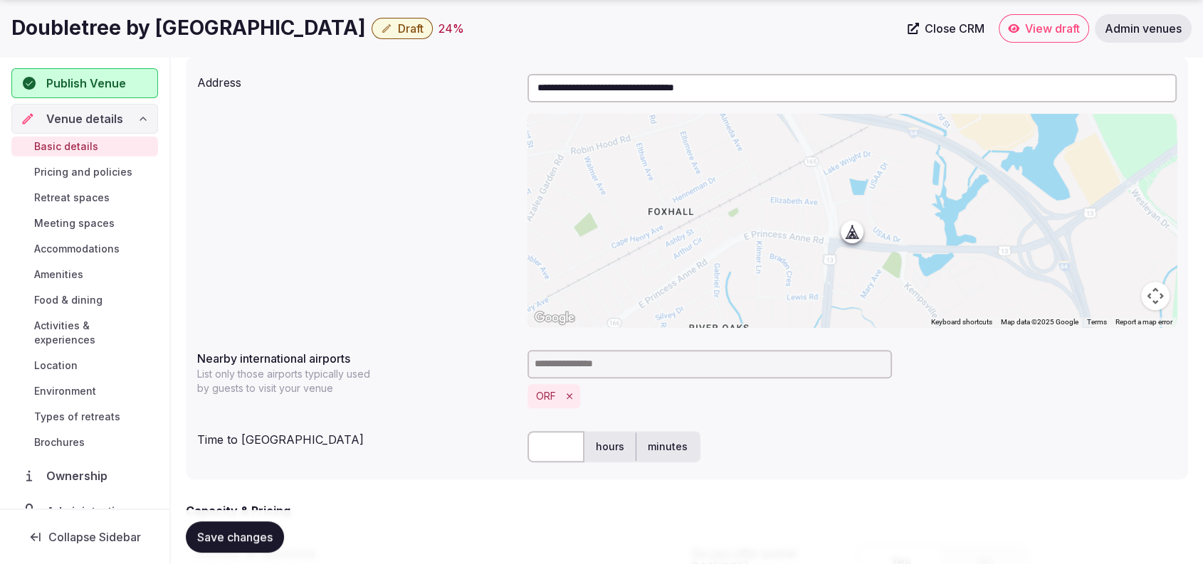
click at [558, 438] on input "text" at bounding box center [555, 446] width 57 height 31
type input "*"
click at [794, 431] on div "* hours minutes" at bounding box center [851, 446] width 649 height 31
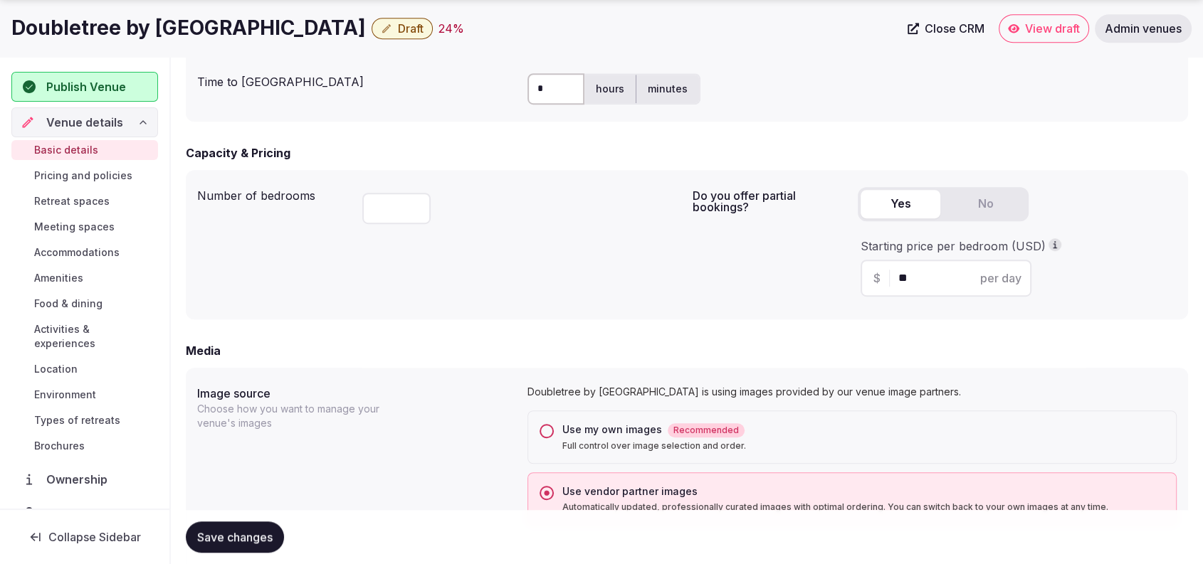
scroll to position [987, 0]
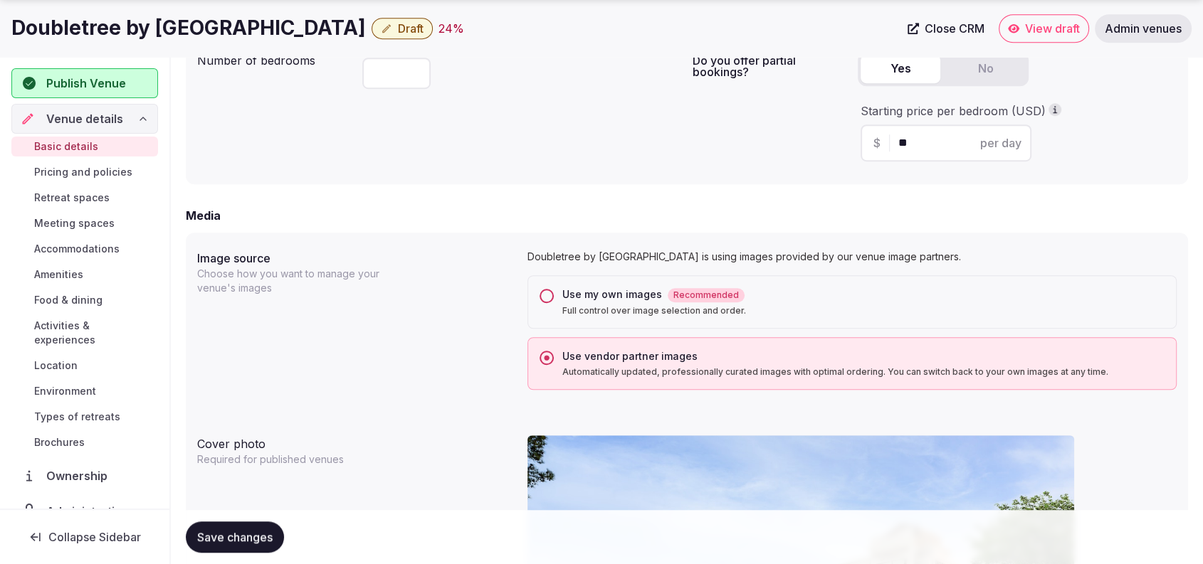
click at [242, 545] on button "Save changes" at bounding box center [235, 537] width 98 height 31
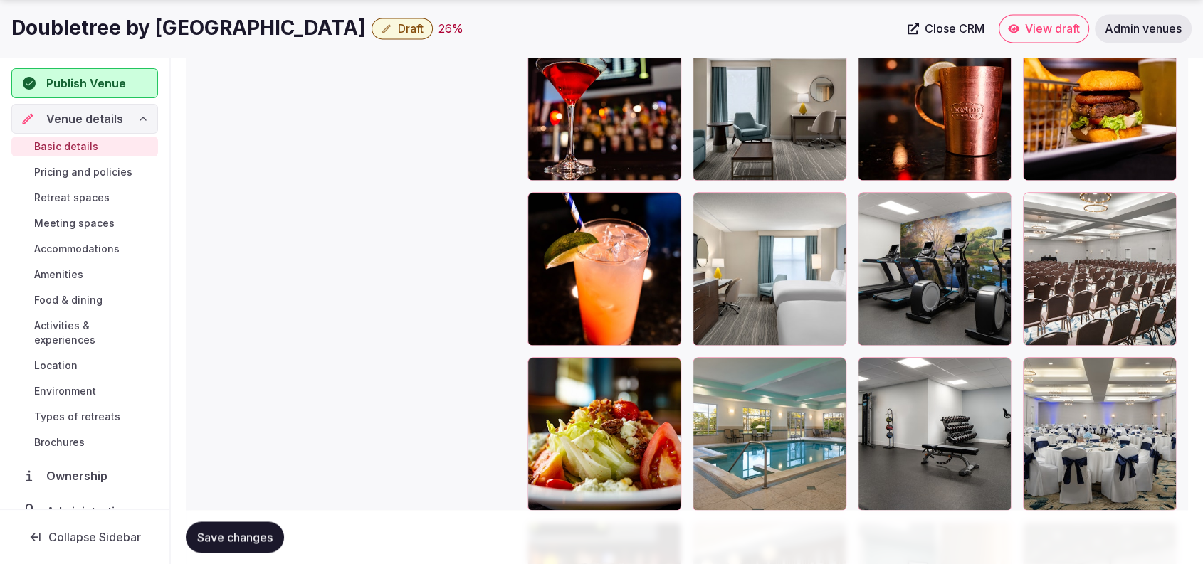
scroll to position [2469, 0]
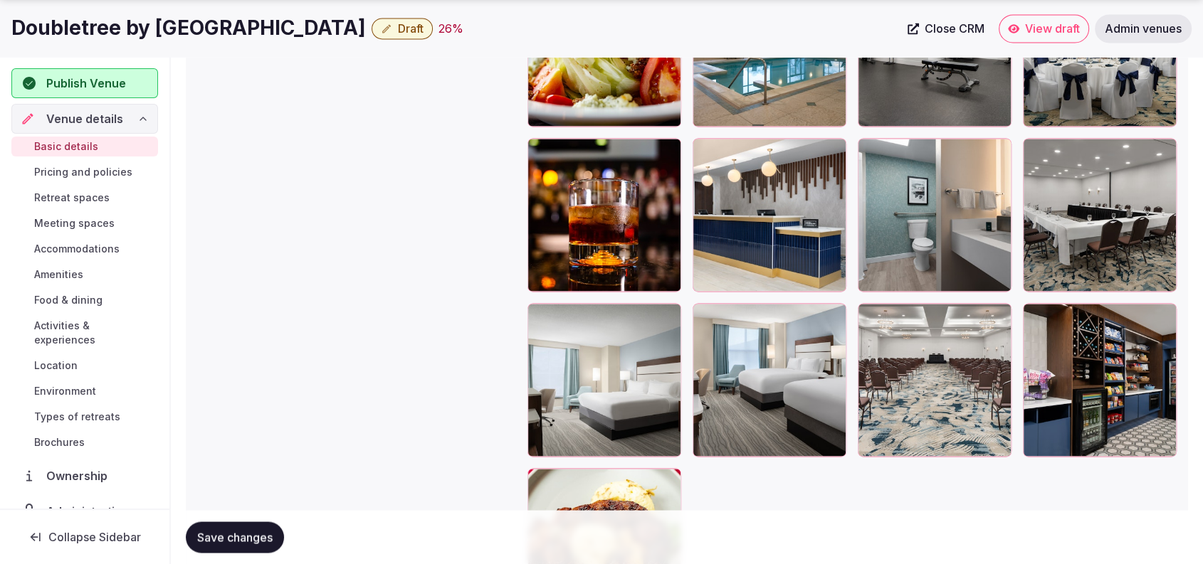
click at [120, 233] on div "Basic details Pricing and policies Retreat spaces Meeting spaces Accommodations…" at bounding box center [84, 295] width 147 height 322
click at [130, 73] on div "Publish Venue" at bounding box center [84, 83] width 145 height 30
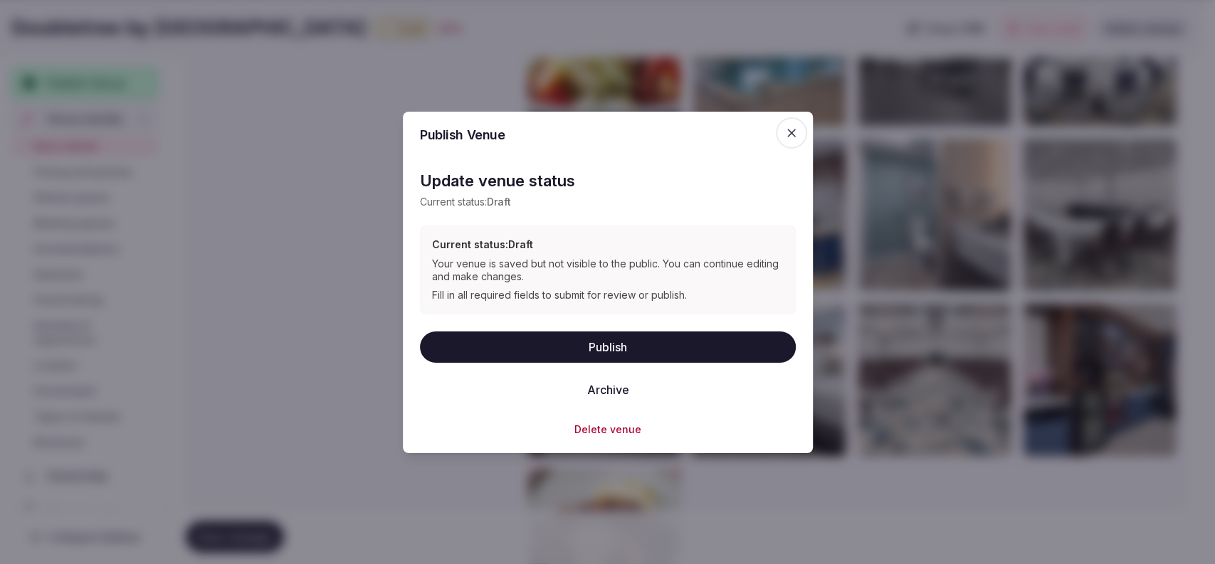
click at [655, 335] on button "Publish" at bounding box center [608, 346] width 376 height 31
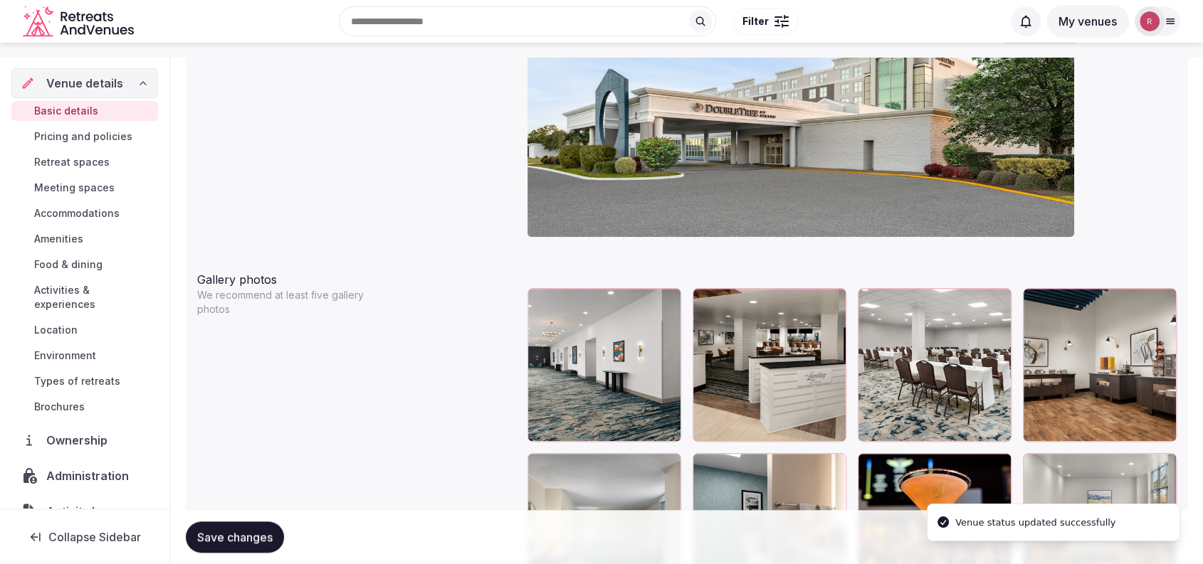
scroll to position [1481, 0]
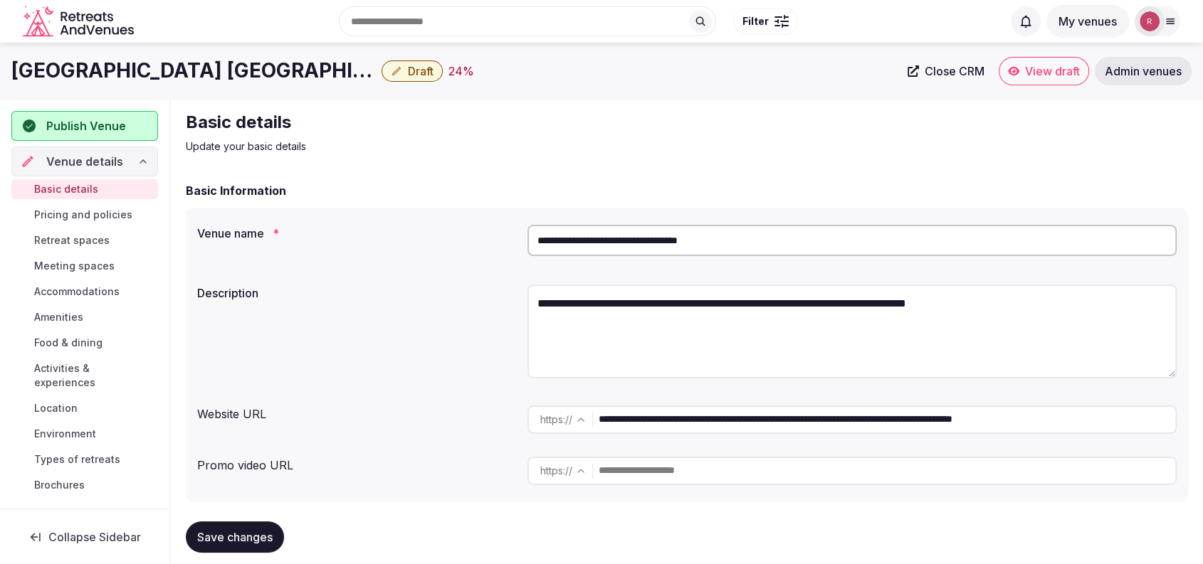
click at [880, 417] on input "**********" at bounding box center [887, 420] width 577 height 28
click at [899, 182] on div "Basic Information" at bounding box center [687, 190] width 1002 height 17
click at [940, 68] on span "Close CRM" at bounding box center [955, 71] width 60 height 14
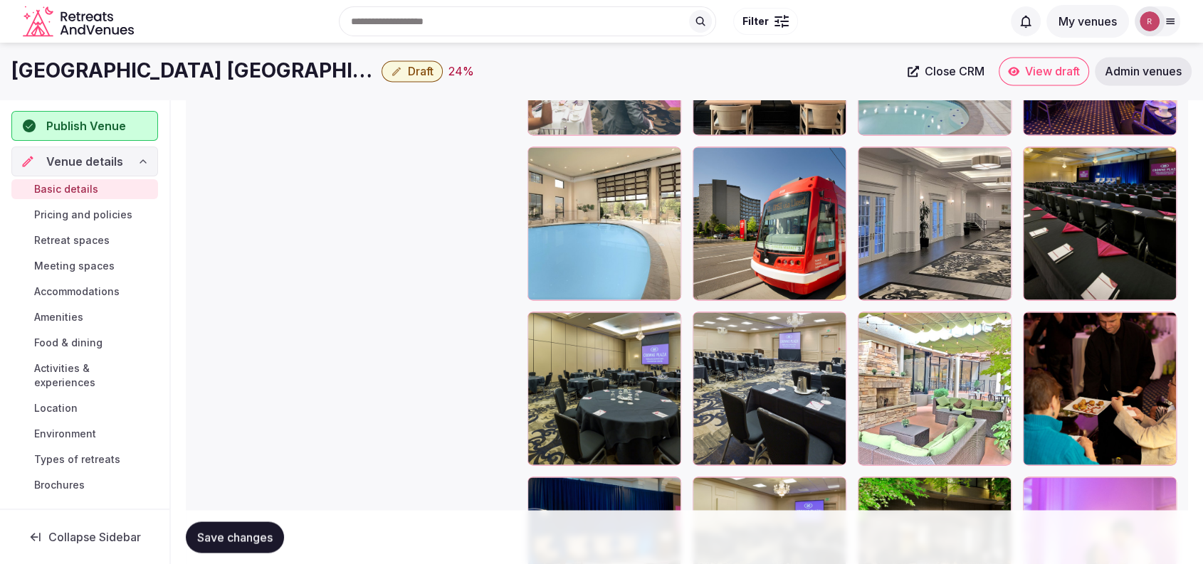
scroll to position [2258, 0]
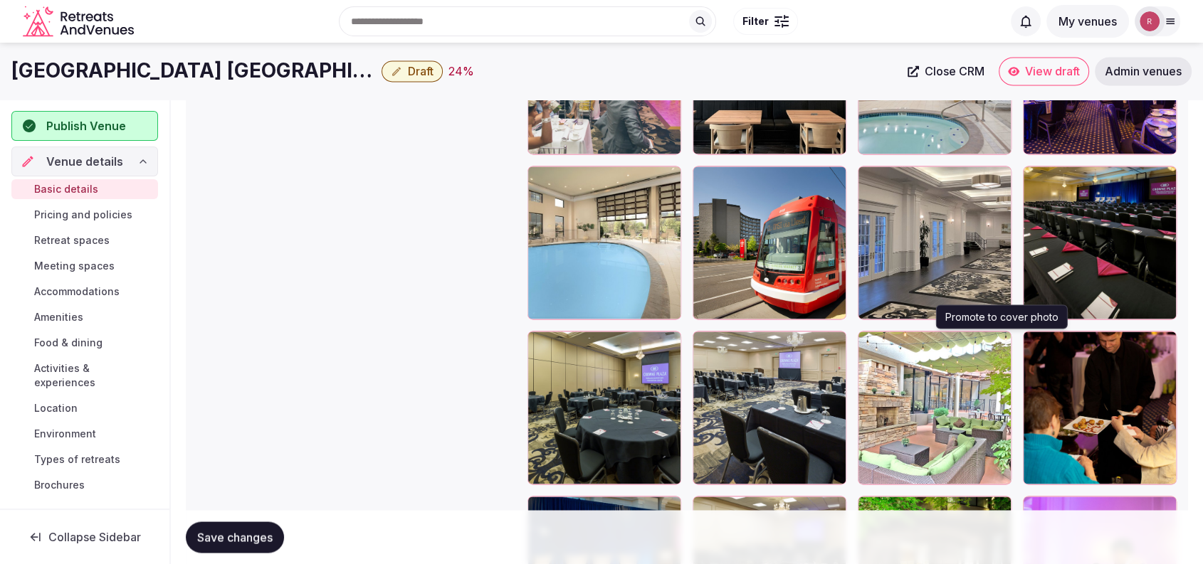
click at [1001, 343] on icon "button" at bounding box center [998, 344] width 8 height 9
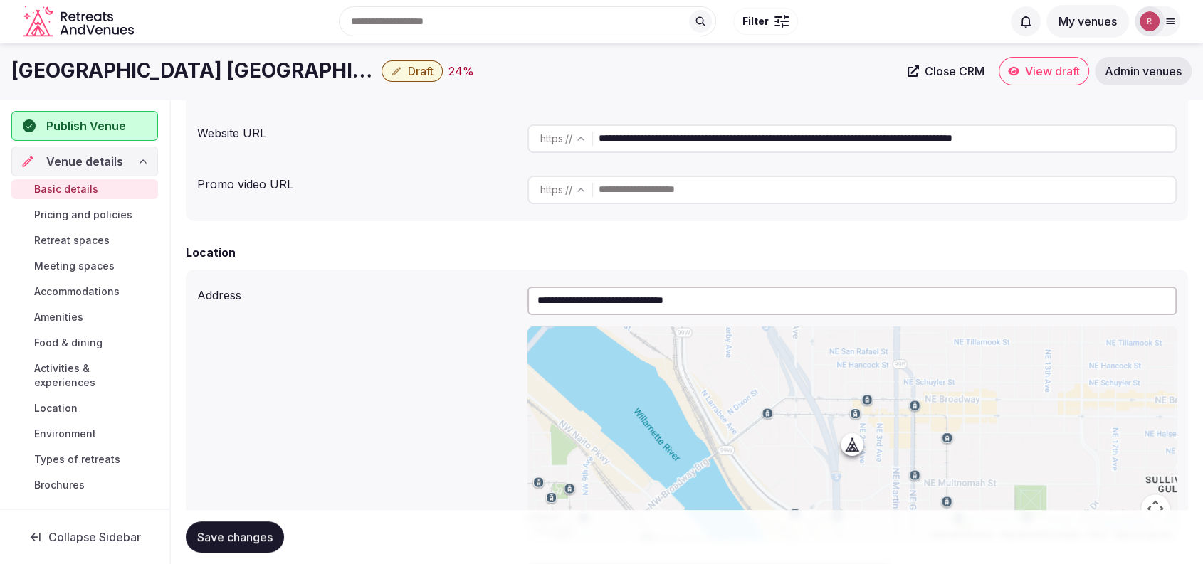
scroll to position [0, 0]
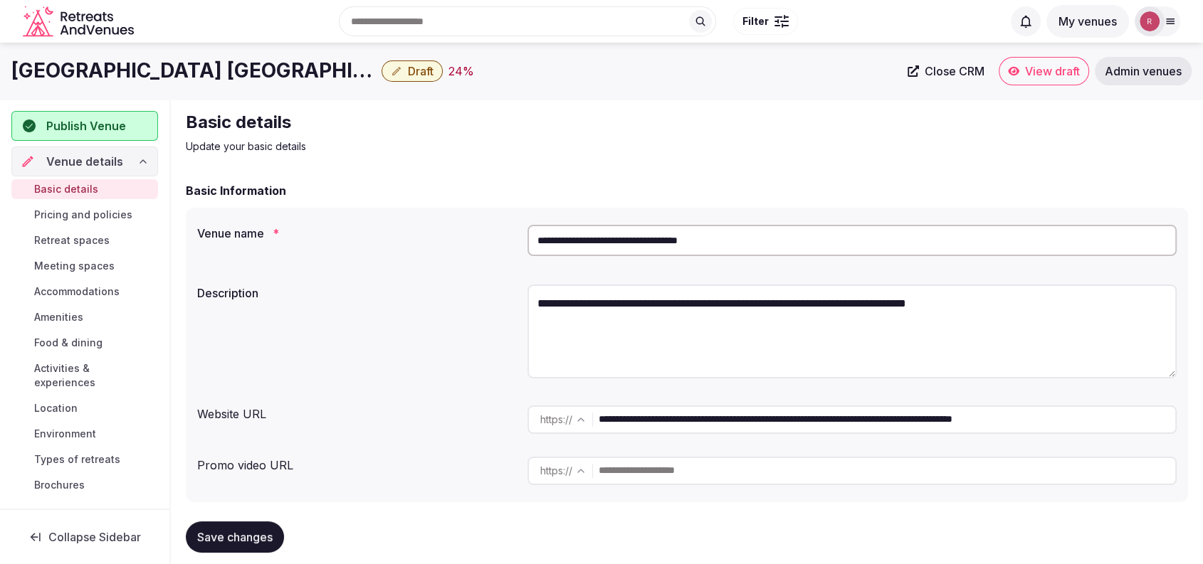
click at [649, 241] on input "**********" at bounding box center [851, 240] width 649 height 31
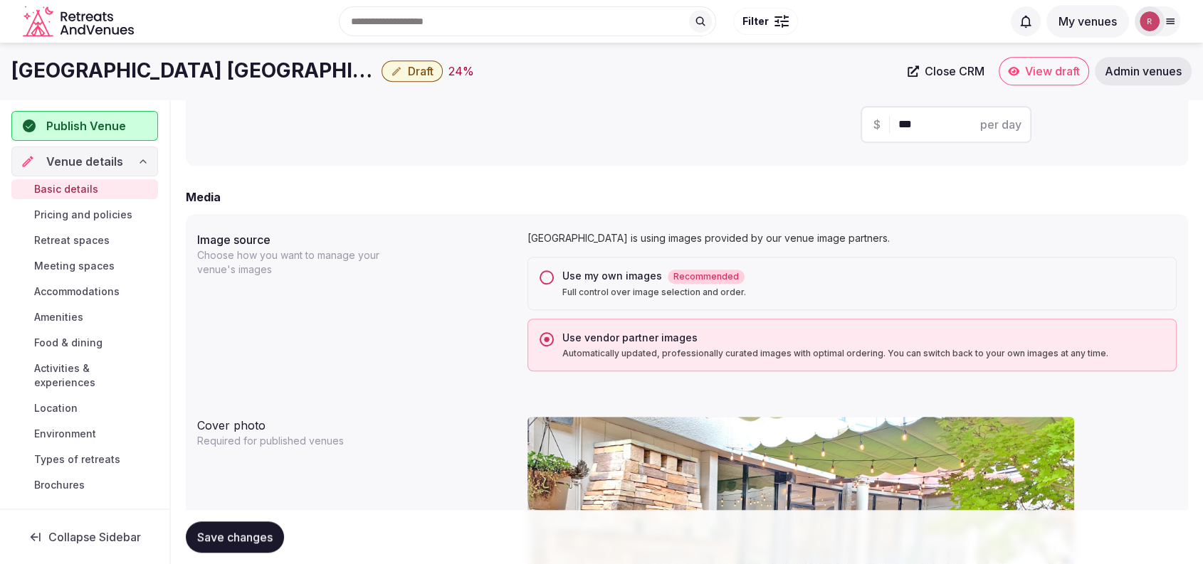
scroll to position [494, 0]
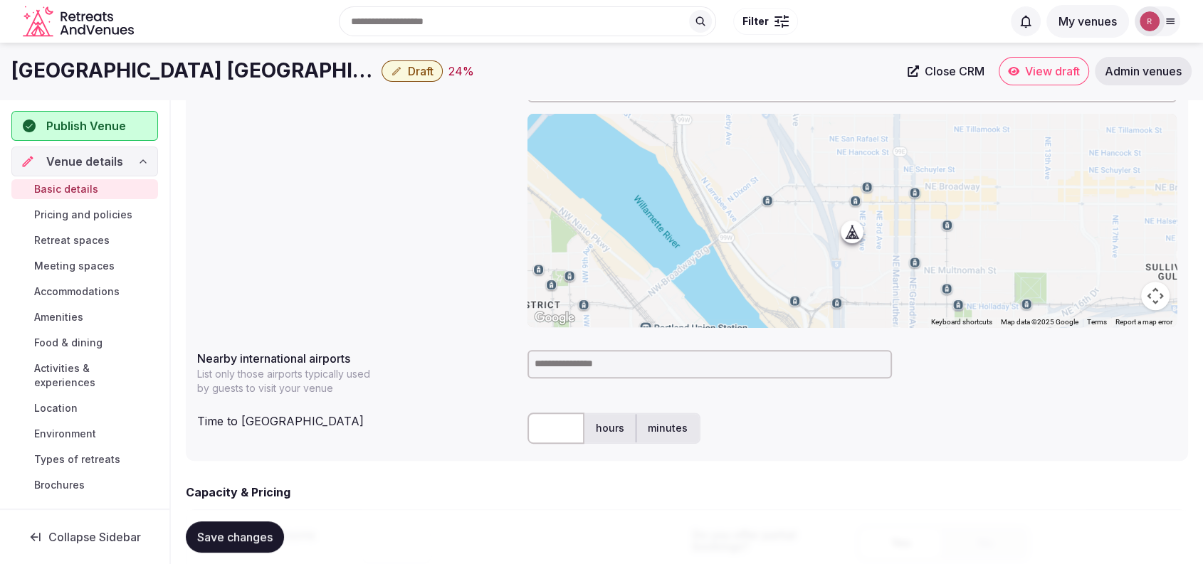
click at [569, 373] on input at bounding box center [709, 364] width 364 height 28
type input "***"
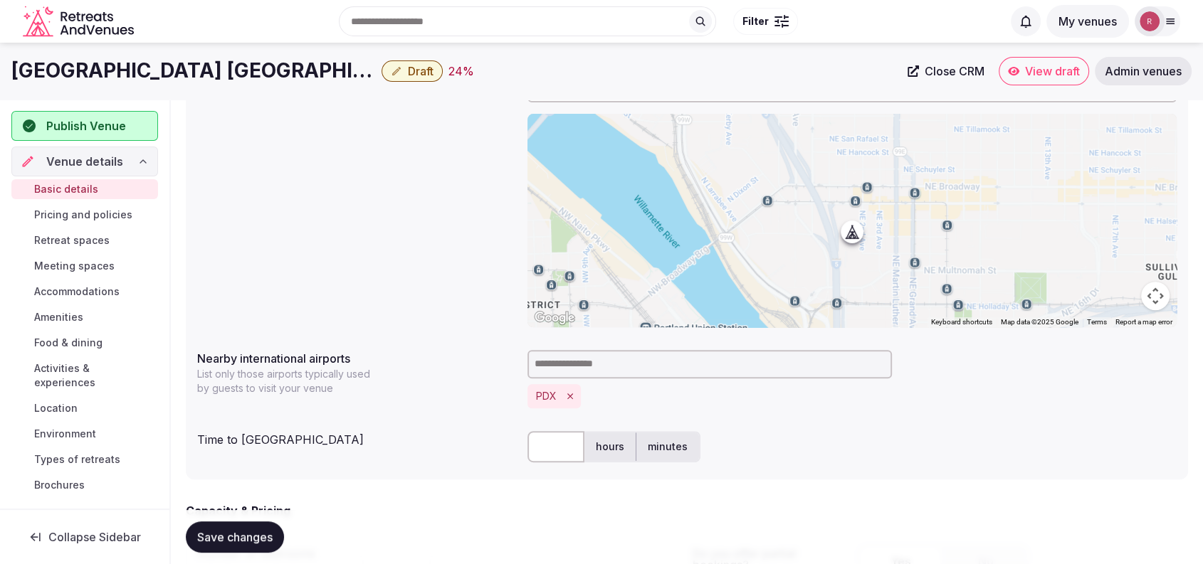
click at [539, 461] on input "text" at bounding box center [555, 446] width 57 height 31
type input "**"
click at [812, 386] on div "PDX" at bounding box center [851, 396] width 649 height 24
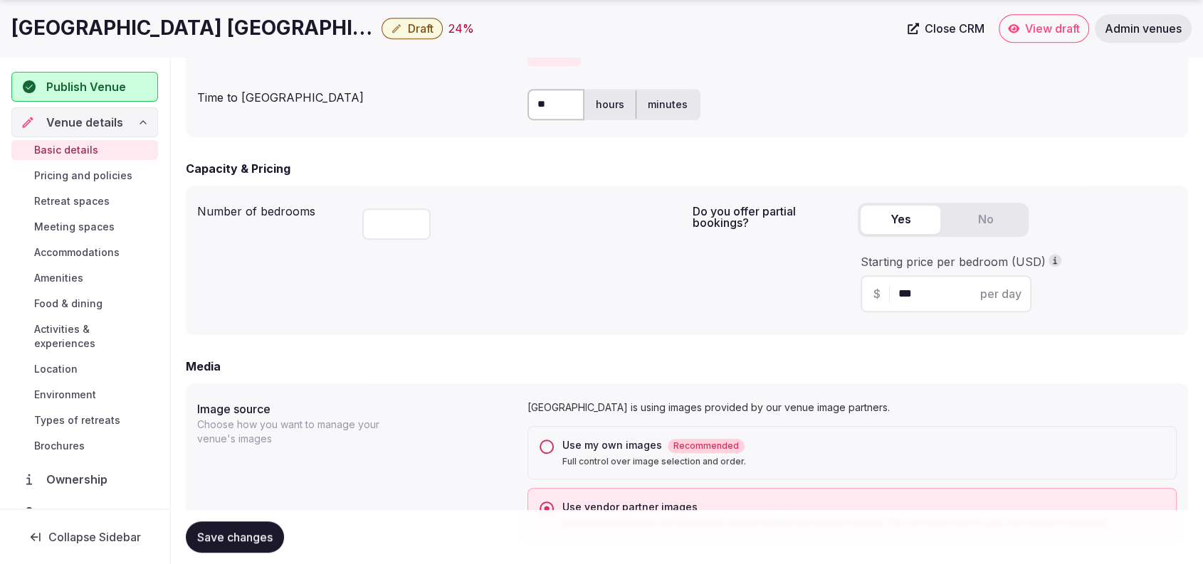
scroll to position [987, 0]
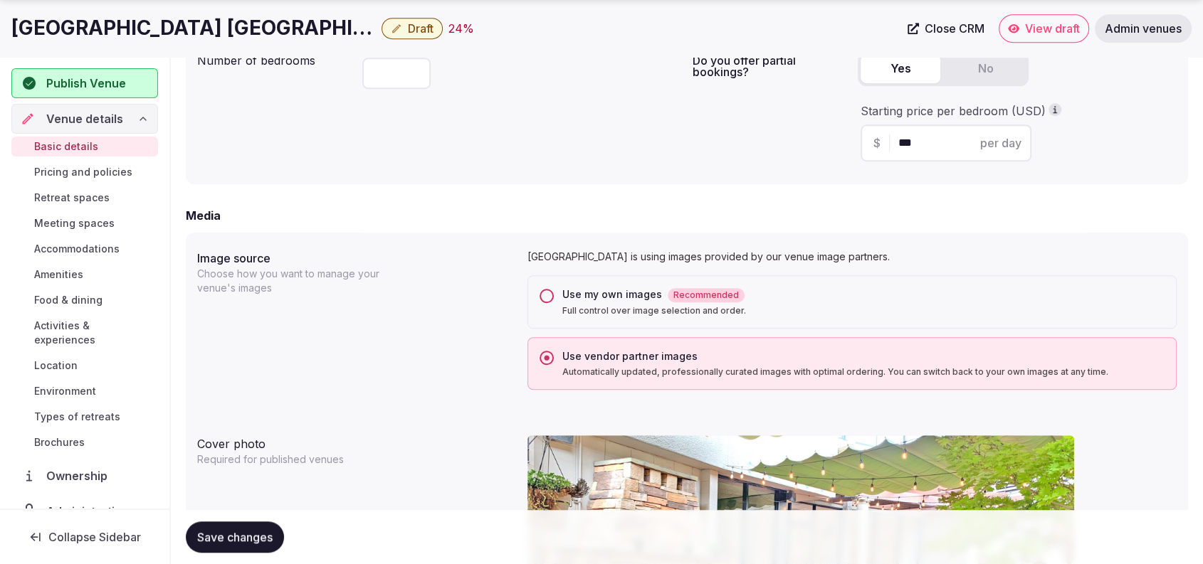
click at [208, 539] on span "Save changes" at bounding box center [234, 537] width 75 height 14
click at [1105, 135] on div "Starting price per bedroom (USD) $ *** per day" at bounding box center [1017, 132] width 319 height 58
click at [97, 83] on span "Publish Venue" at bounding box center [86, 83] width 80 height 17
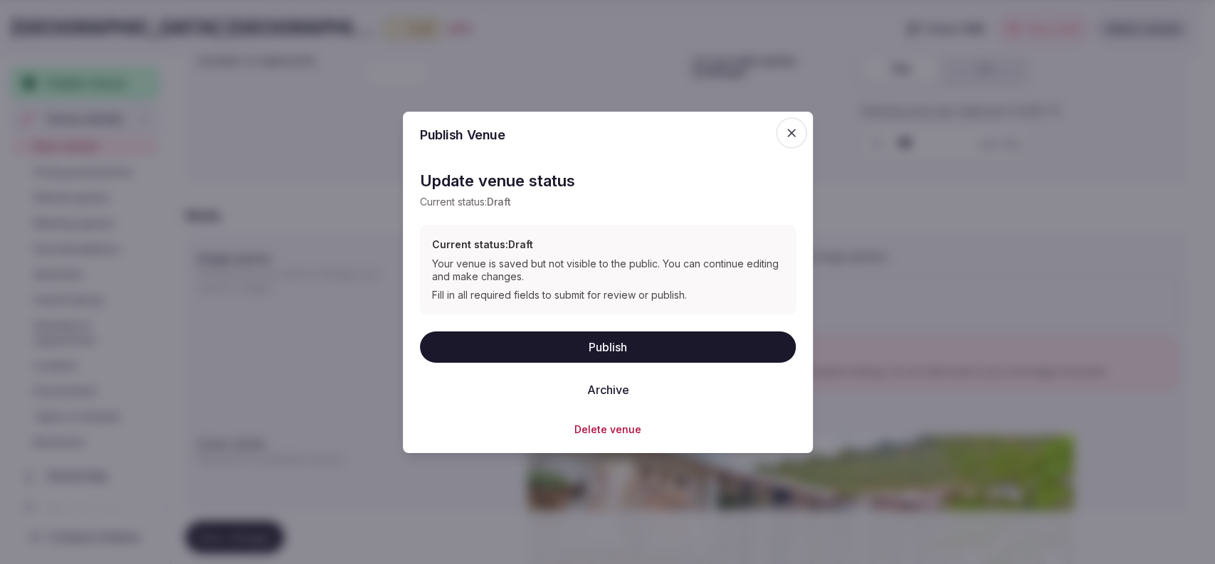
click at [678, 332] on button "Publish" at bounding box center [608, 346] width 376 height 31
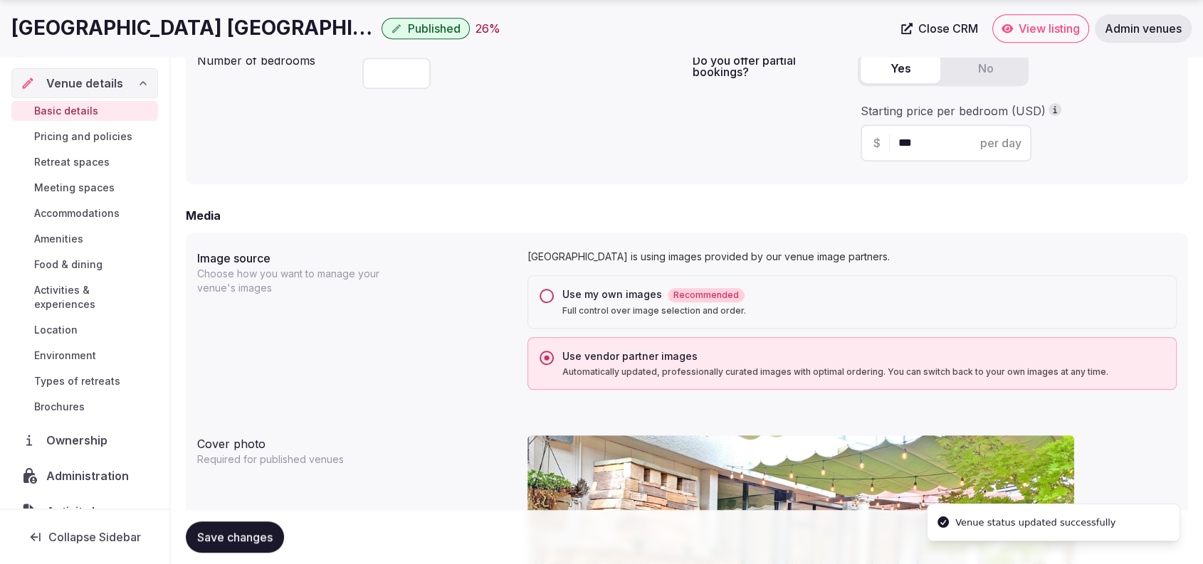
click at [1164, 151] on div "Starting price per bedroom (USD) $ *** per day" at bounding box center [1017, 132] width 319 height 58
click at [1124, 159] on div "Starting price per bedroom (USD) $ *** per day" at bounding box center [1017, 132] width 319 height 58
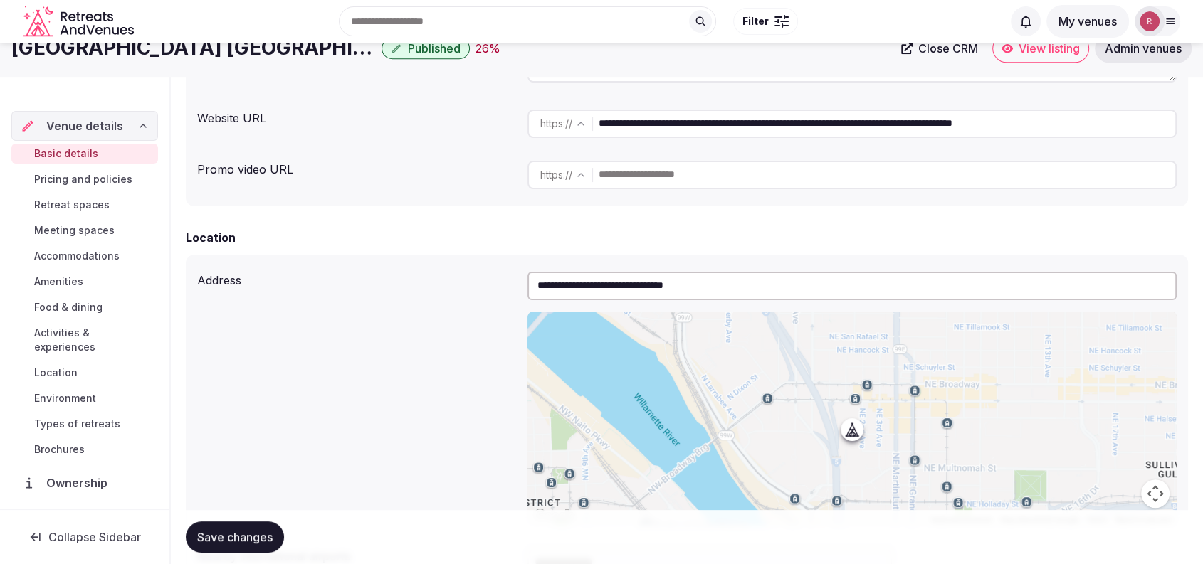
scroll to position [0, 0]
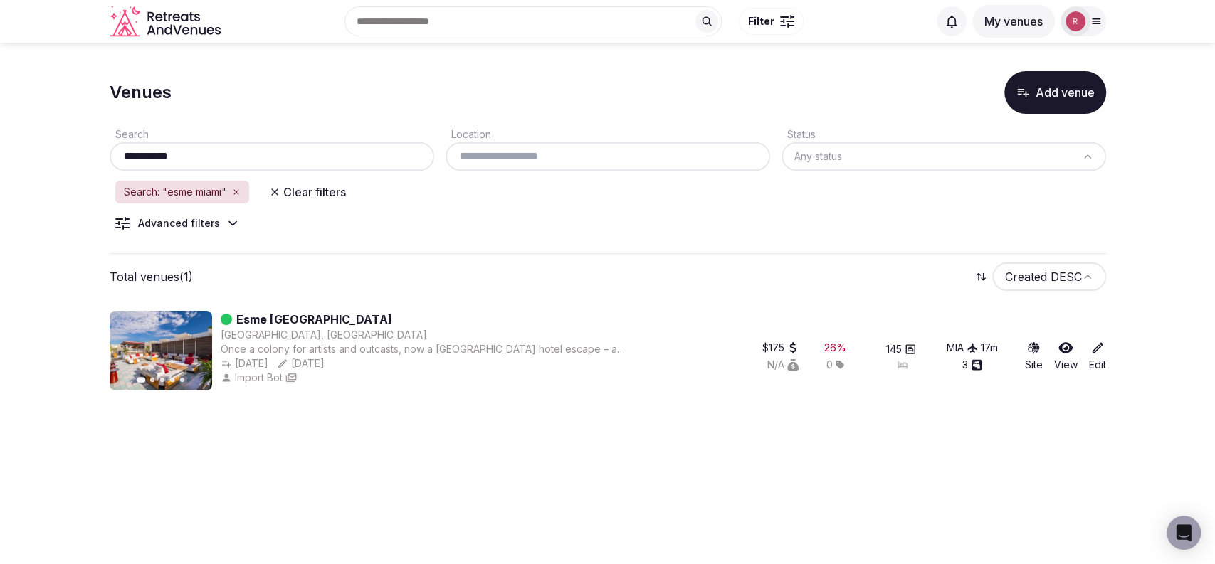
click at [304, 154] on input "**********" at bounding box center [271, 156] width 313 height 17
paste input "**********"
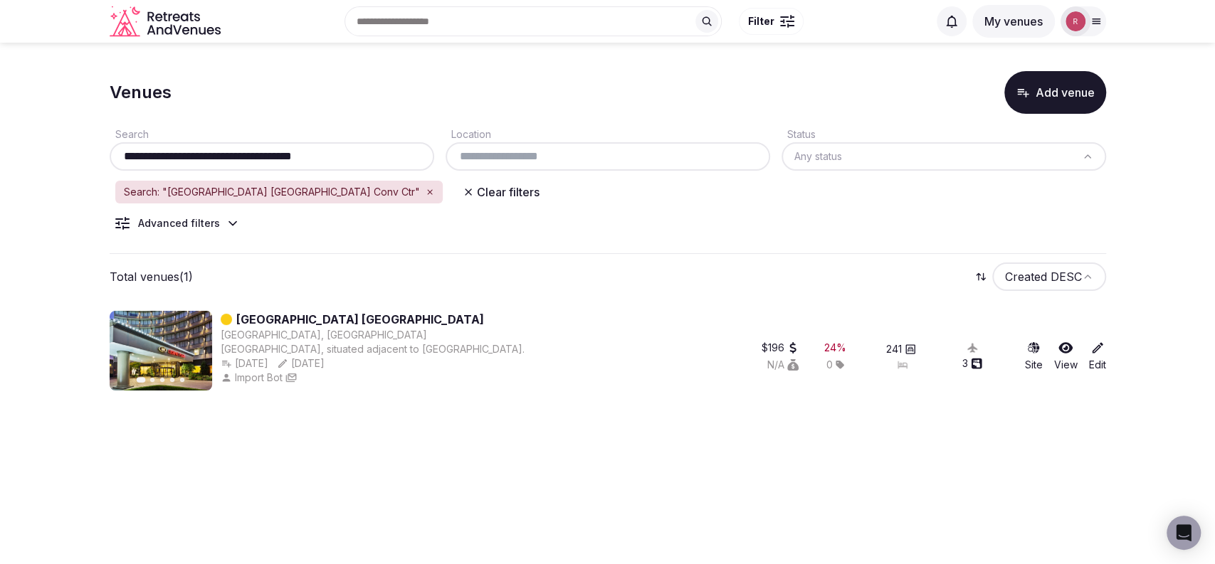
click at [287, 167] on div "**********" at bounding box center [272, 156] width 325 height 28
click at [298, 150] on input "**********" at bounding box center [271, 156] width 313 height 17
paste input "text"
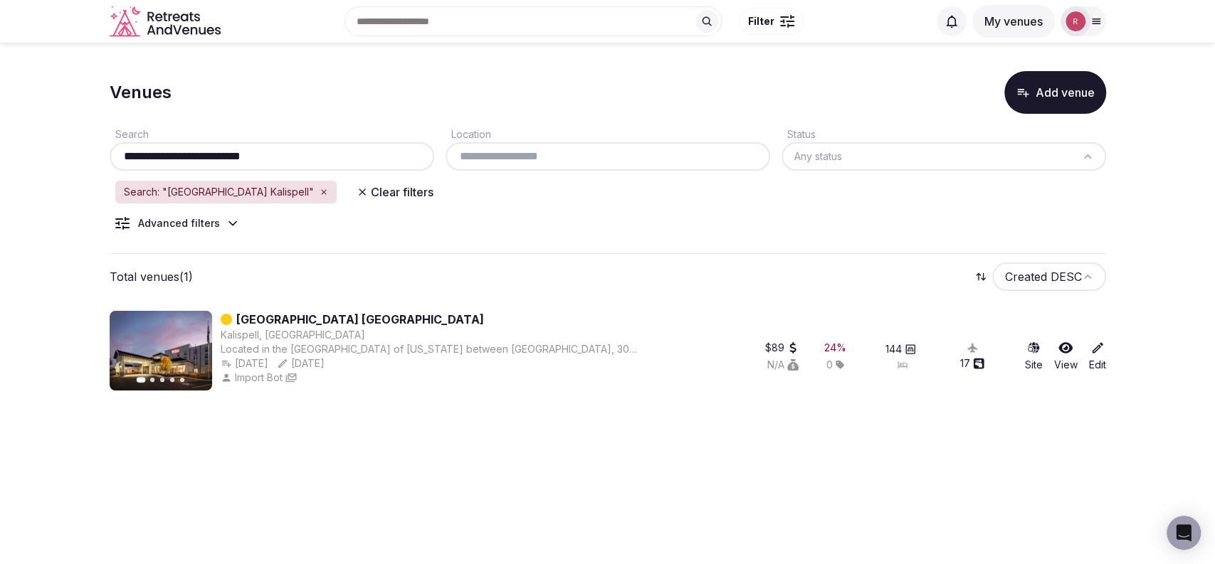
drag, startPoint x: 285, startPoint y: 150, endPoint x: 106, endPoint y: 175, distance: 180.4
click at [106, 175] on section "**********" at bounding box center [607, 228] width 1215 height 371
paste input "*****"
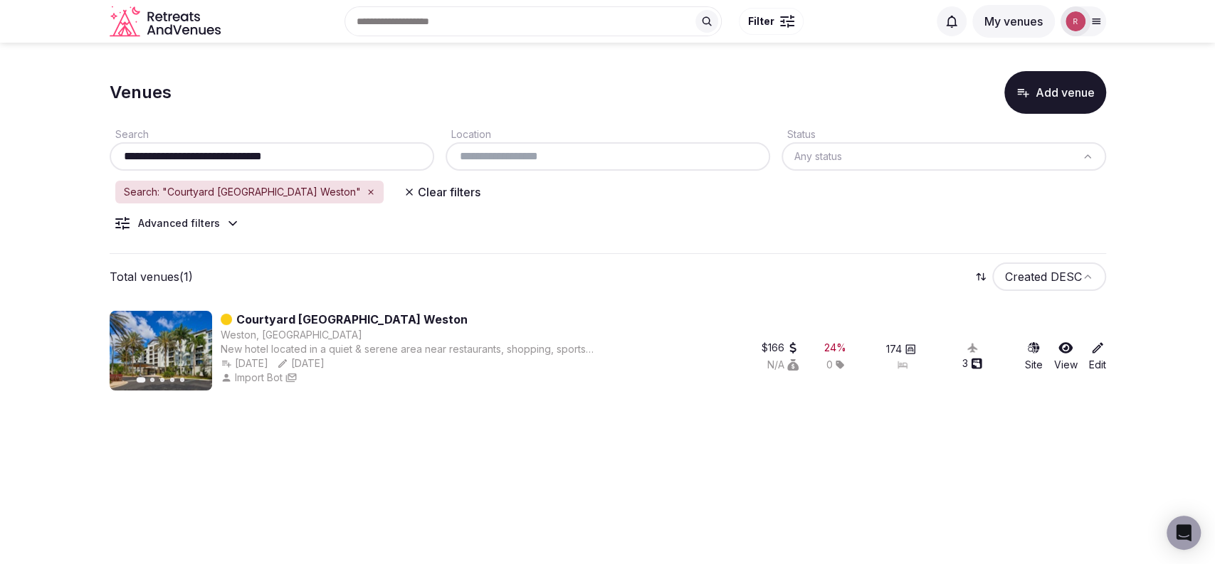
paste input "***"
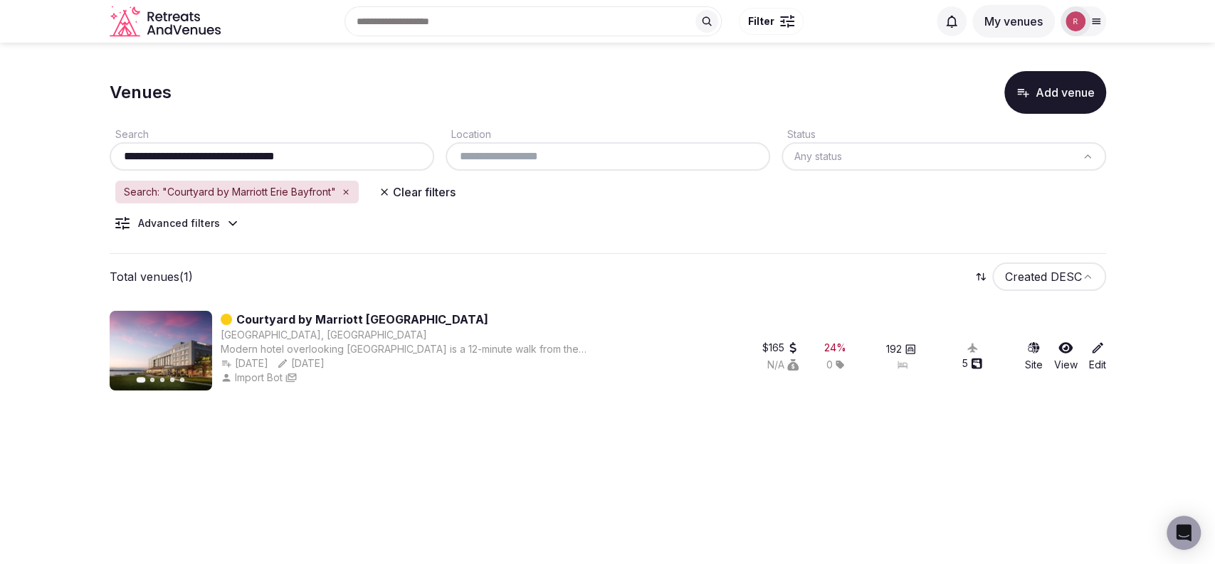
type input "**********"
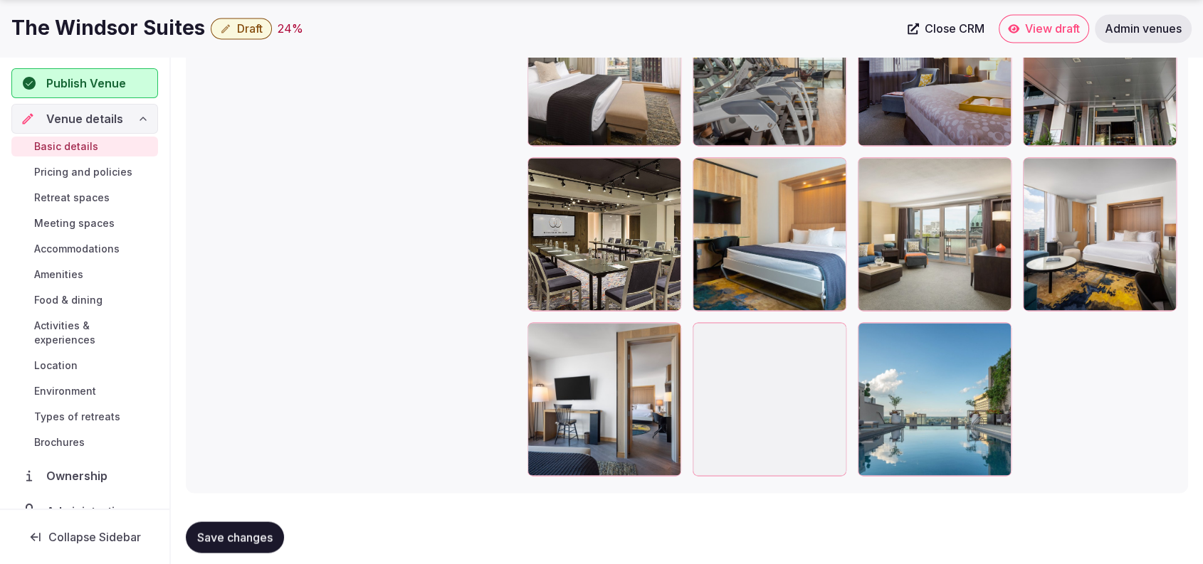
scroll to position [2283, 0]
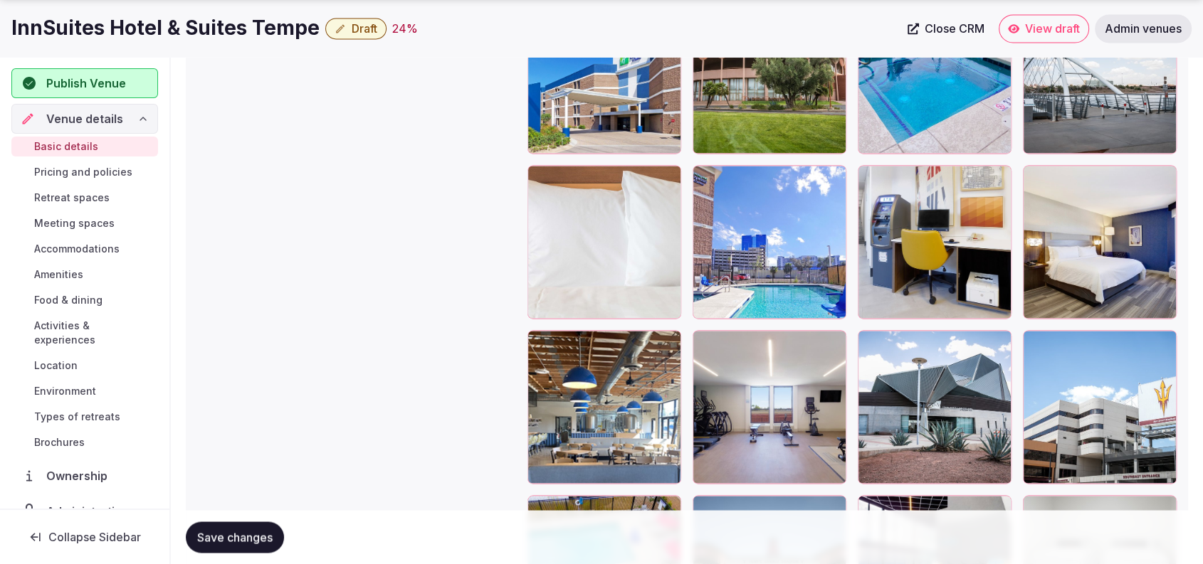
scroll to position [2427, 0]
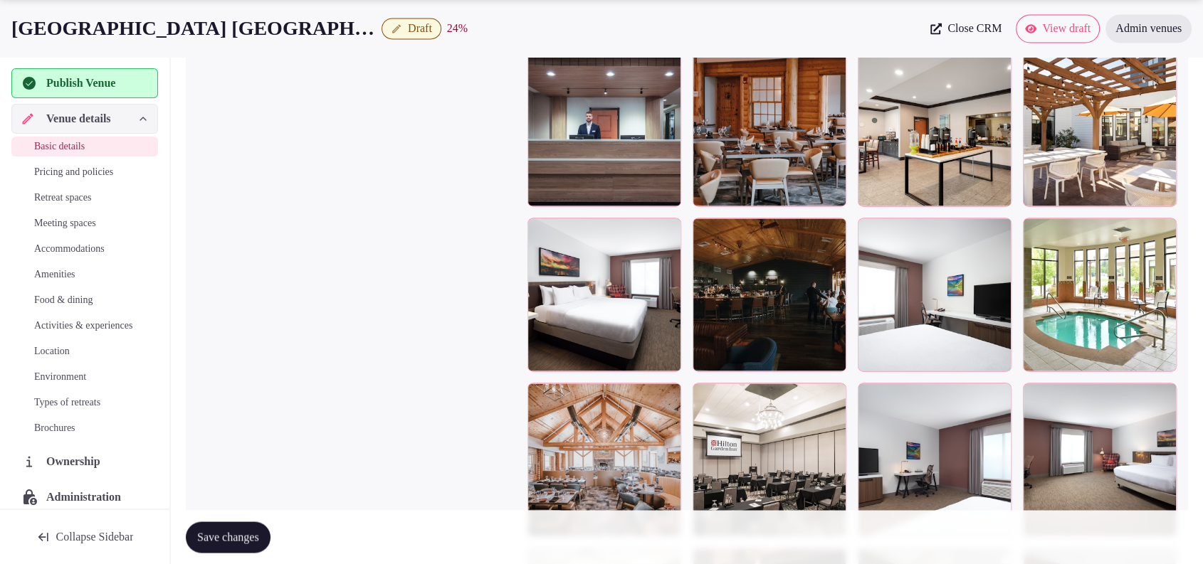
scroll to position [2865, 0]
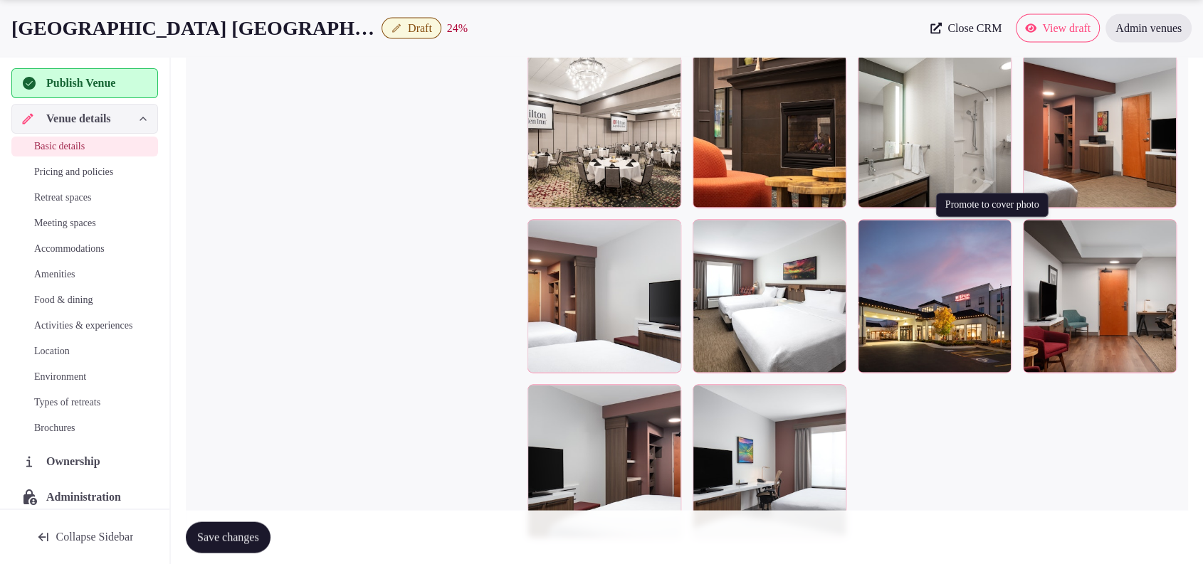
click at [999, 229] on icon "button" at bounding box center [998, 233] width 8 height 9
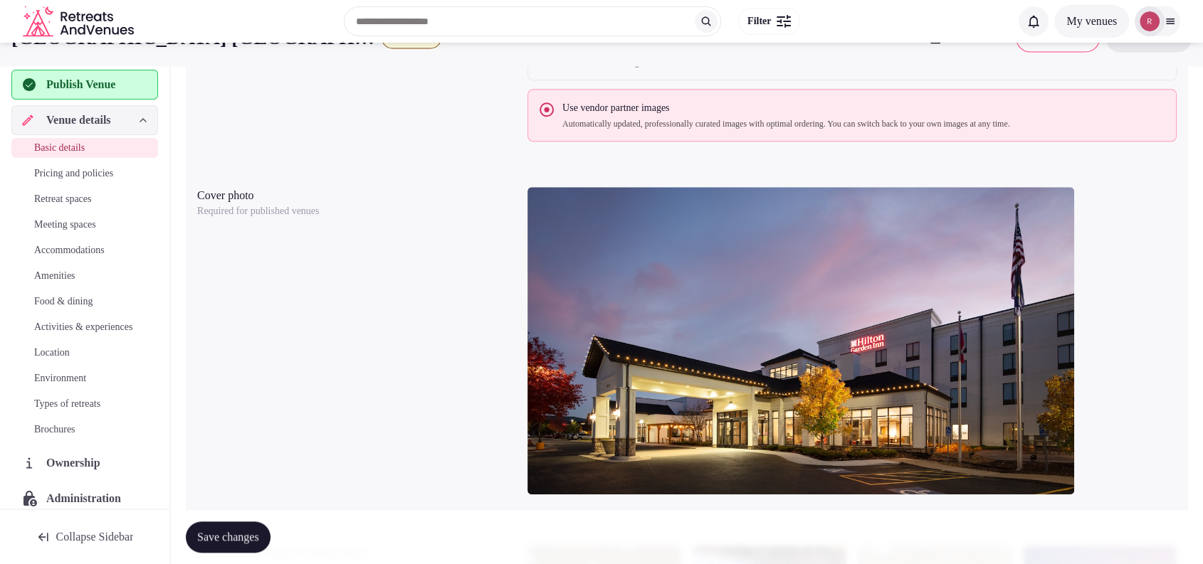
scroll to position [0, 0]
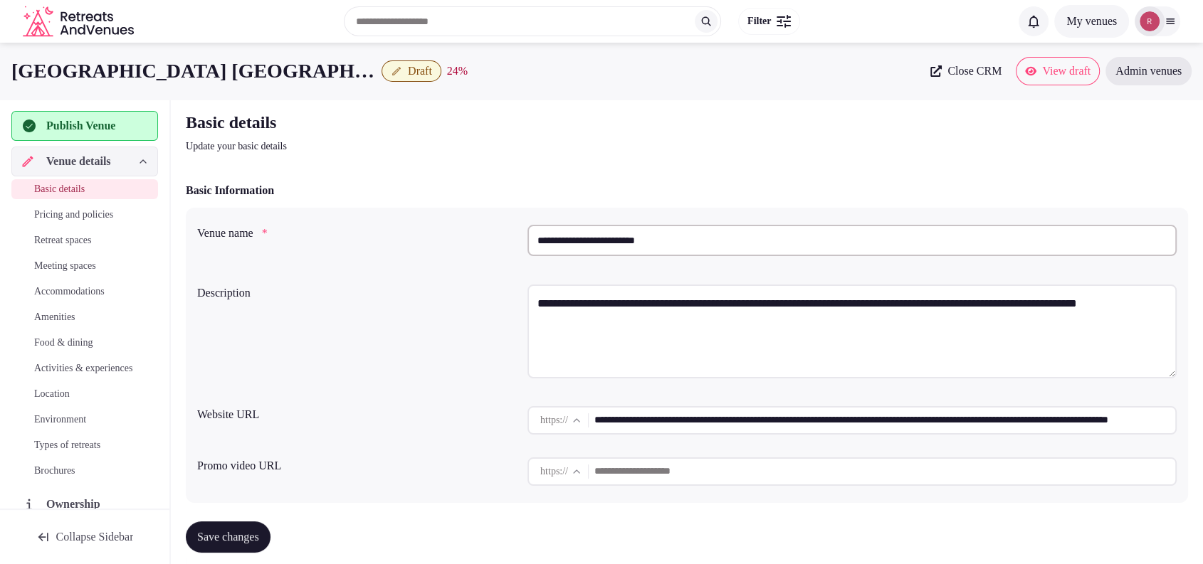
click at [606, 231] on input "**********" at bounding box center [851, 240] width 649 height 31
click at [947, 75] on span "Close CRM" at bounding box center [974, 71] width 54 height 14
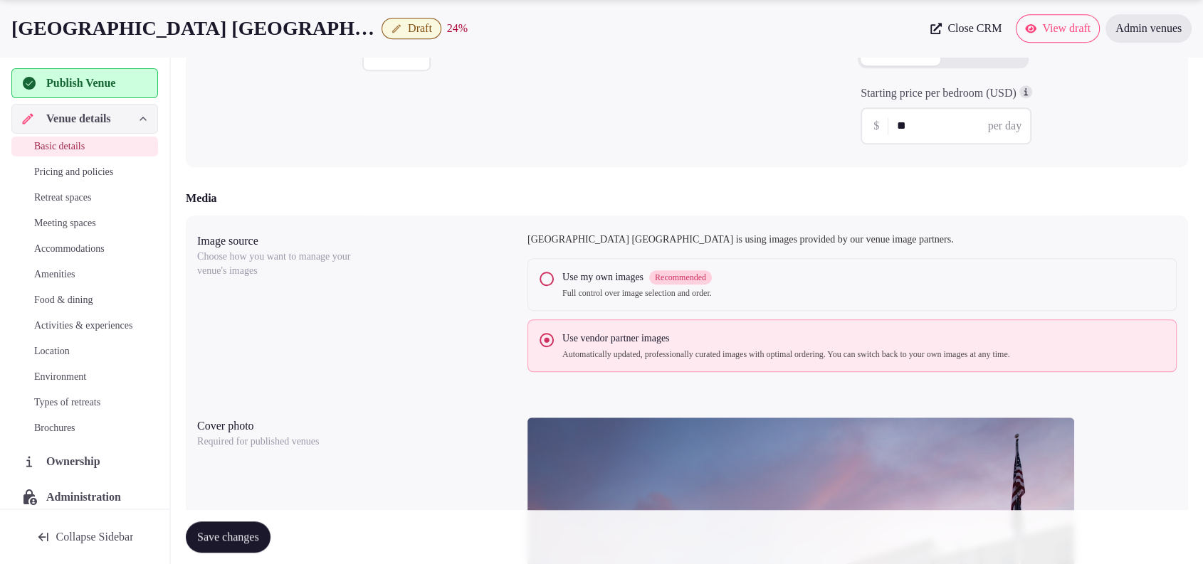
scroll to position [1481, 0]
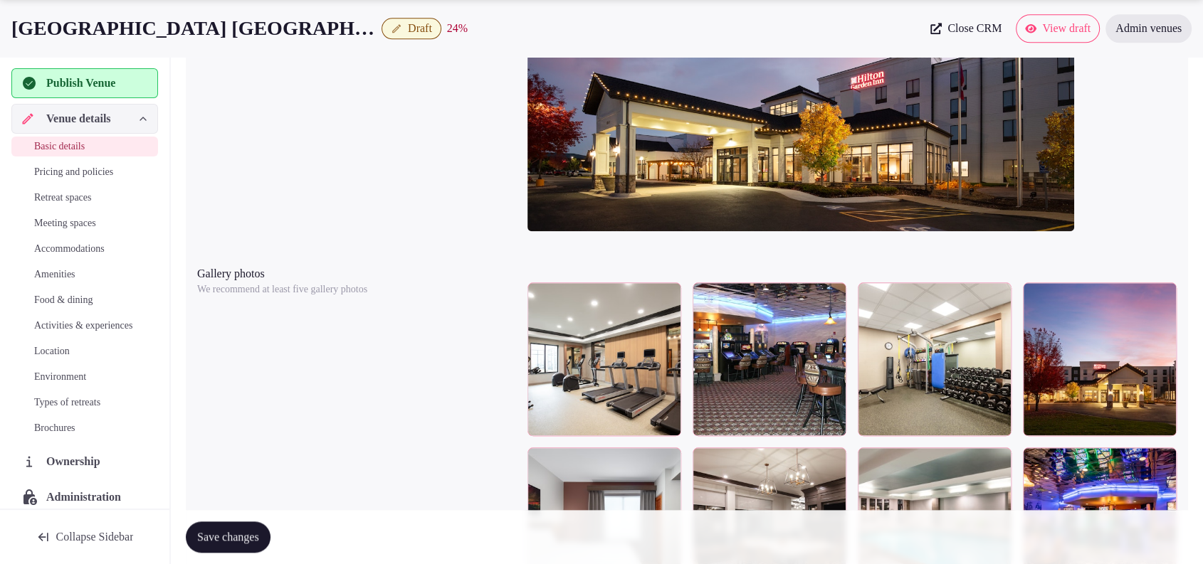
click at [1132, 90] on div at bounding box center [851, 83] width 649 height 330
click at [1103, 101] on div at bounding box center [851, 83] width 649 height 330
click at [121, 95] on div "Publish Venue" at bounding box center [84, 83] width 146 height 30
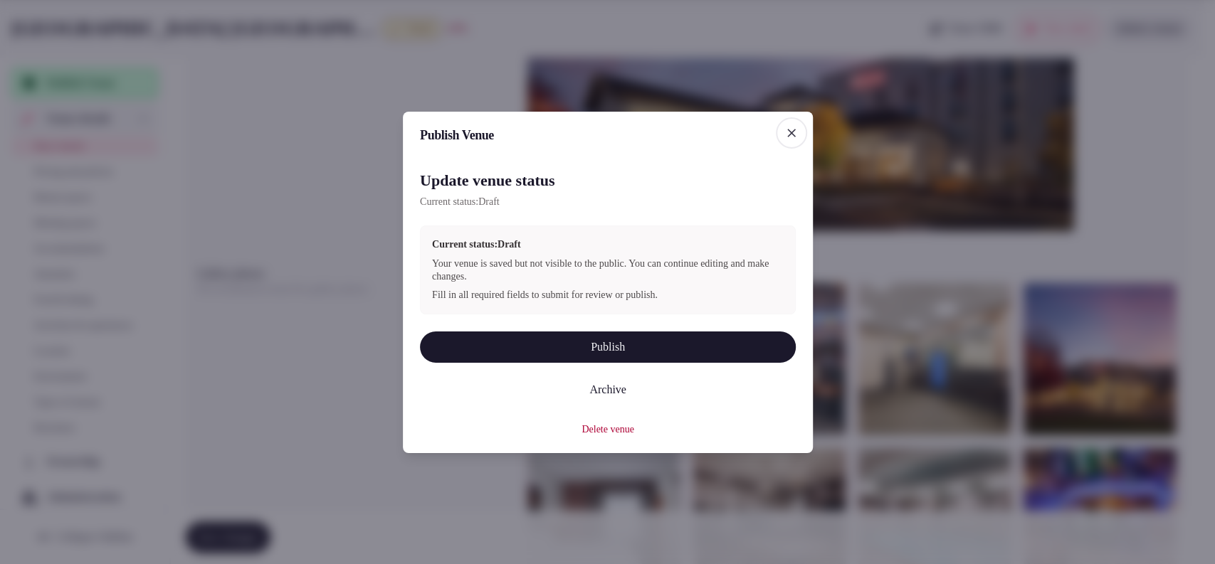
click at [595, 341] on button "Publish" at bounding box center [608, 346] width 376 height 31
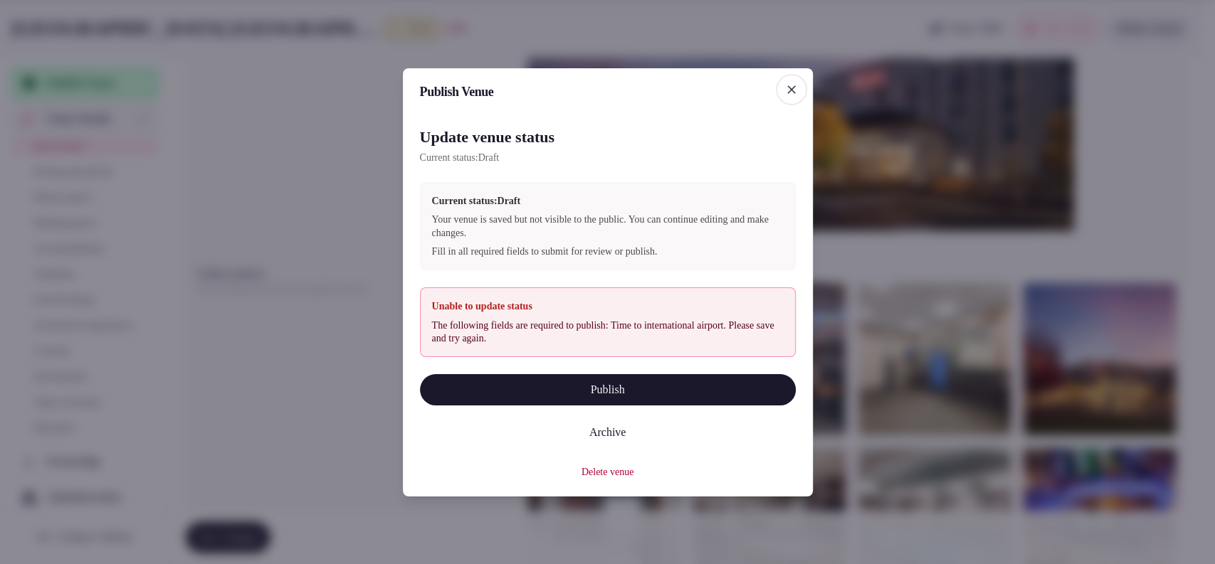
click at [1119, 100] on div at bounding box center [607, 282] width 1215 height 564
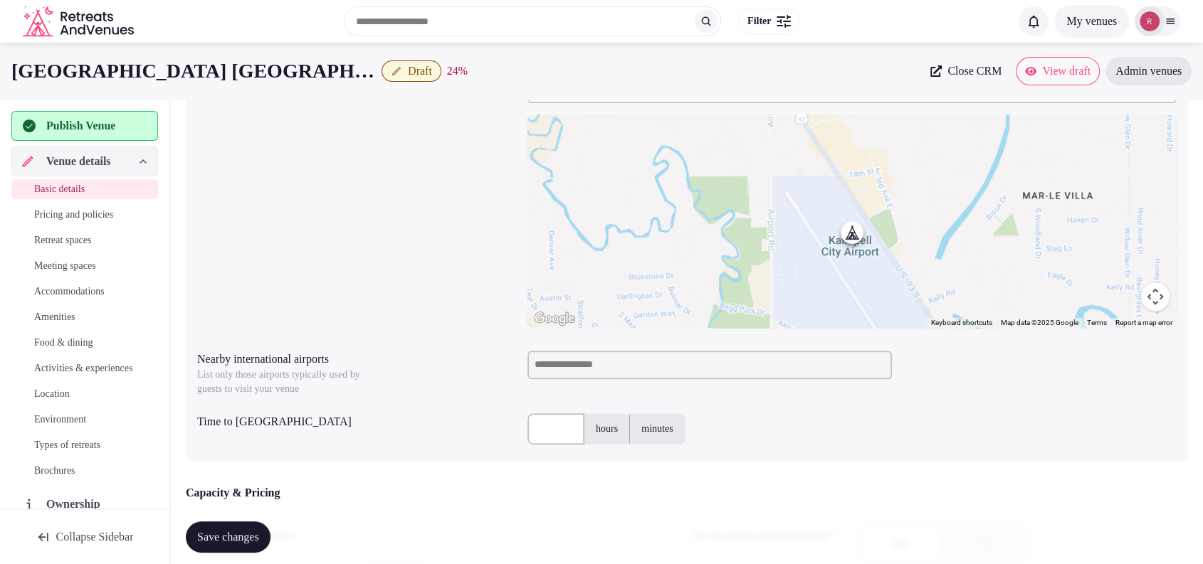
scroll to position [0, 0]
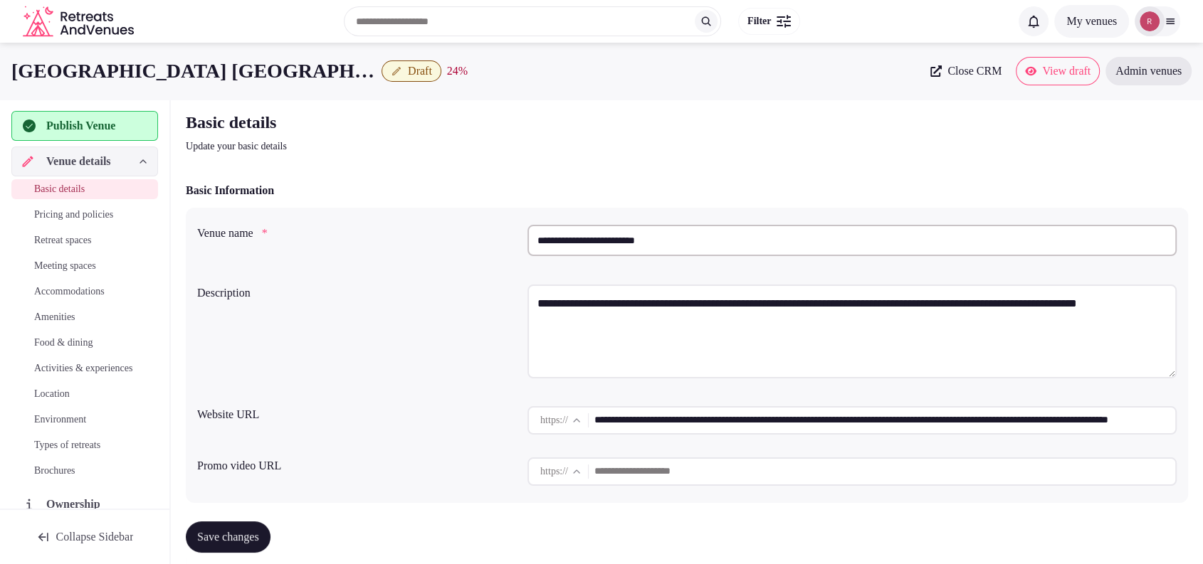
click at [631, 248] on input "**********" at bounding box center [851, 240] width 649 height 31
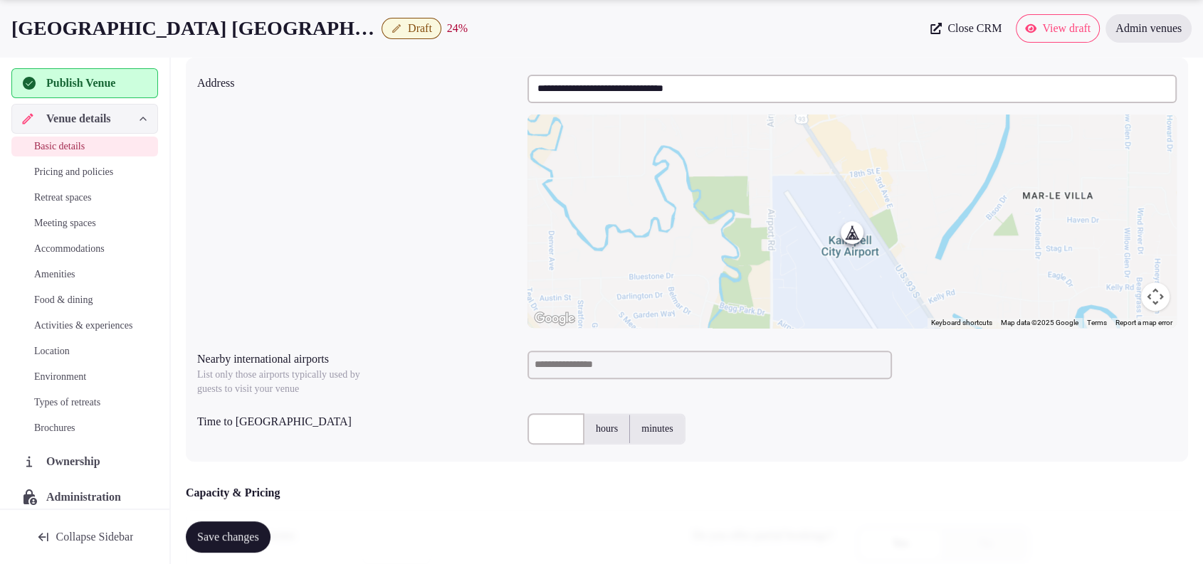
click at [701, 369] on input at bounding box center [709, 365] width 364 height 28
type input "***"
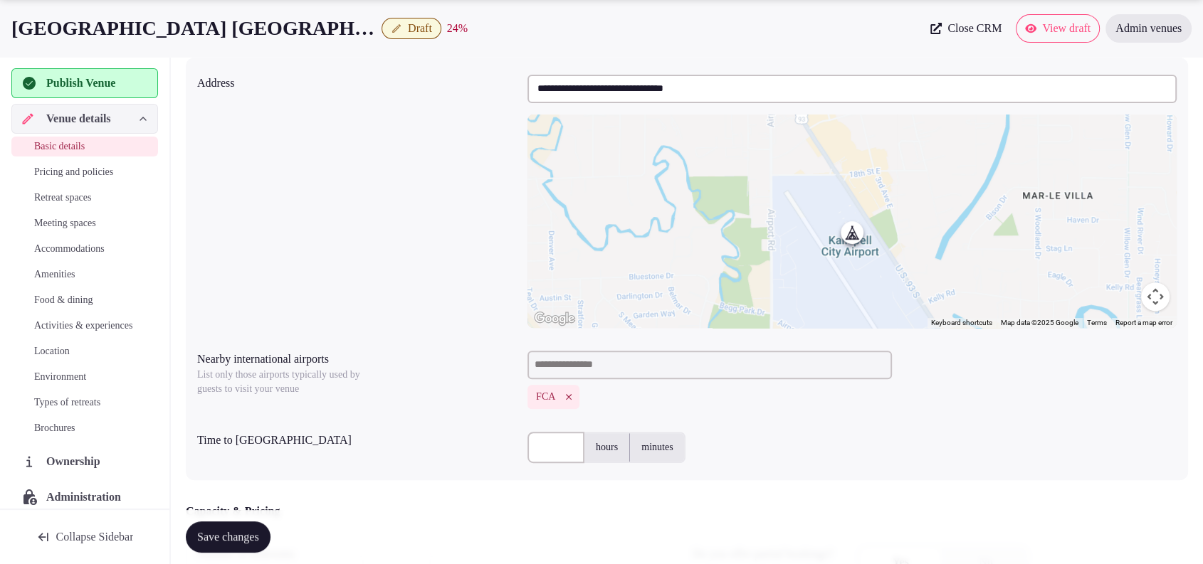
click at [535, 451] on input "text" at bounding box center [555, 447] width 57 height 31
type input "**"
click at [416, 273] on div "**********" at bounding box center [686, 201] width 979 height 265
click at [216, 535] on span "Save changes" at bounding box center [228, 537] width 62 height 14
click at [1155, 58] on div "**********" at bounding box center [687, 269] width 1002 height 423
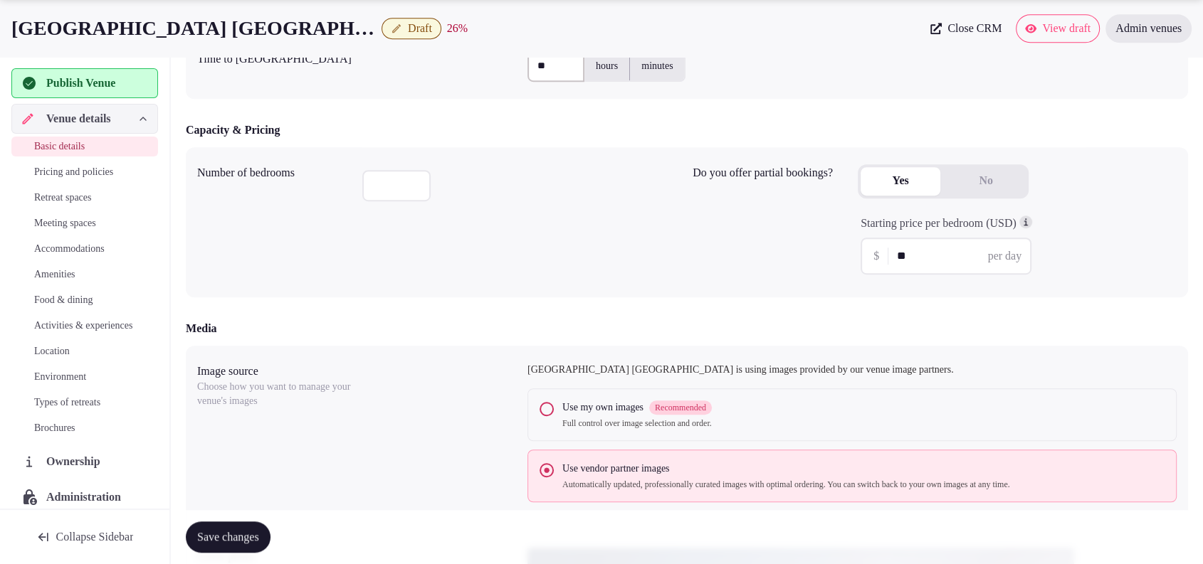
scroll to position [893, 0]
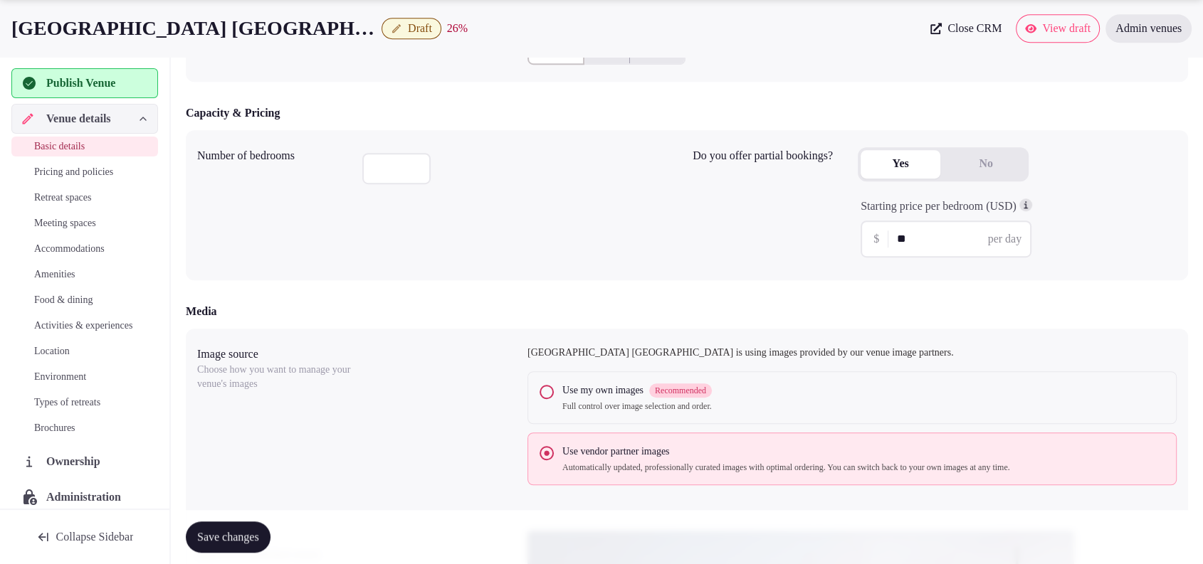
click at [1150, 136] on div "Number of bedrooms *** Do you offer partial bookings? Yes No Starting price per…" at bounding box center [687, 205] width 1002 height 150
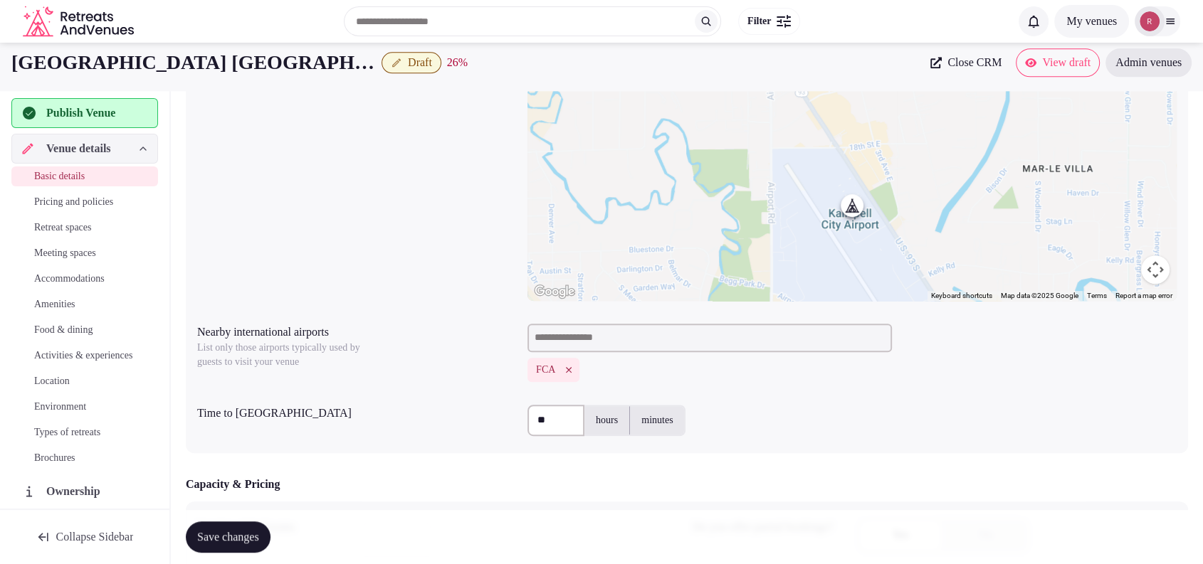
scroll to position [494, 0]
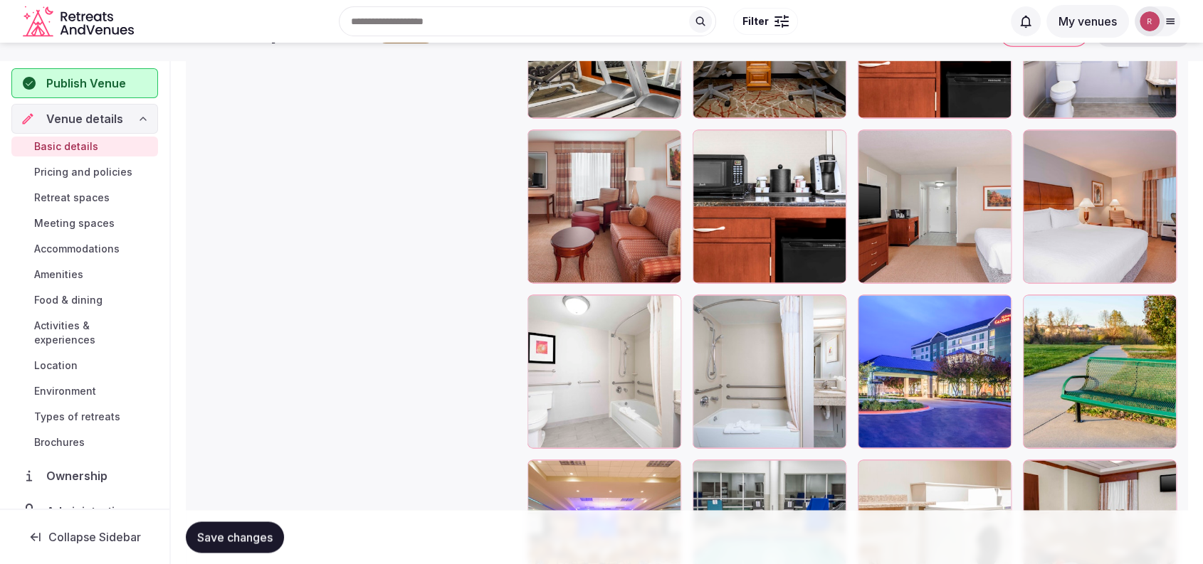
scroll to position [1599, 0]
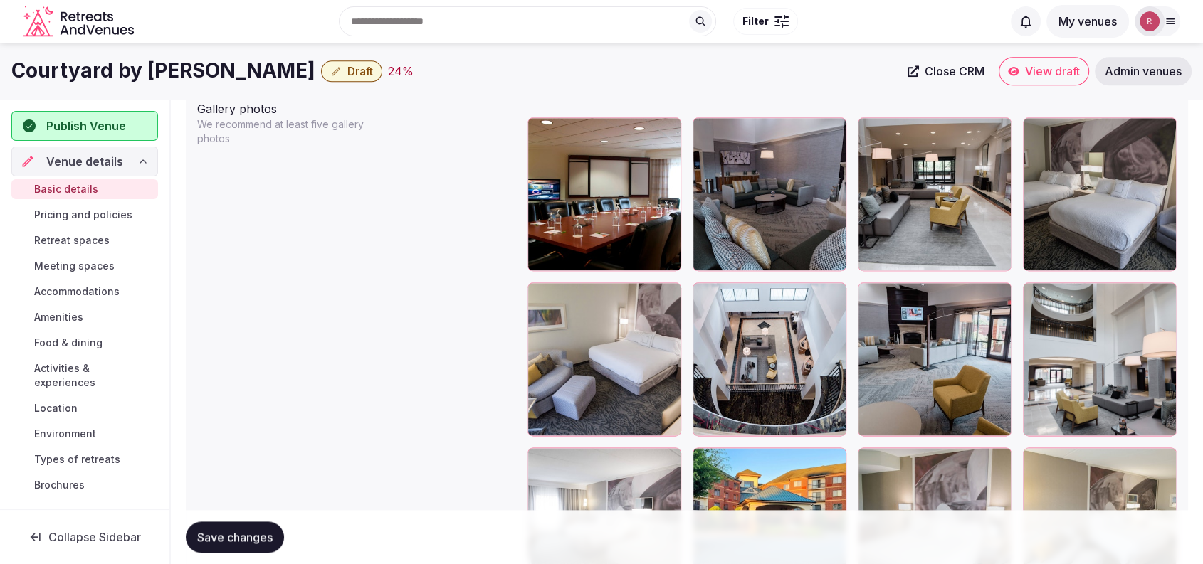
scroll to position [1592, 0]
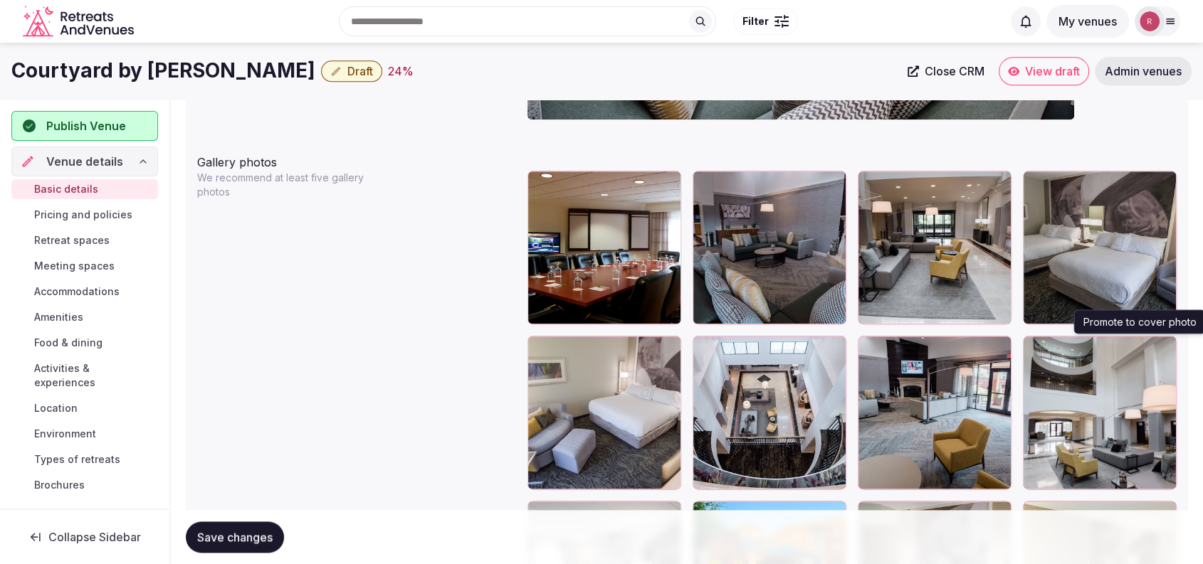
click at [1167, 344] on icon "button" at bounding box center [1162, 349] width 11 height 11
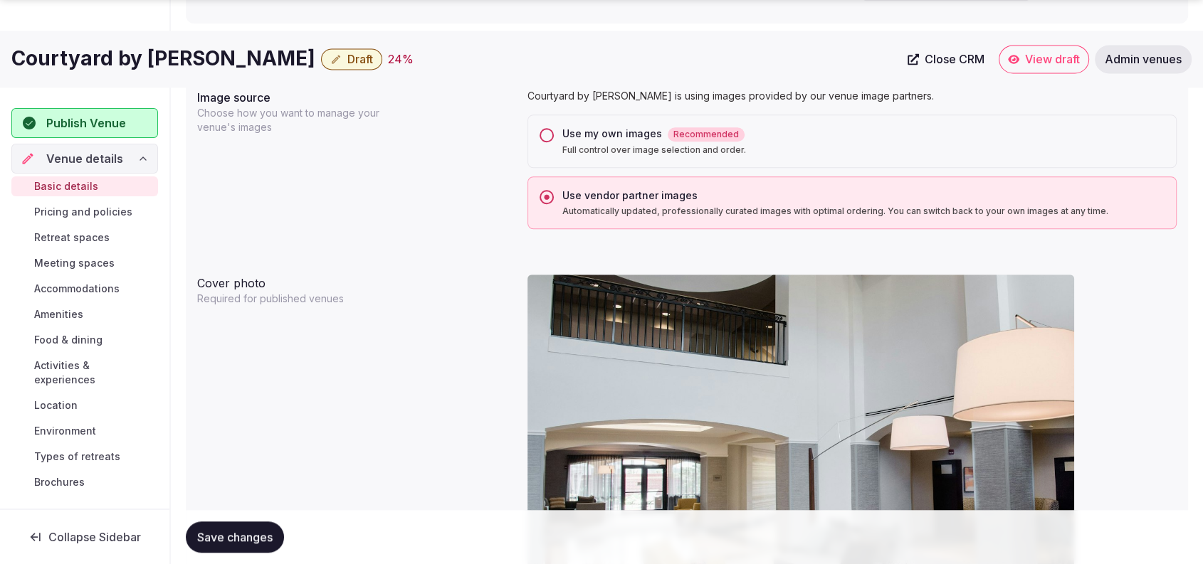
scroll to position [1624, 0]
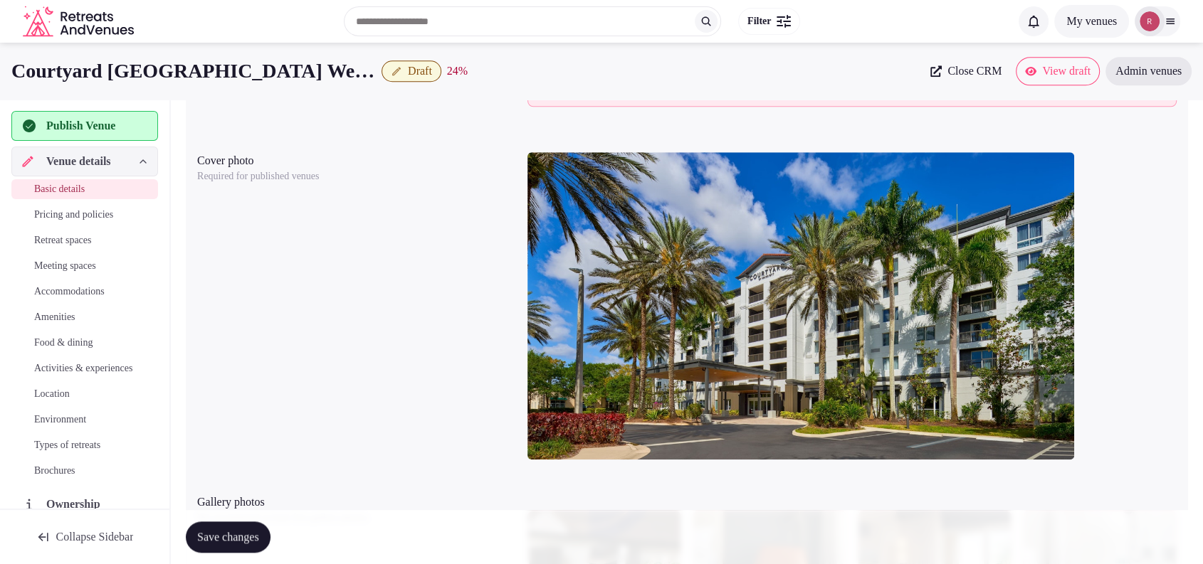
scroll to position [1235, 0]
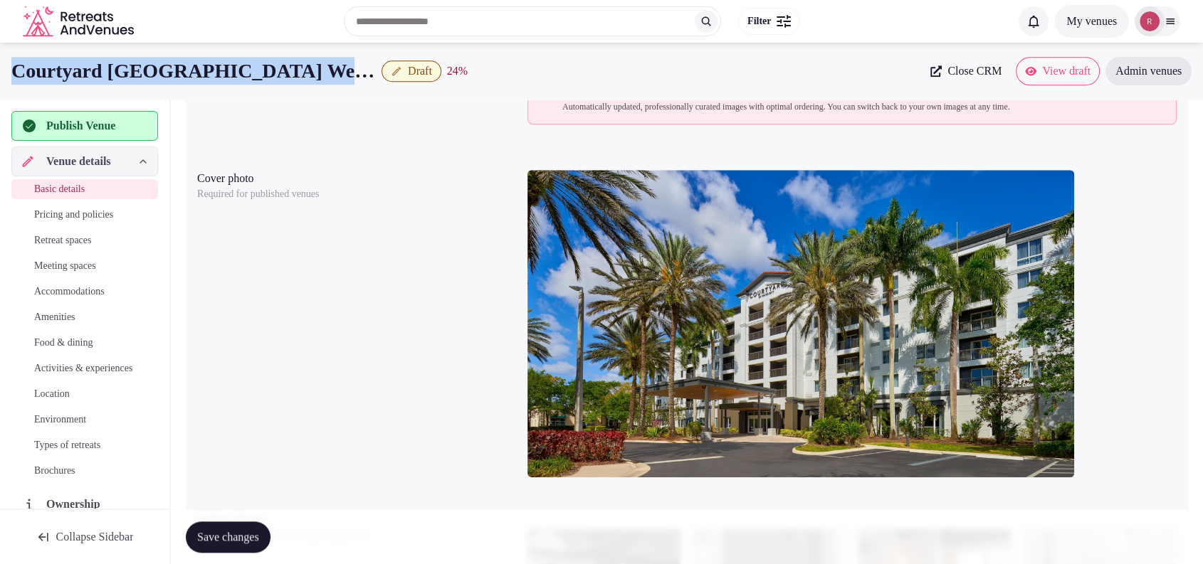
drag, startPoint x: 347, startPoint y: 74, endPoint x: 15, endPoint y: 75, distance: 332.4
click at [15, 77] on h1 "Courtyard [GEOGRAPHIC_DATA] Weston" at bounding box center [193, 71] width 364 height 28
copy h1 "Courtyard [GEOGRAPHIC_DATA] Weston"
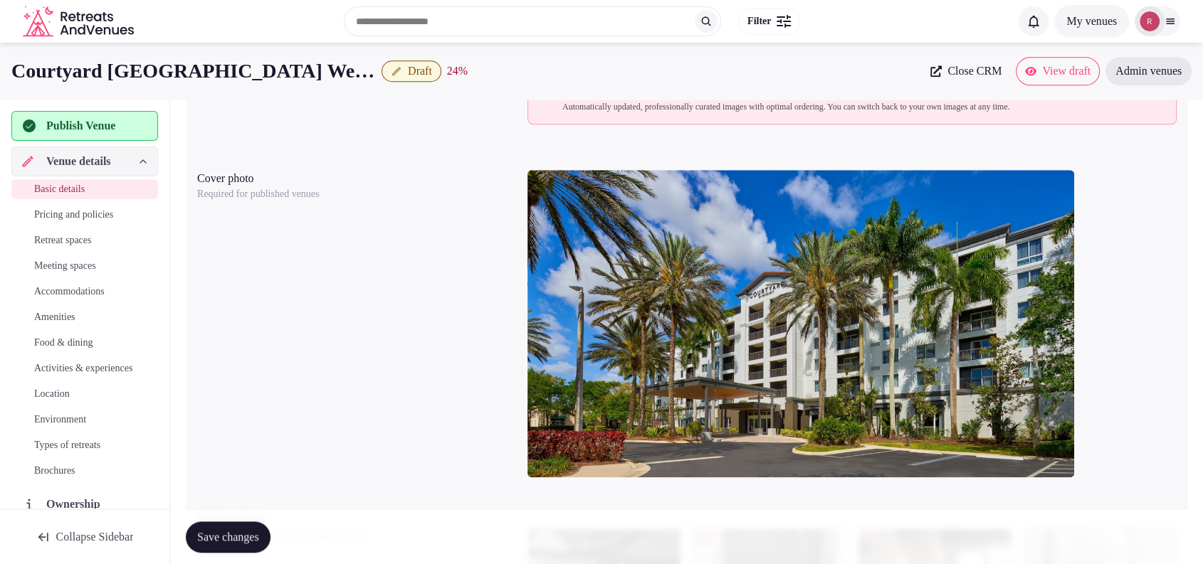
click at [286, 115] on div "Image source Choose how you want to manage your venue's images Courtyard [GEOGR…" at bounding box center [686, 54] width 979 height 151
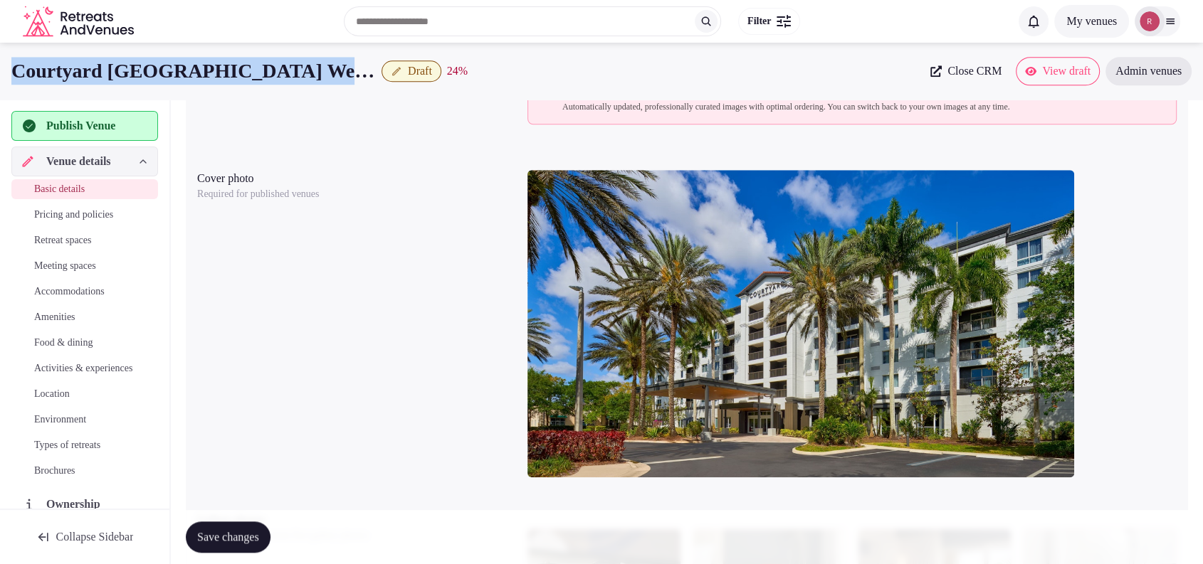
drag, startPoint x: 344, startPoint y: 75, endPoint x: 0, endPoint y: 83, distance: 344.6
click at [0, 83] on div "Courtyard [GEOGRAPHIC_DATA] Weston Draft 24 % Close CRM View draft Admin venues" at bounding box center [601, 71] width 1203 height 28
copy h1 "Courtyard [GEOGRAPHIC_DATA] Weston"
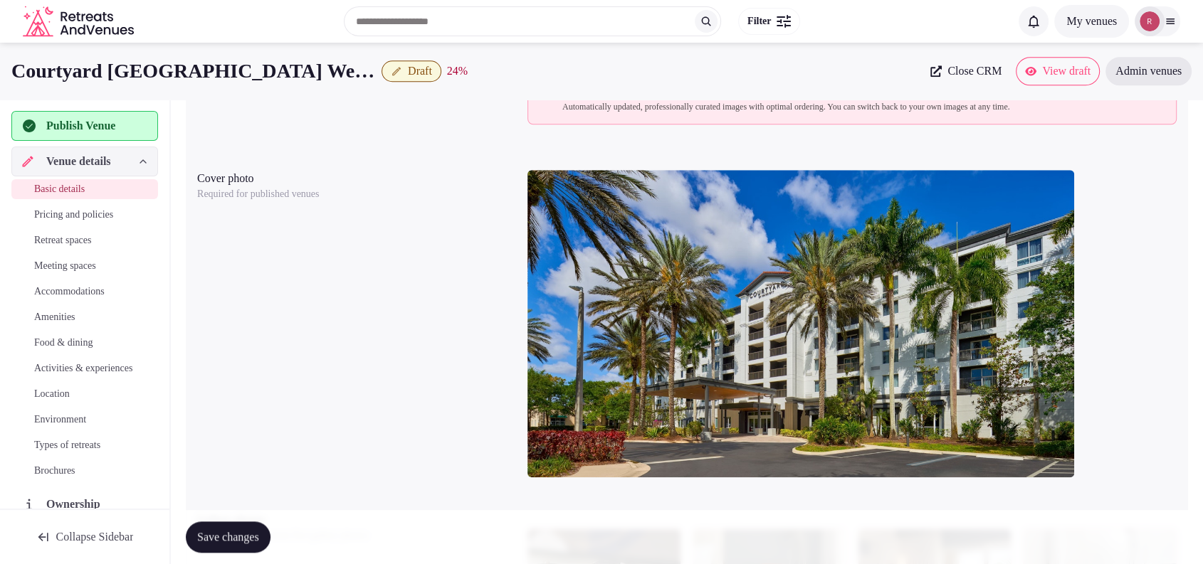
click at [1110, 177] on div at bounding box center [851, 329] width 649 height 330
click at [1110, 180] on div at bounding box center [851, 329] width 649 height 330
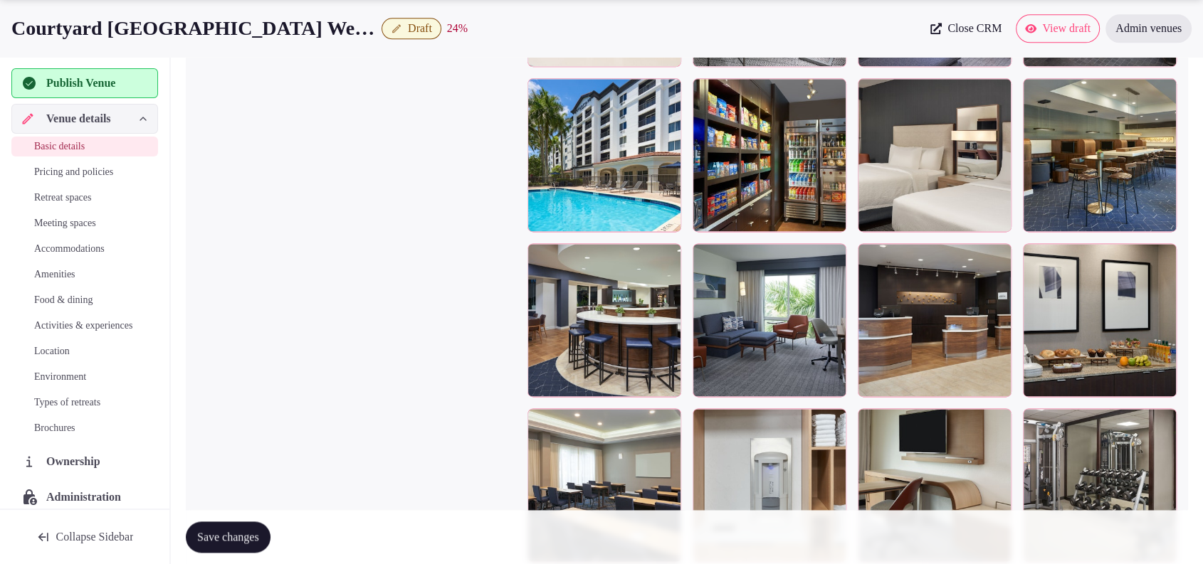
scroll to position [1357, 0]
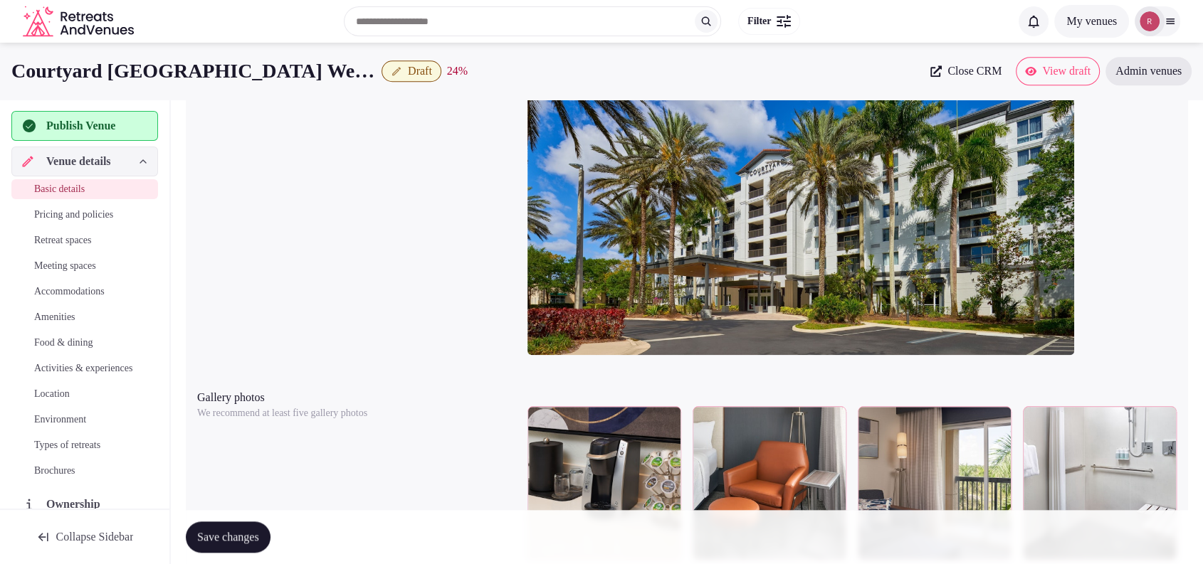
click at [1147, 110] on div at bounding box center [851, 207] width 649 height 330
click at [1117, 184] on div at bounding box center [851, 207] width 649 height 330
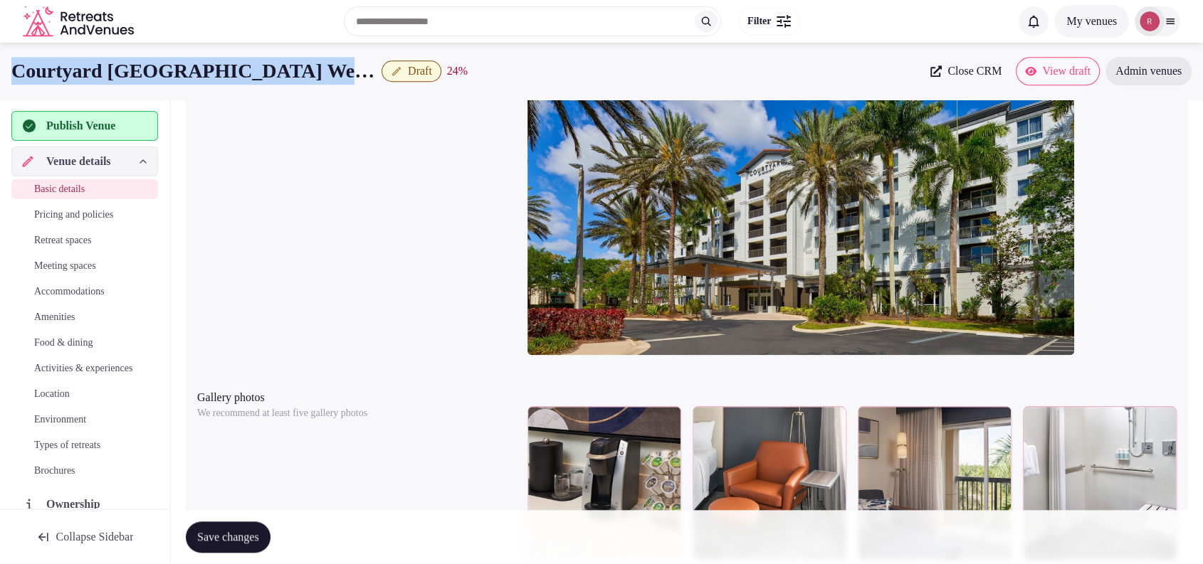
drag, startPoint x: 351, startPoint y: 75, endPoint x: 0, endPoint y: 75, distance: 350.9
click at [0, 75] on div "Courtyard Fort Lauderdale Weston Draft 24 % Close CRM View draft Admin venues" at bounding box center [601, 71] width 1203 height 28
copy div "Courtyard Fort Lauderdale Weston"
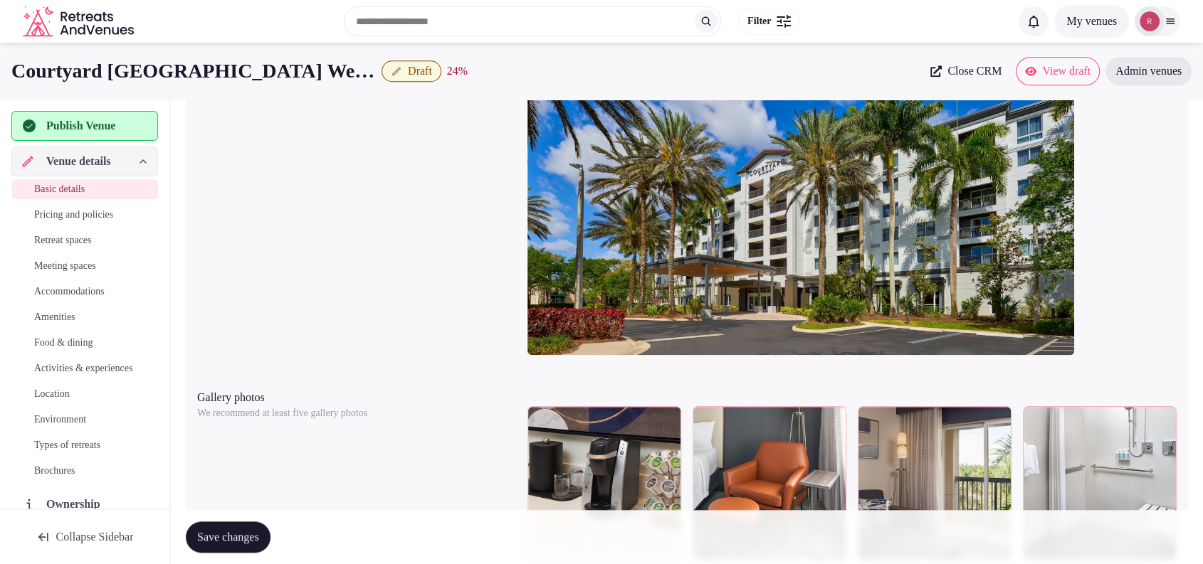
click at [1103, 129] on div at bounding box center [851, 207] width 649 height 330
click at [970, 74] on span "Close CRM" at bounding box center [974, 71] width 54 height 14
click at [1103, 226] on div at bounding box center [851, 207] width 649 height 330
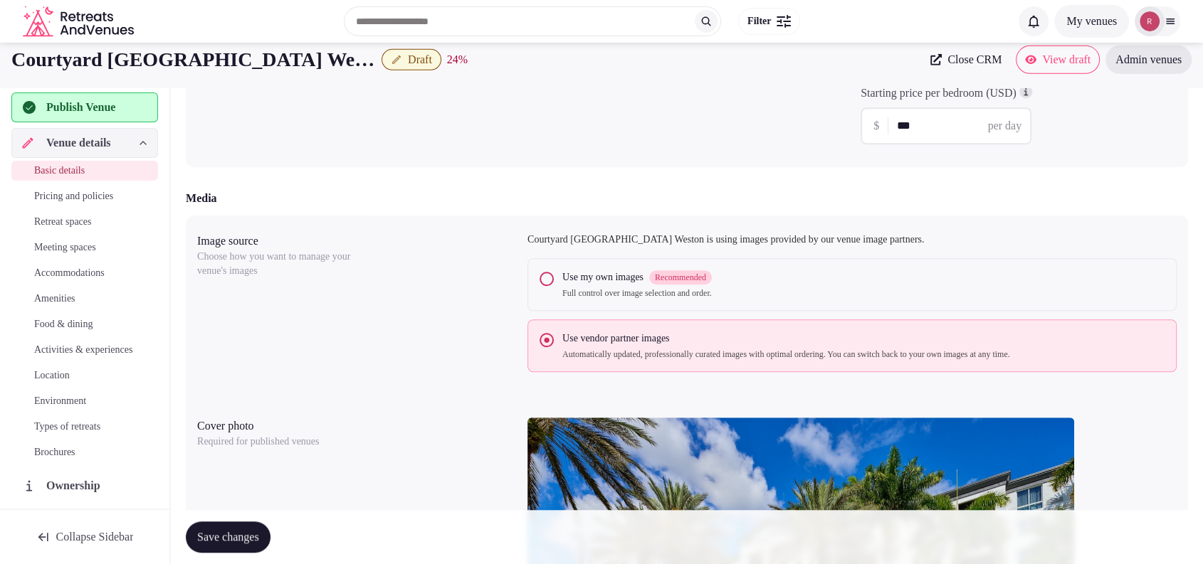
scroll to position [494, 0]
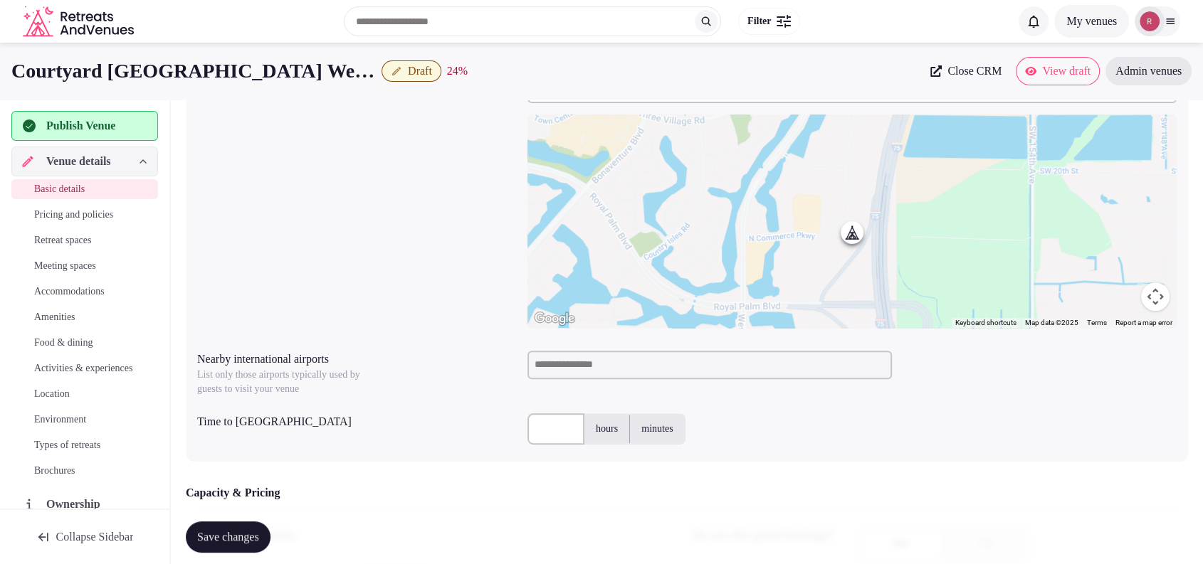
click at [646, 369] on input at bounding box center [709, 365] width 364 height 28
type input "***"
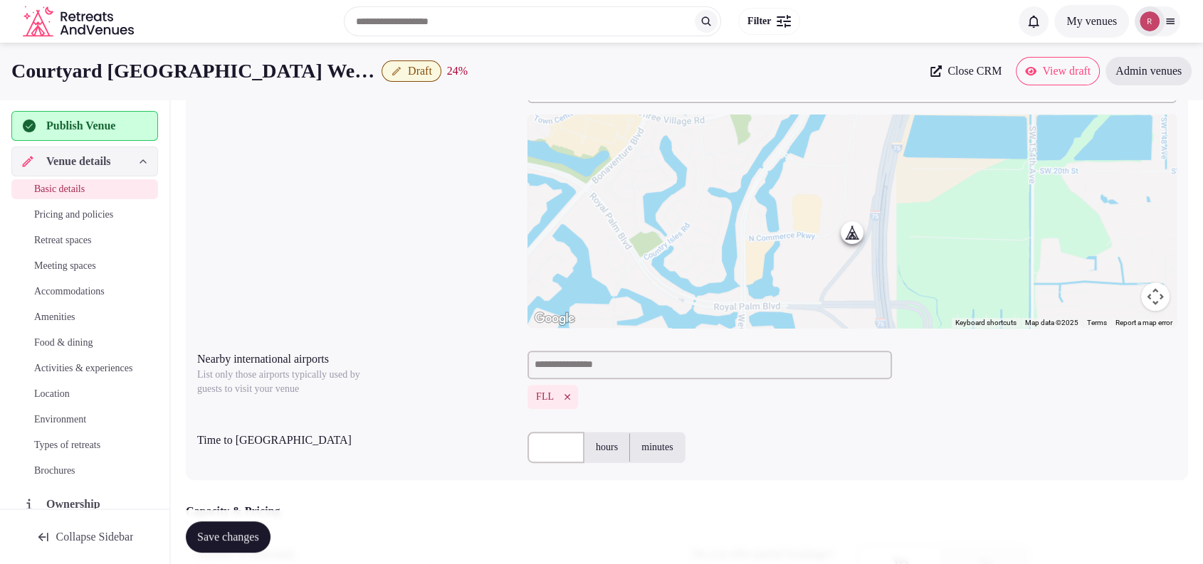
click at [547, 463] on div "hours minutes" at bounding box center [851, 447] width 649 height 43
click at [542, 446] on input "text" at bounding box center [555, 447] width 57 height 31
type input "**"
click at [244, 546] on button "Save changes" at bounding box center [228, 537] width 85 height 31
click at [1145, 404] on div "FLL" at bounding box center [851, 397] width 649 height 24
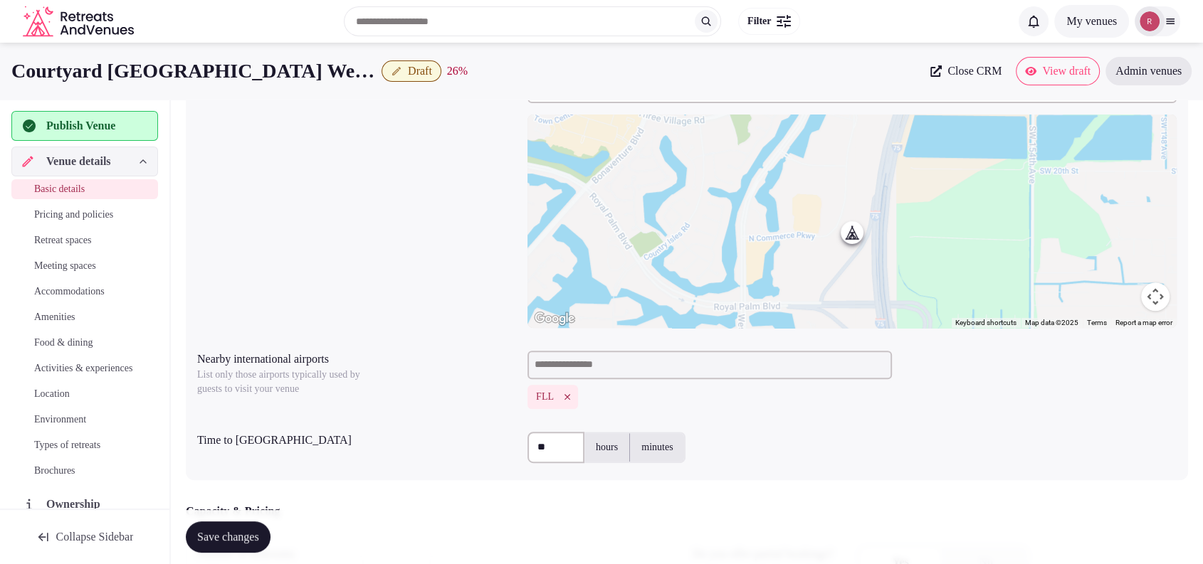
click at [115, 131] on span "Publish Venue" at bounding box center [80, 125] width 69 height 17
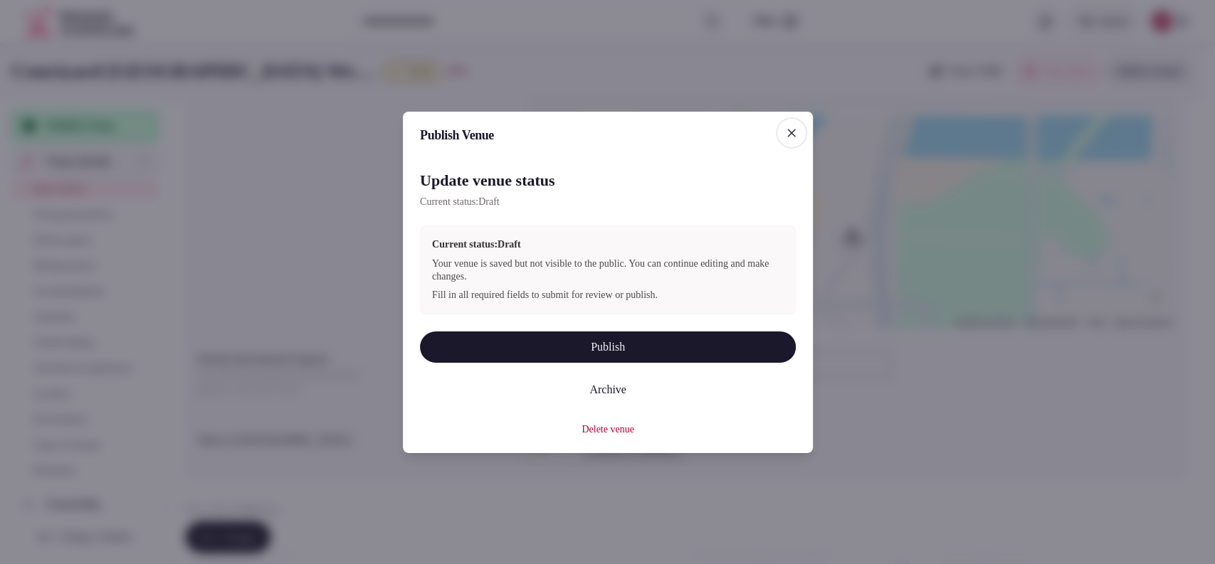
click at [450, 352] on button "Publish" at bounding box center [608, 346] width 376 height 31
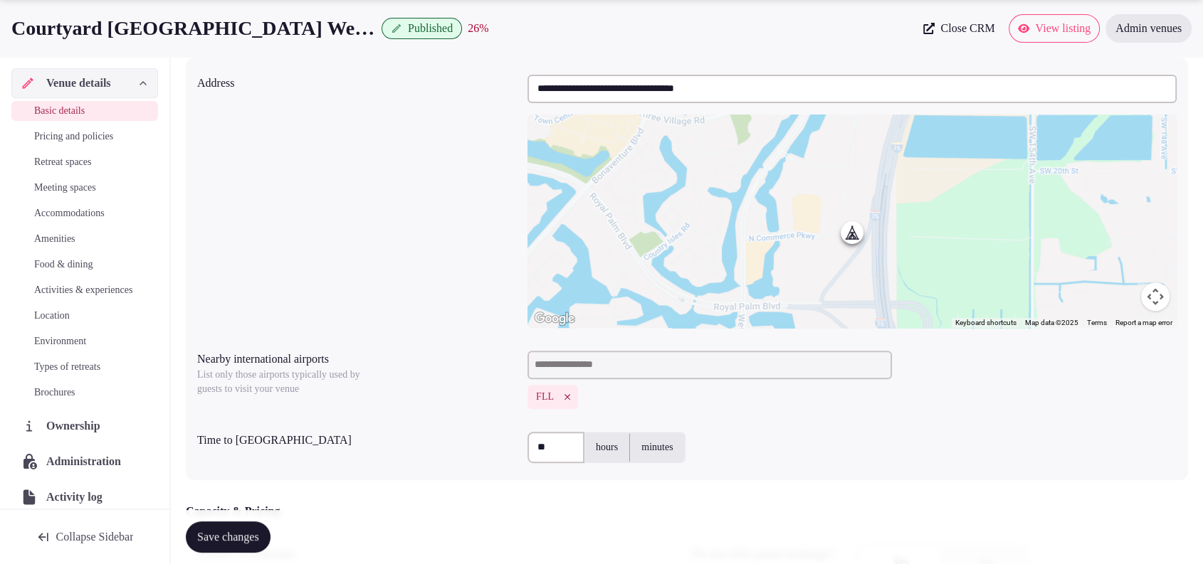
scroll to position [0, 0]
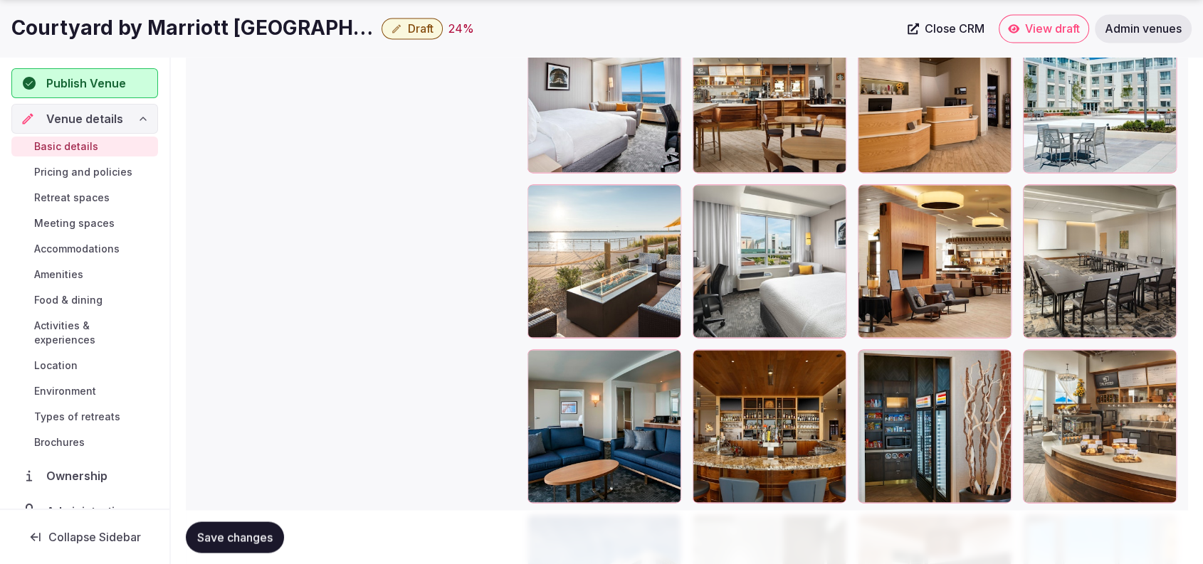
scroll to position [1911, 0]
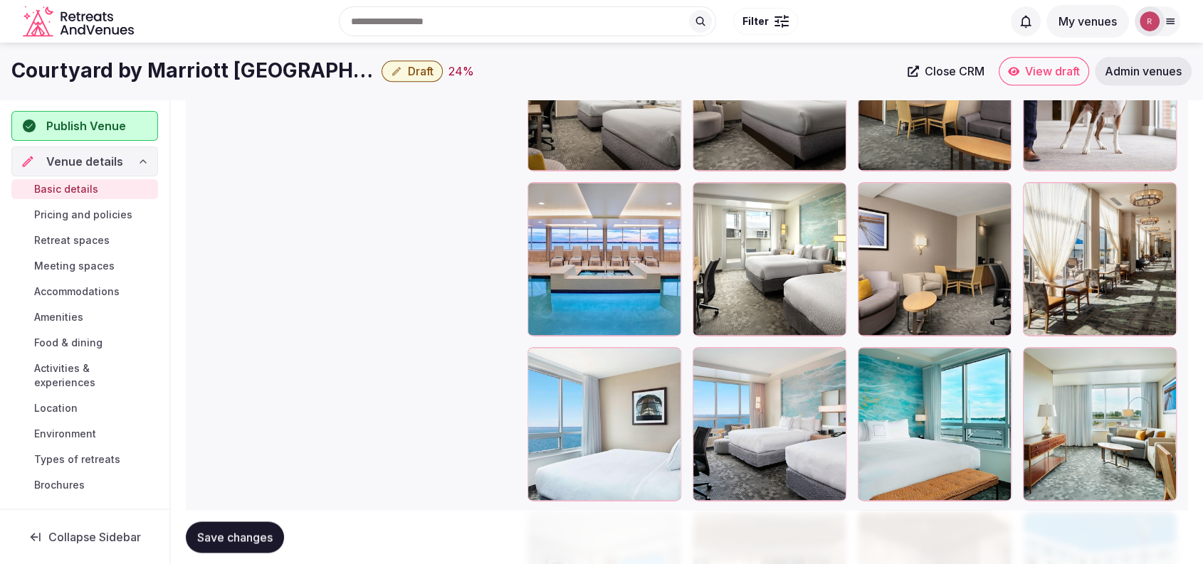
drag, startPoint x: 848, startPoint y: 355, endPoint x: 712, endPoint y: 298, distance: 148.3
click at [712, 298] on div at bounding box center [770, 259] width 154 height 154
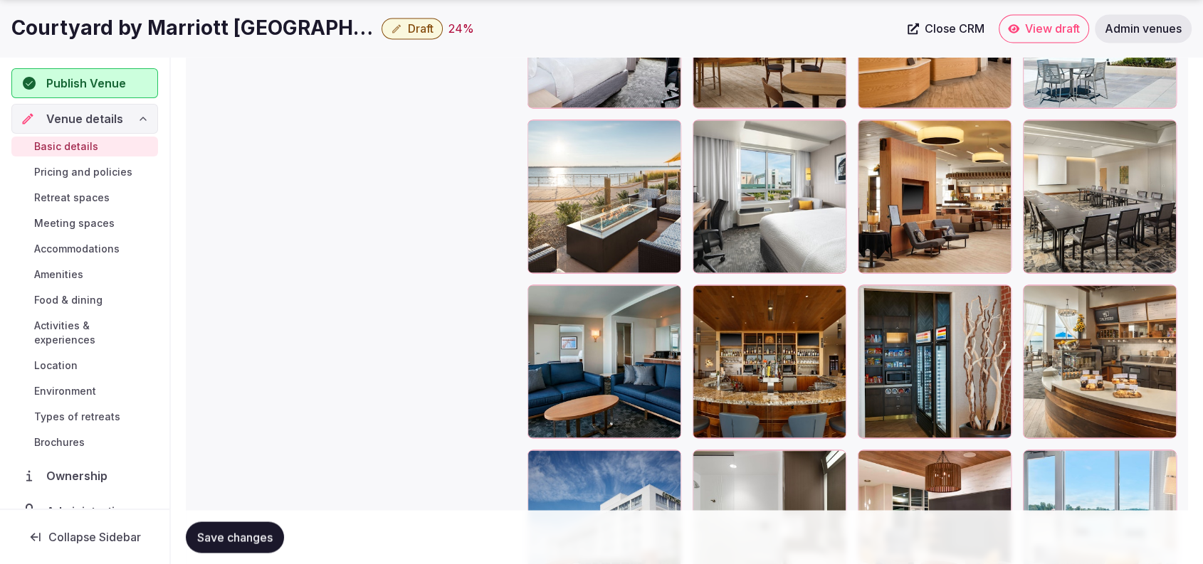
scroll to position [3438, 0]
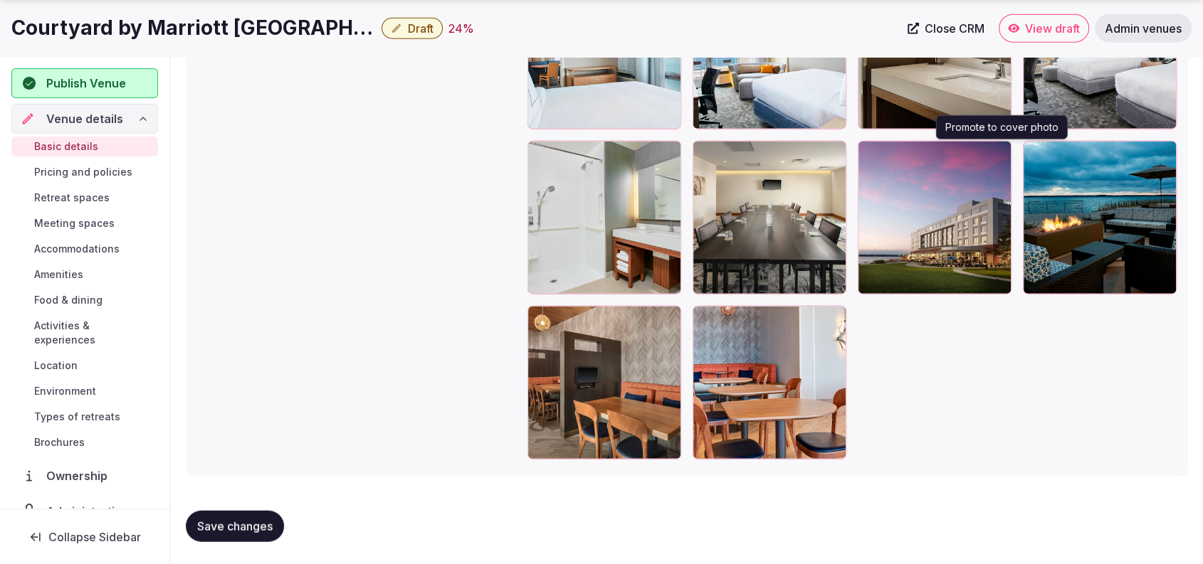
click at [1003, 149] on icon "button" at bounding box center [996, 154] width 11 height 11
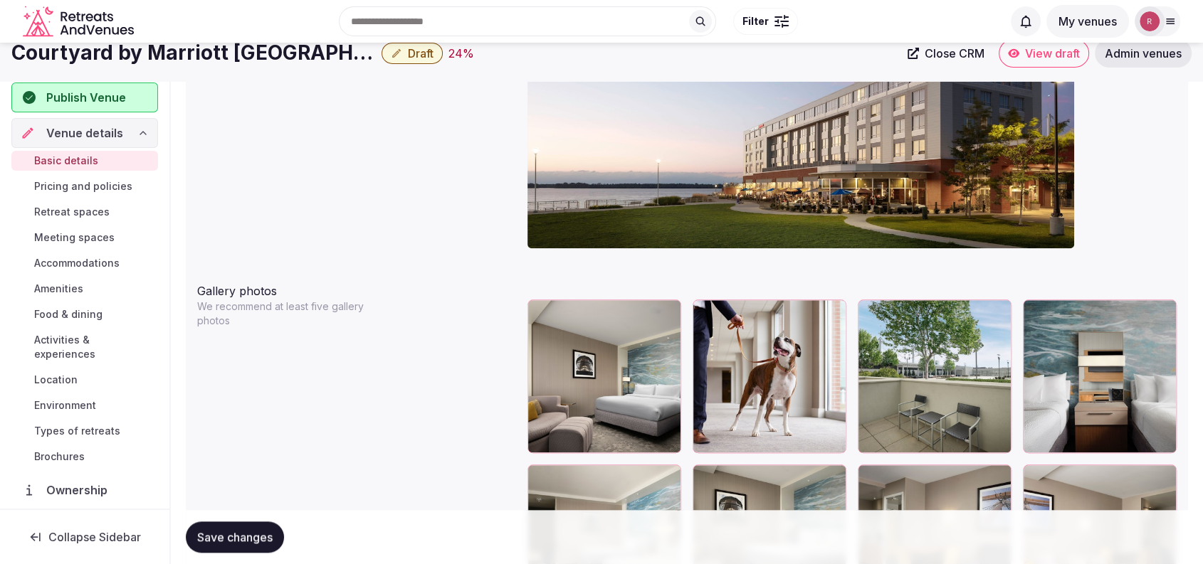
scroll to position [1394, 0]
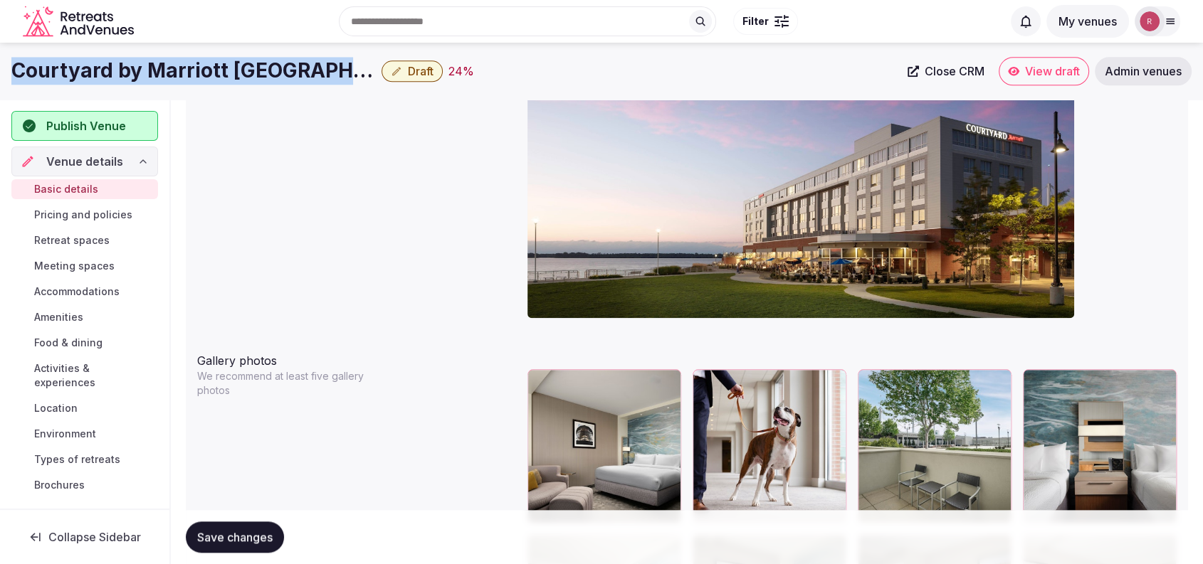
drag, startPoint x: 358, startPoint y: 80, endPoint x: 11, endPoint y: 95, distance: 347.7
click at [11, 95] on div "Courtyard by Marriott Erie Bayfront Draft 24 % Close CRM View draft Admin venues" at bounding box center [601, 71] width 1203 height 57
copy div "Courtyard by Marriott [GEOGRAPHIC_DATA]"
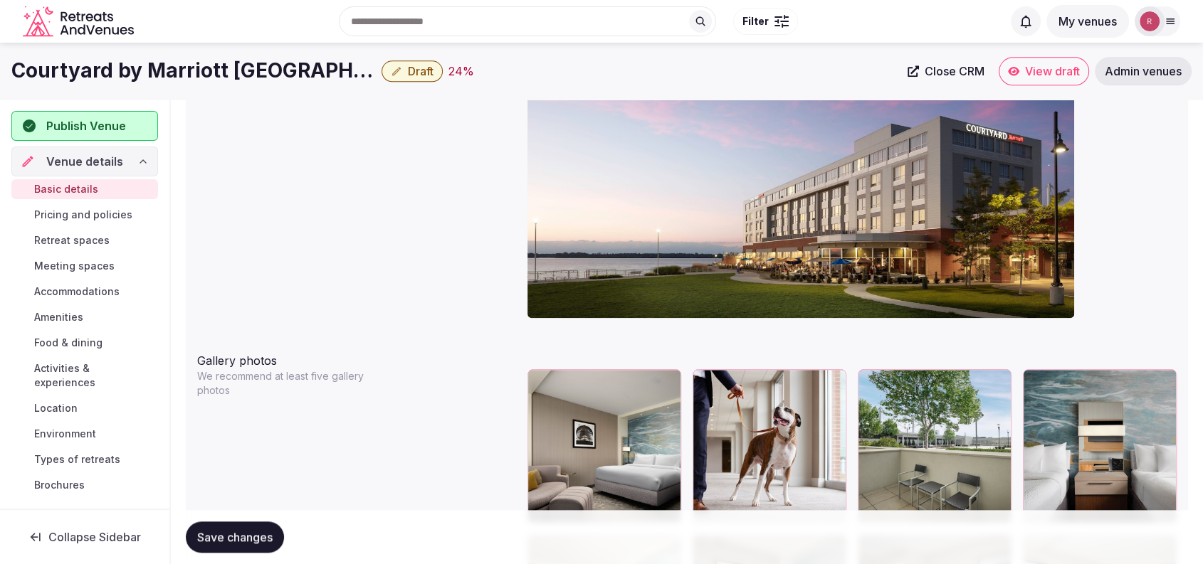
click at [1147, 155] on div at bounding box center [851, 170] width 649 height 330
click at [915, 78] on link "Close CRM" at bounding box center [946, 71] width 94 height 28
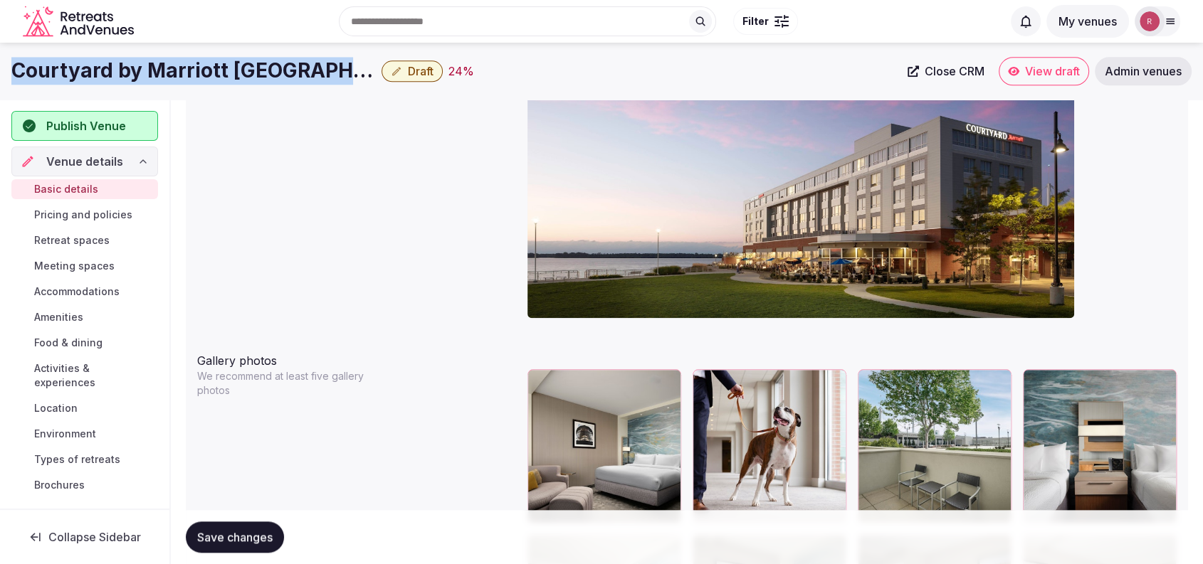
drag, startPoint x: 353, startPoint y: 67, endPoint x: 0, endPoint y: 91, distance: 353.9
click at [0, 91] on div "Courtyard by Marriott Erie Bayfront Draft 24 % Close CRM View draft Admin venues" at bounding box center [601, 71] width 1203 height 57
copy h1 "Courtyard by Marriott [GEOGRAPHIC_DATA]"
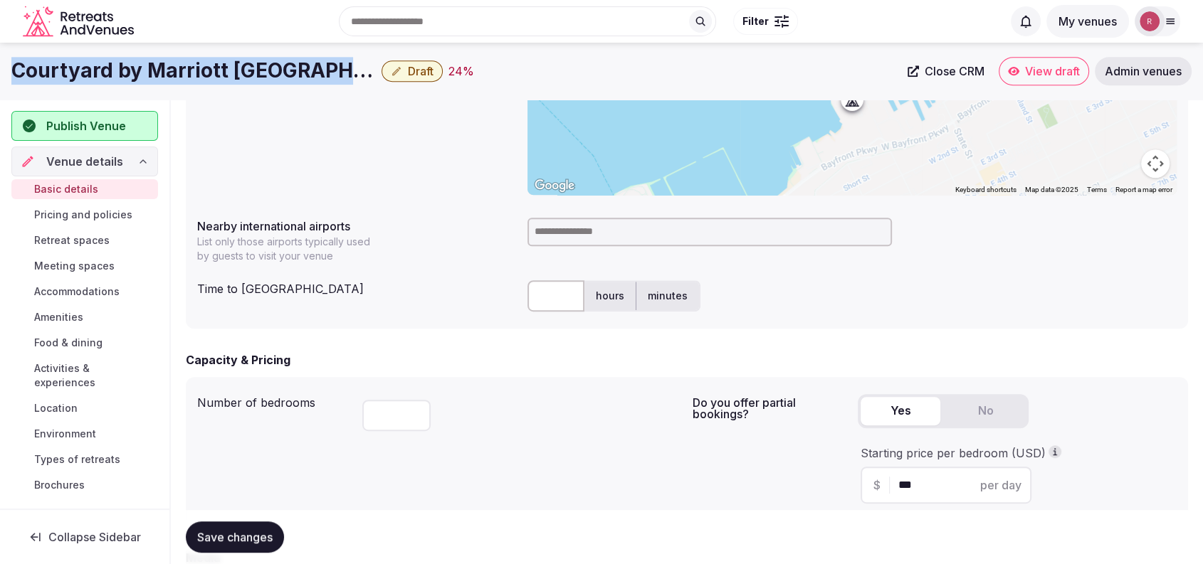
scroll to position [555, 0]
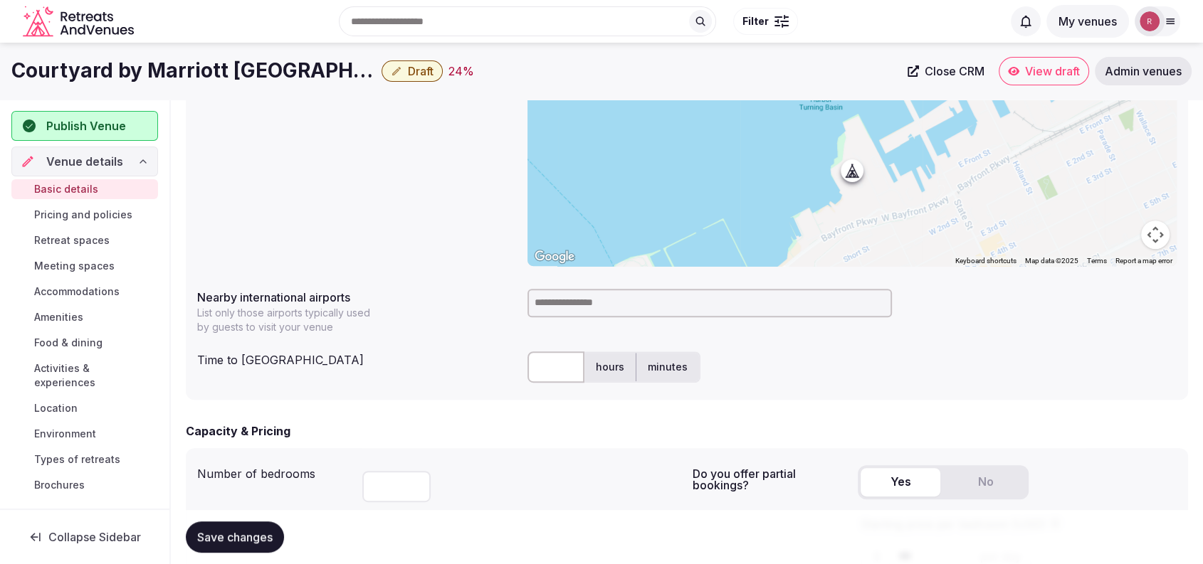
click at [634, 300] on input at bounding box center [709, 303] width 364 height 28
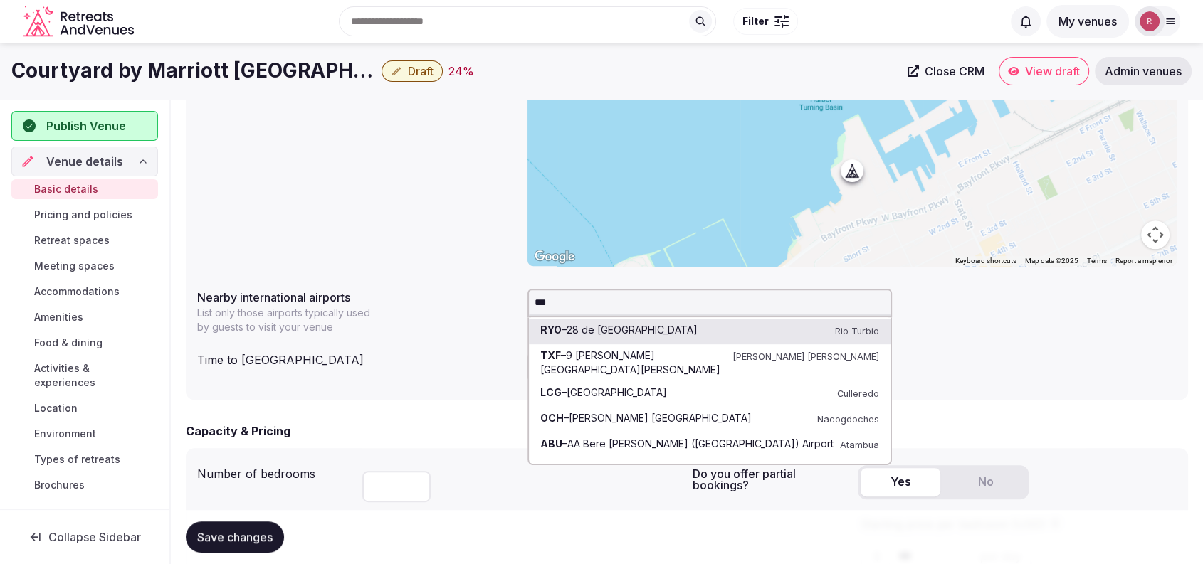
type input "****"
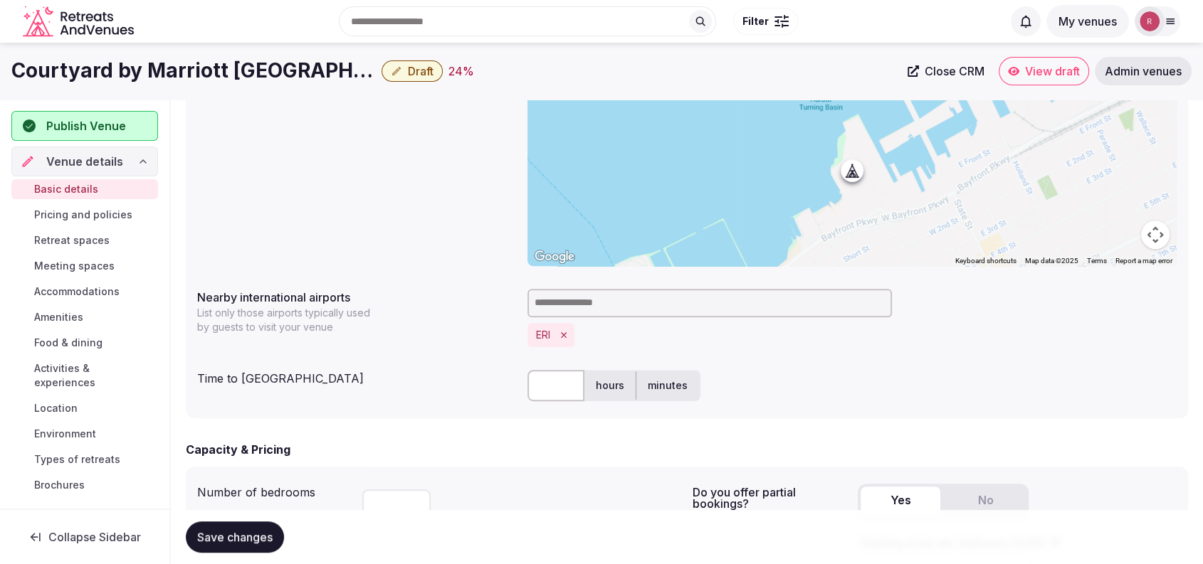
click at [535, 391] on input "text" at bounding box center [555, 385] width 57 height 31
type input "**"
click at [427, 413] on div "**********" at bounding box center [687, 207] width 1002 height 423
click at [216, 535] on span "Save changes" at bounding box center [234, 537] width 75 height 14
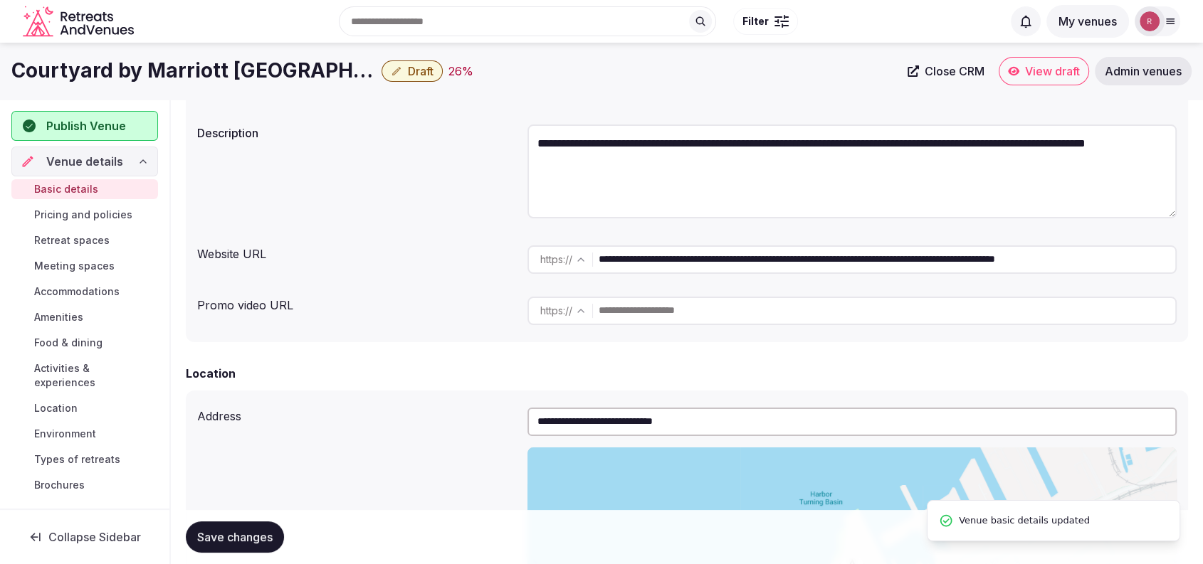
scroll to position [62, 0]
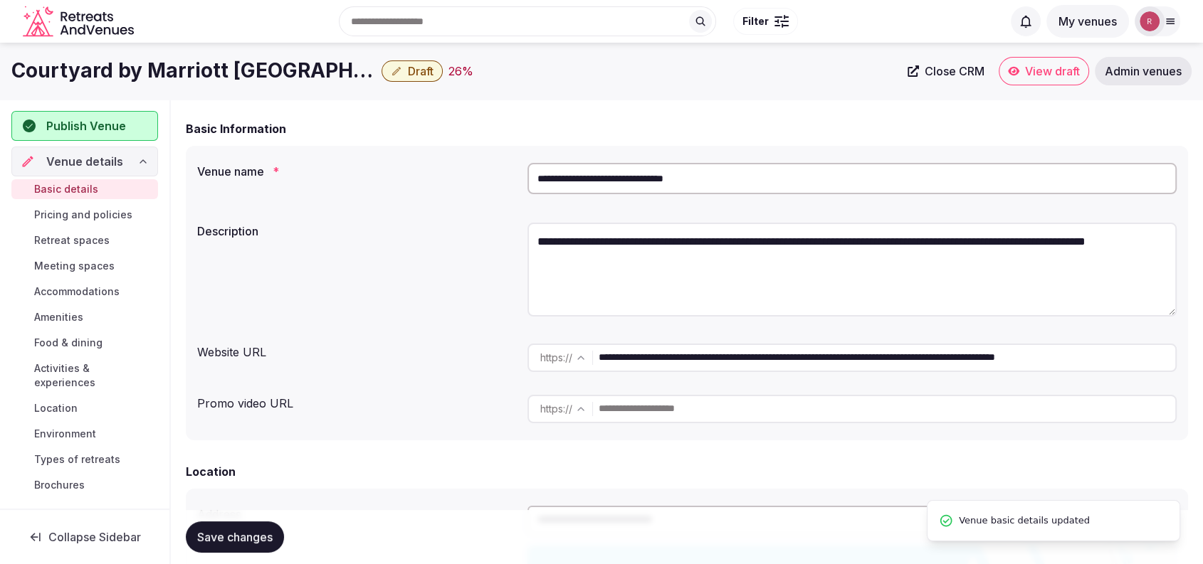
click at [120, 122] on span "Publish Venue" at bounding box center [86, 125] width 80 height 17
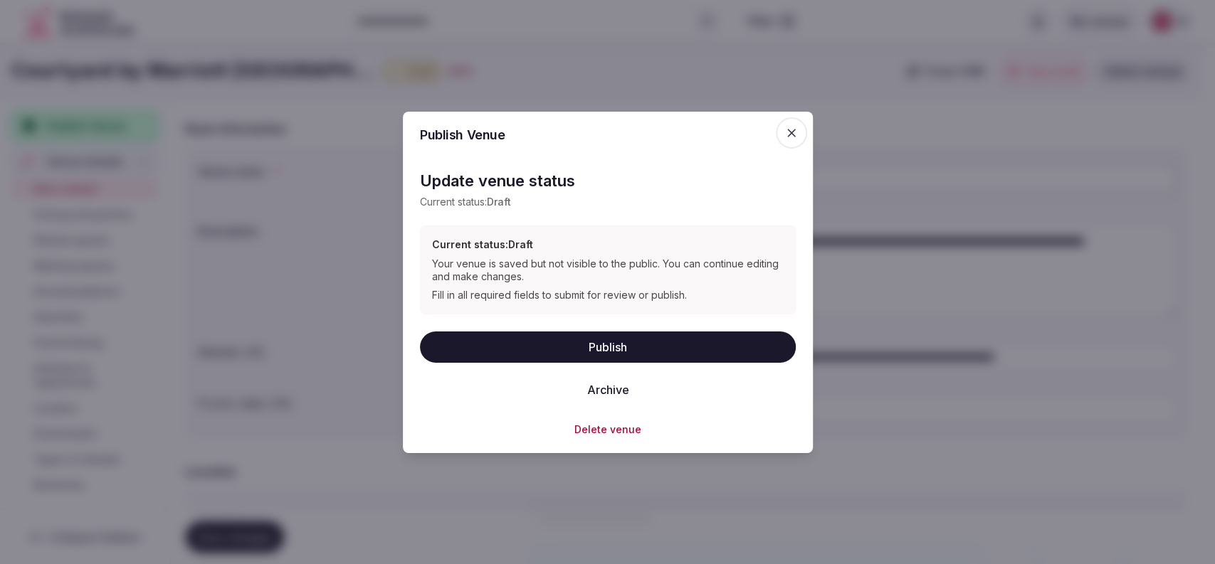
click at [490, 348] on button "Publish" at bounding box center [608, 346] width 376 height 31
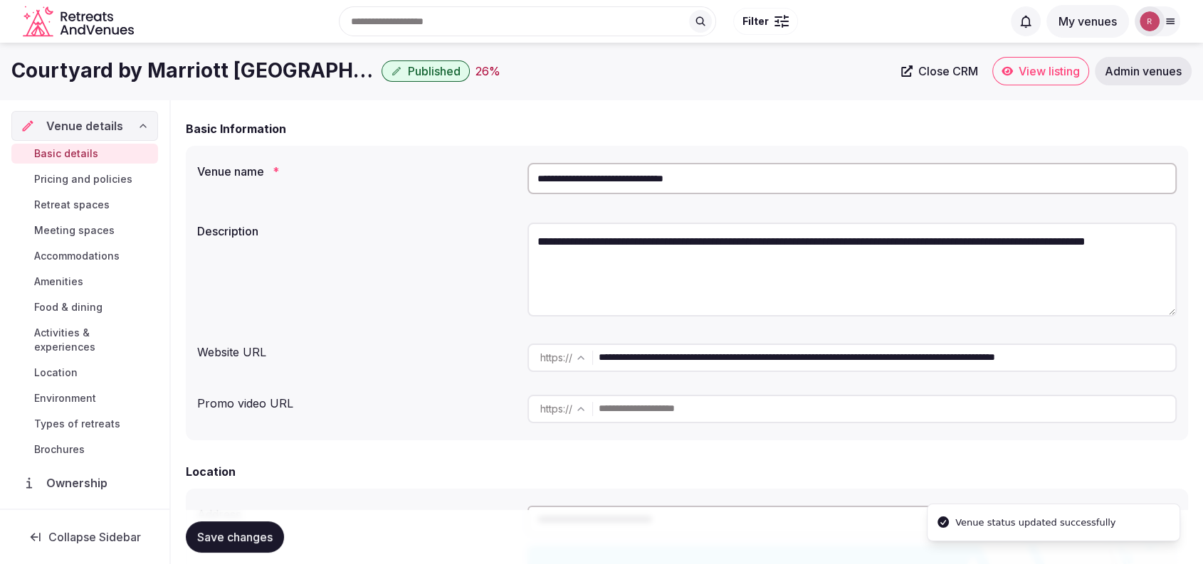
scroll to position [555, 0]
